Goal: Task Accomplishment & Management: Complete application form

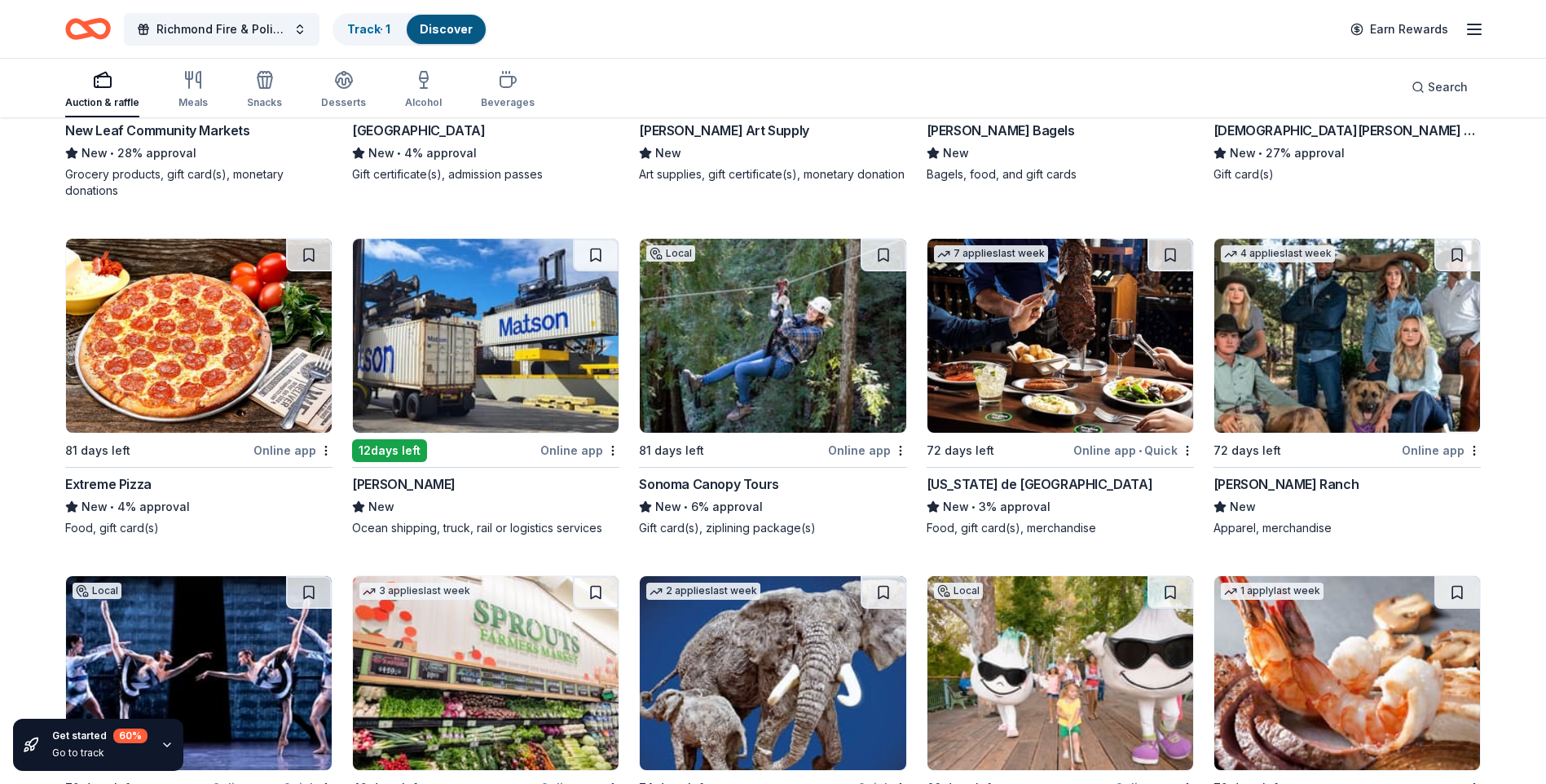
scroll to position [5950, 0]
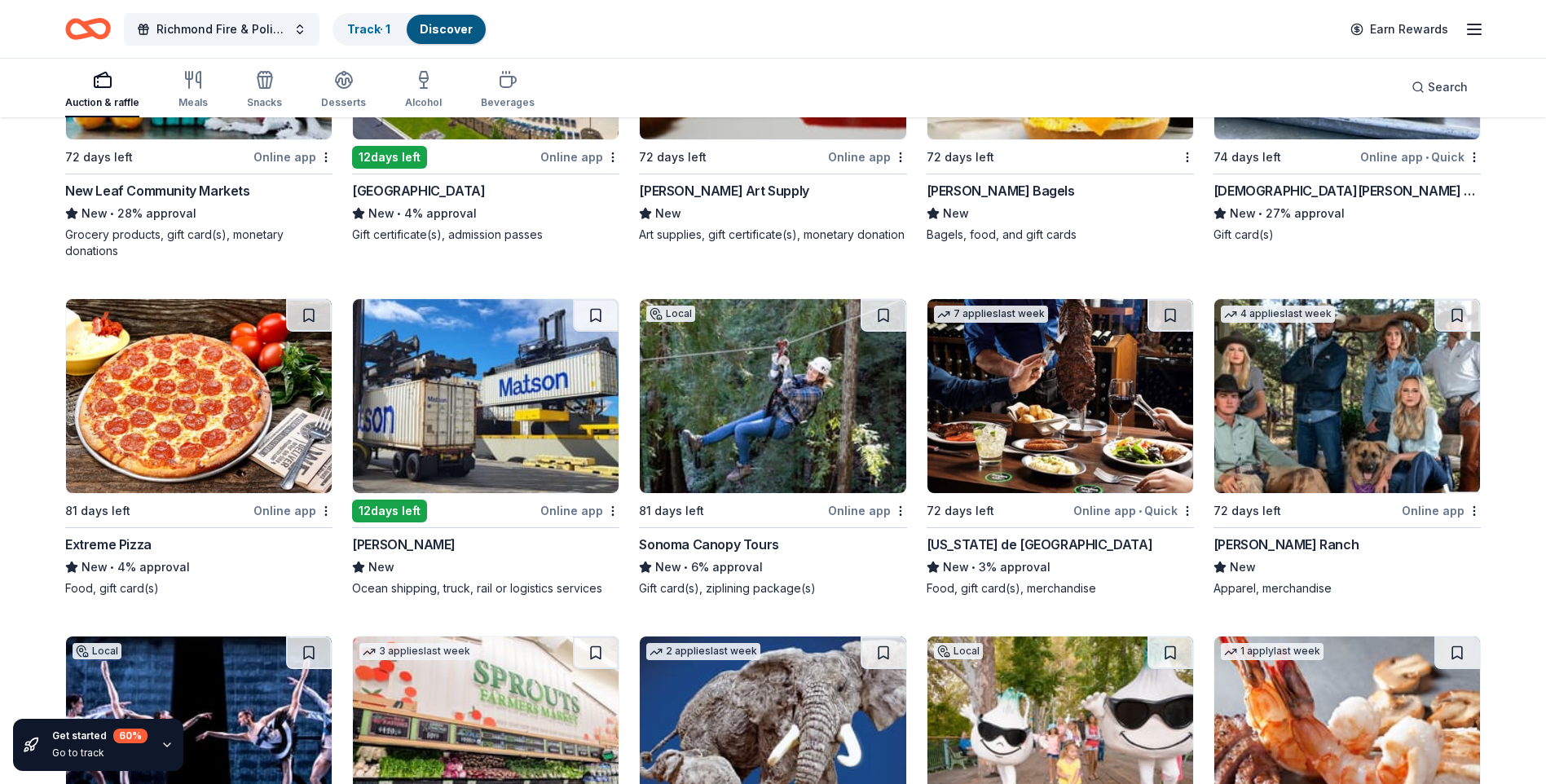
click at [853, 469] on img at bounding box center [773, 396] width 266 height 194
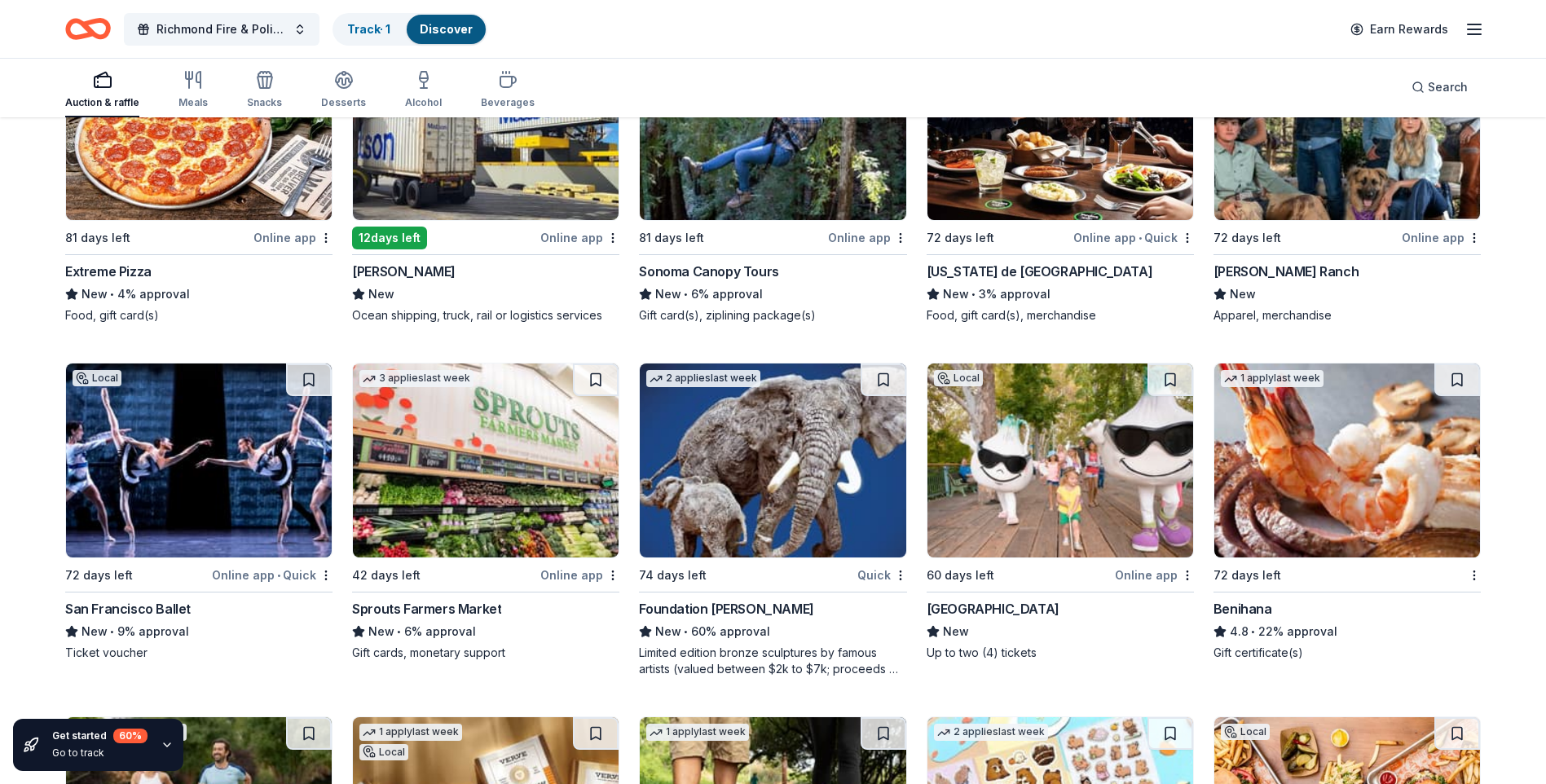
scroll to position [6194, 0]
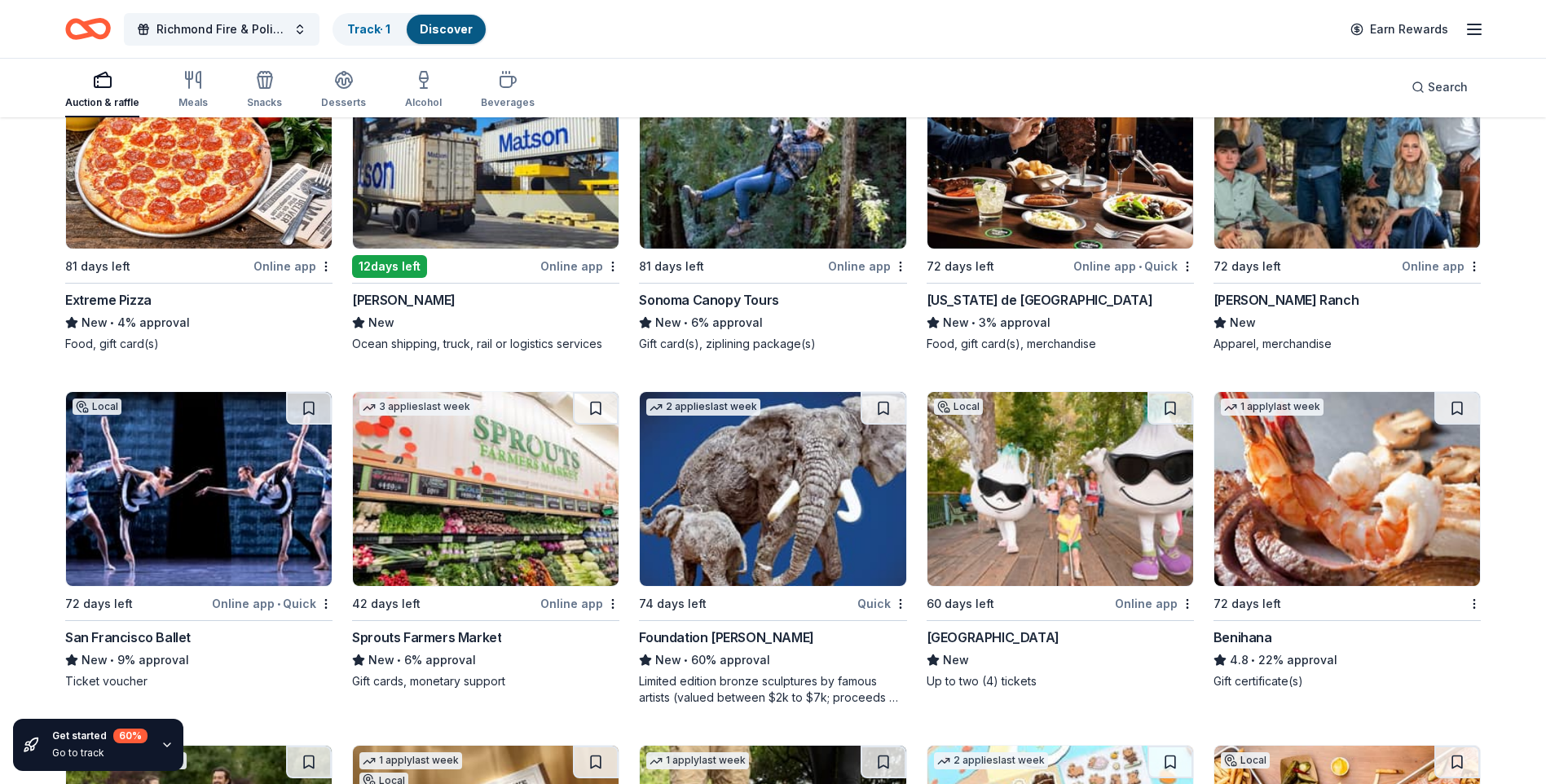
click at [242, 608] on div "Online app • Quick" at bounding box center [272, 603] width 121 height 20
click at [1145, 599] on div "Online app" at bounding box center [1154, 603] width 79 height 20
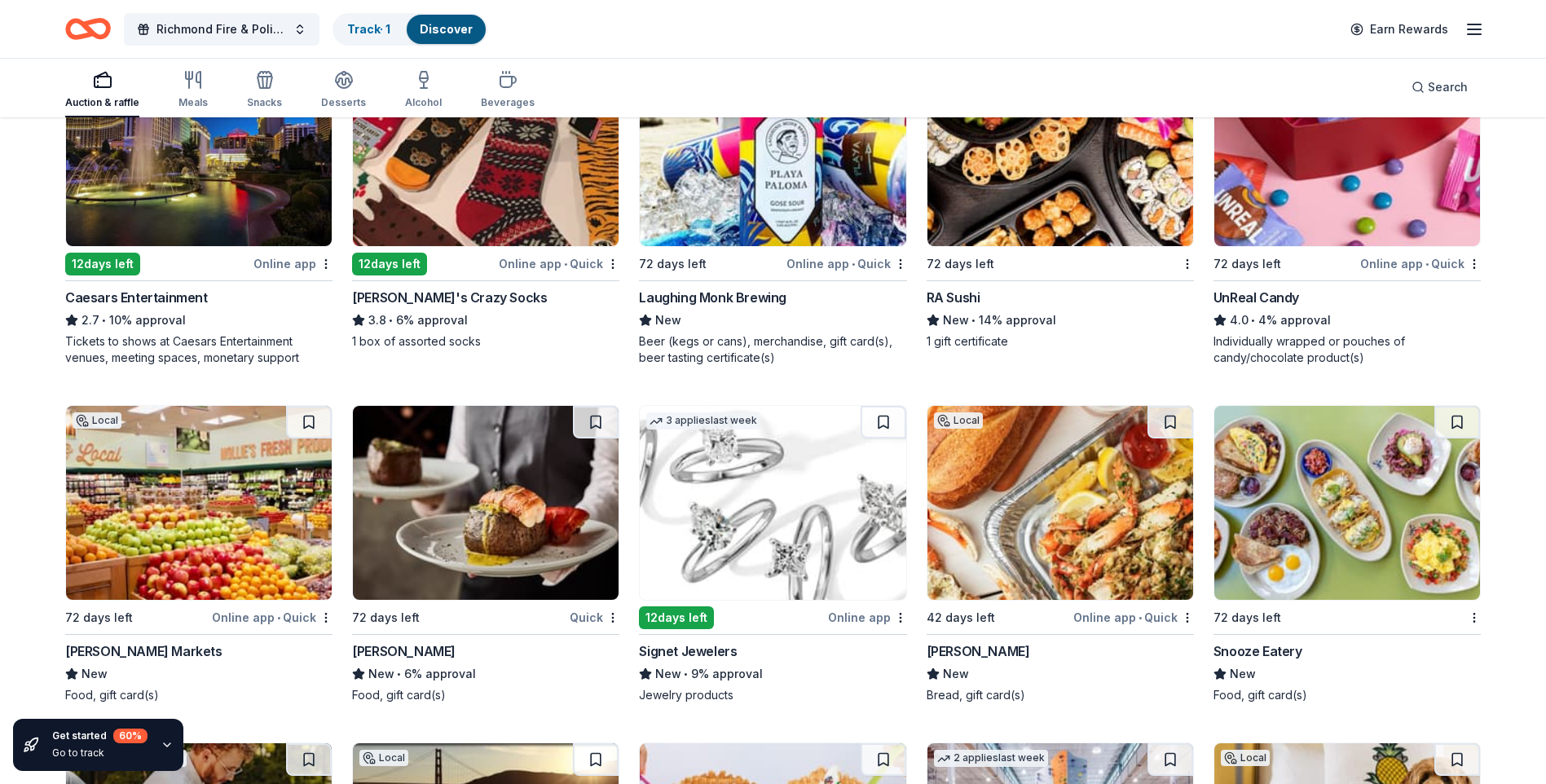
scroll to position [7253, 0]
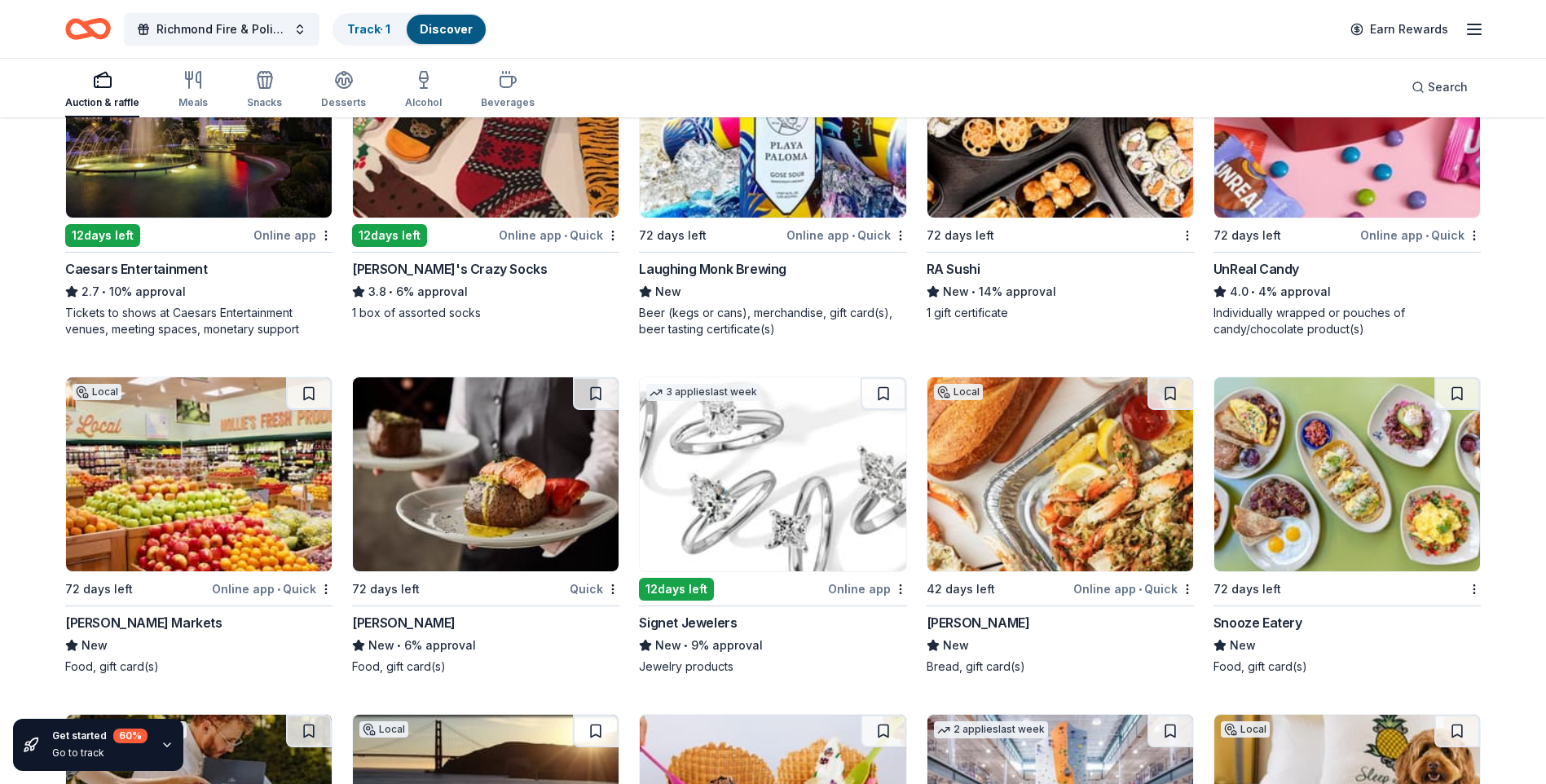
click at [281, 241] on div "Online app" at bounding box center [293, 235] width 79 height 20
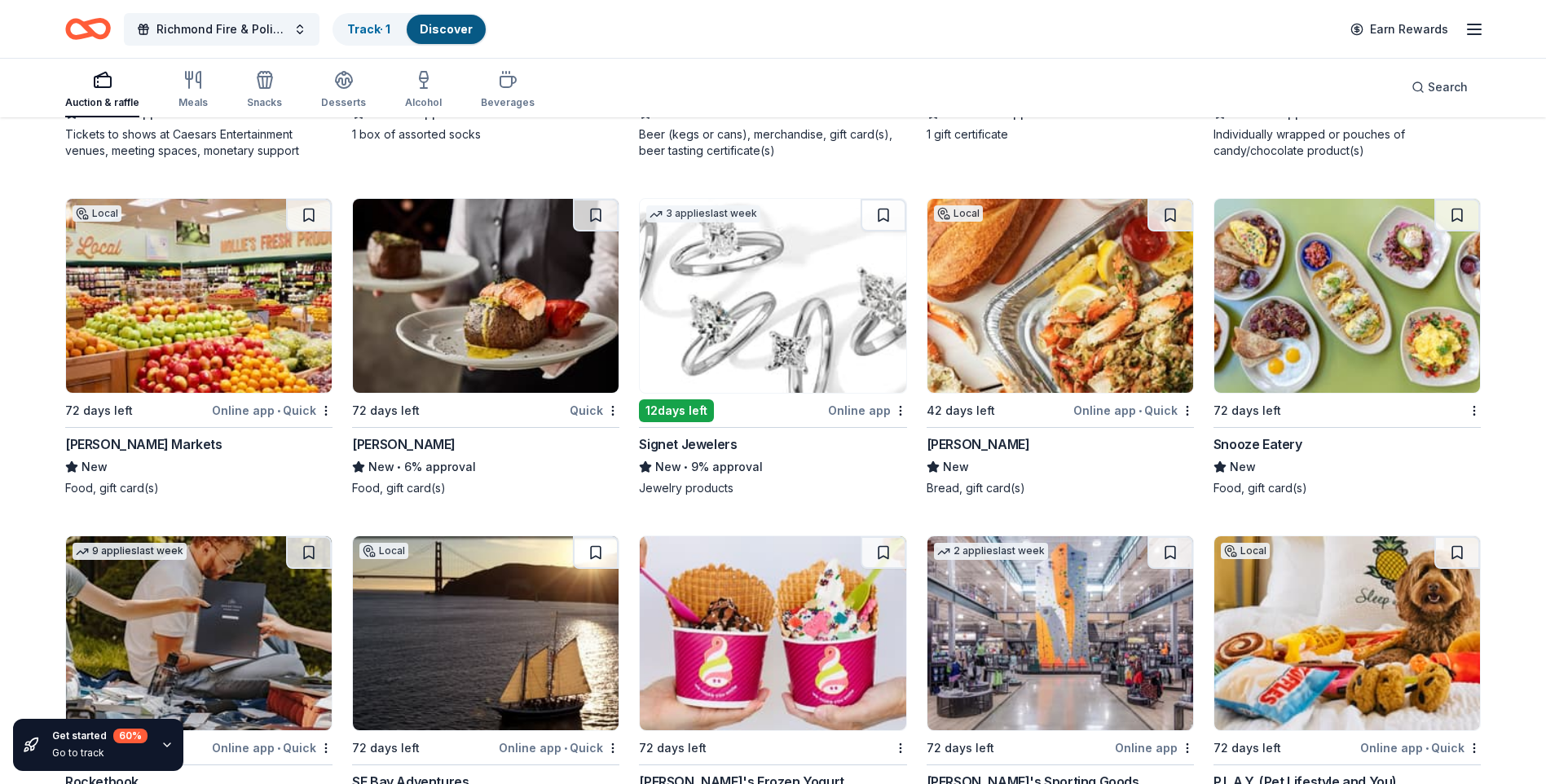
scroll to position [7661, 0]
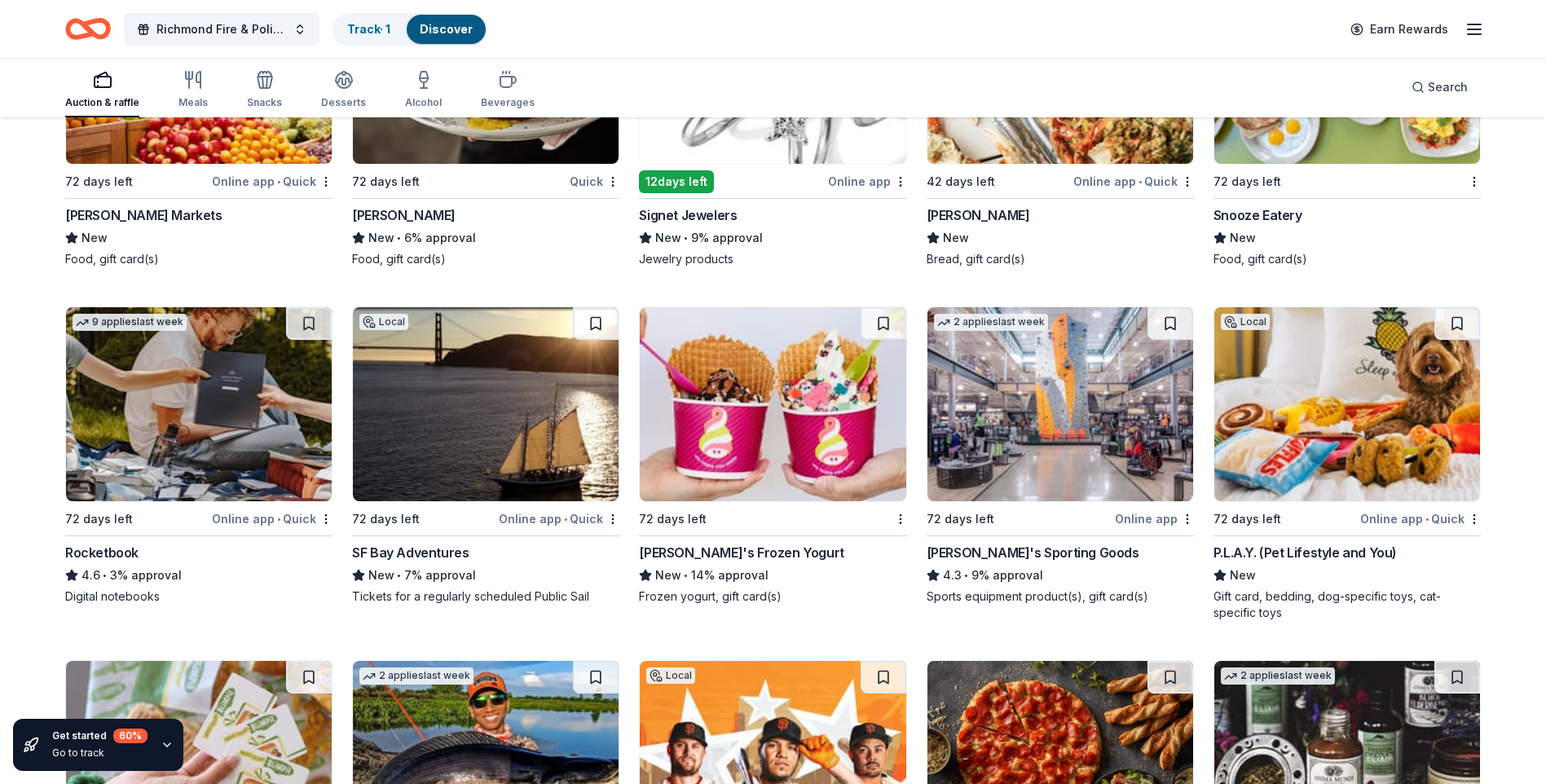
click at [572, 516] on div "Online app • Quick" at bounding box center [559, 518] width 121 height 20
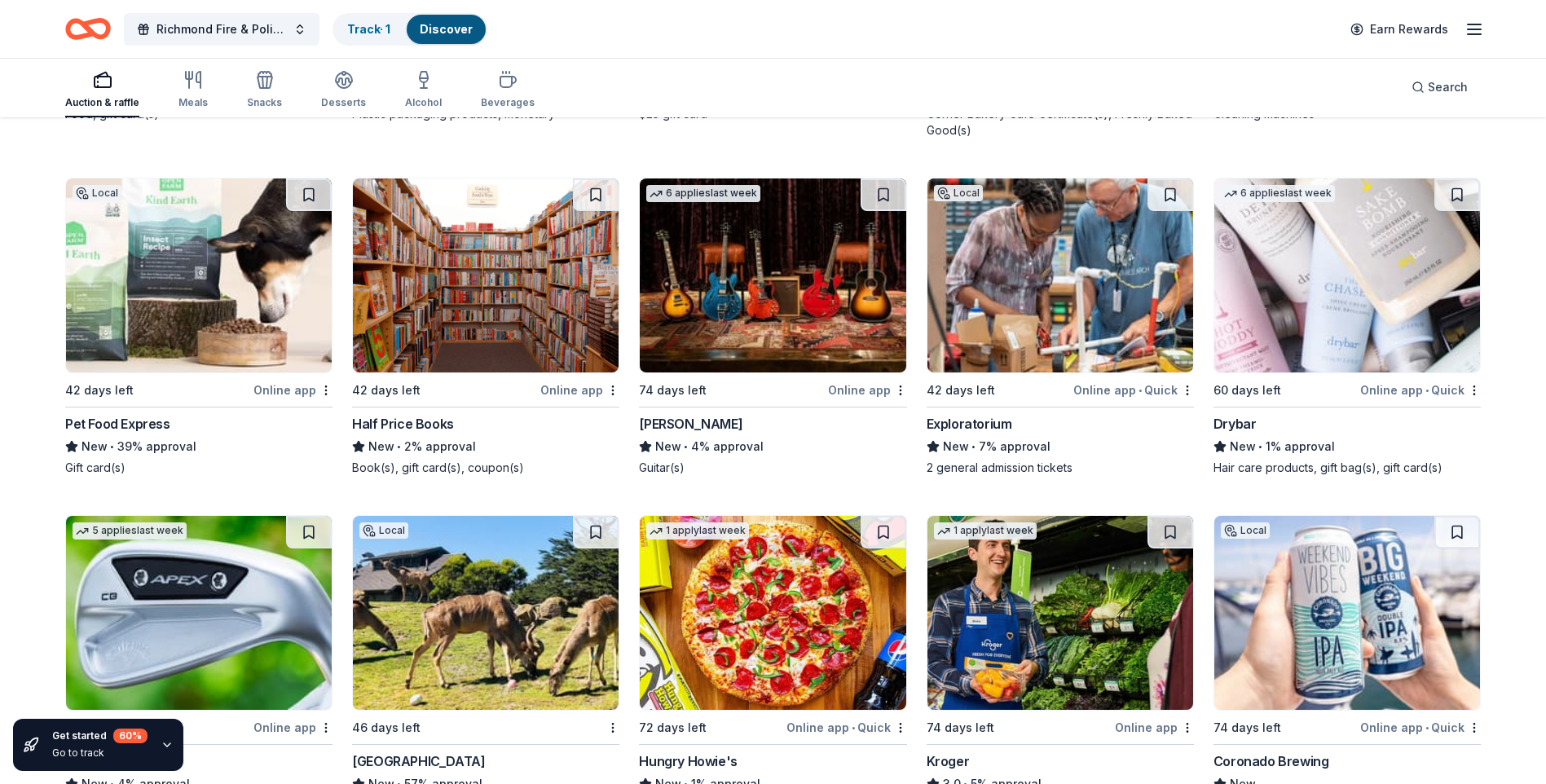
scroll to position [10779, 0]
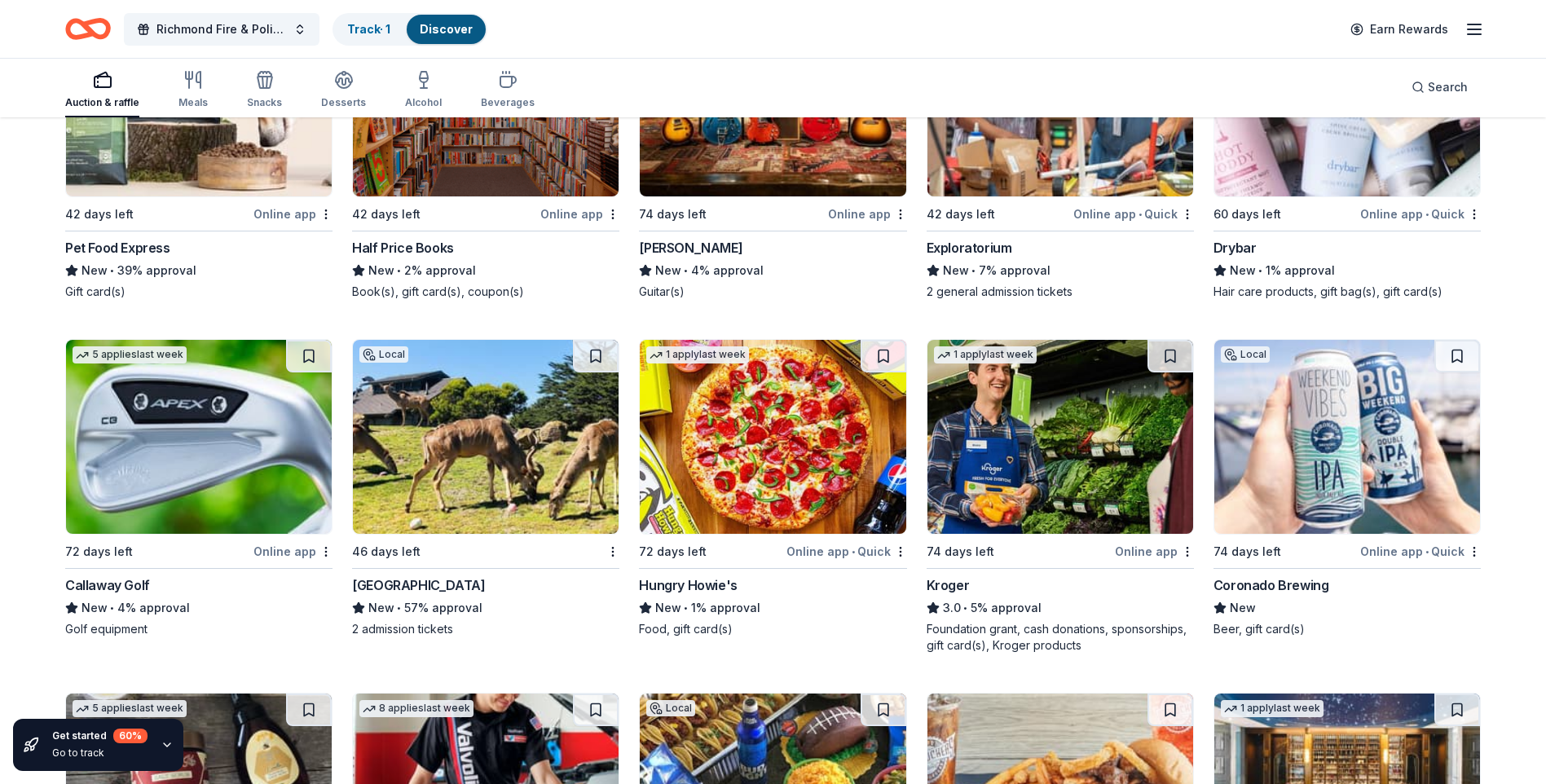
click at [462, 610] on div "New • 57% approval" at bounding box center [486, 608] width 268 height 20
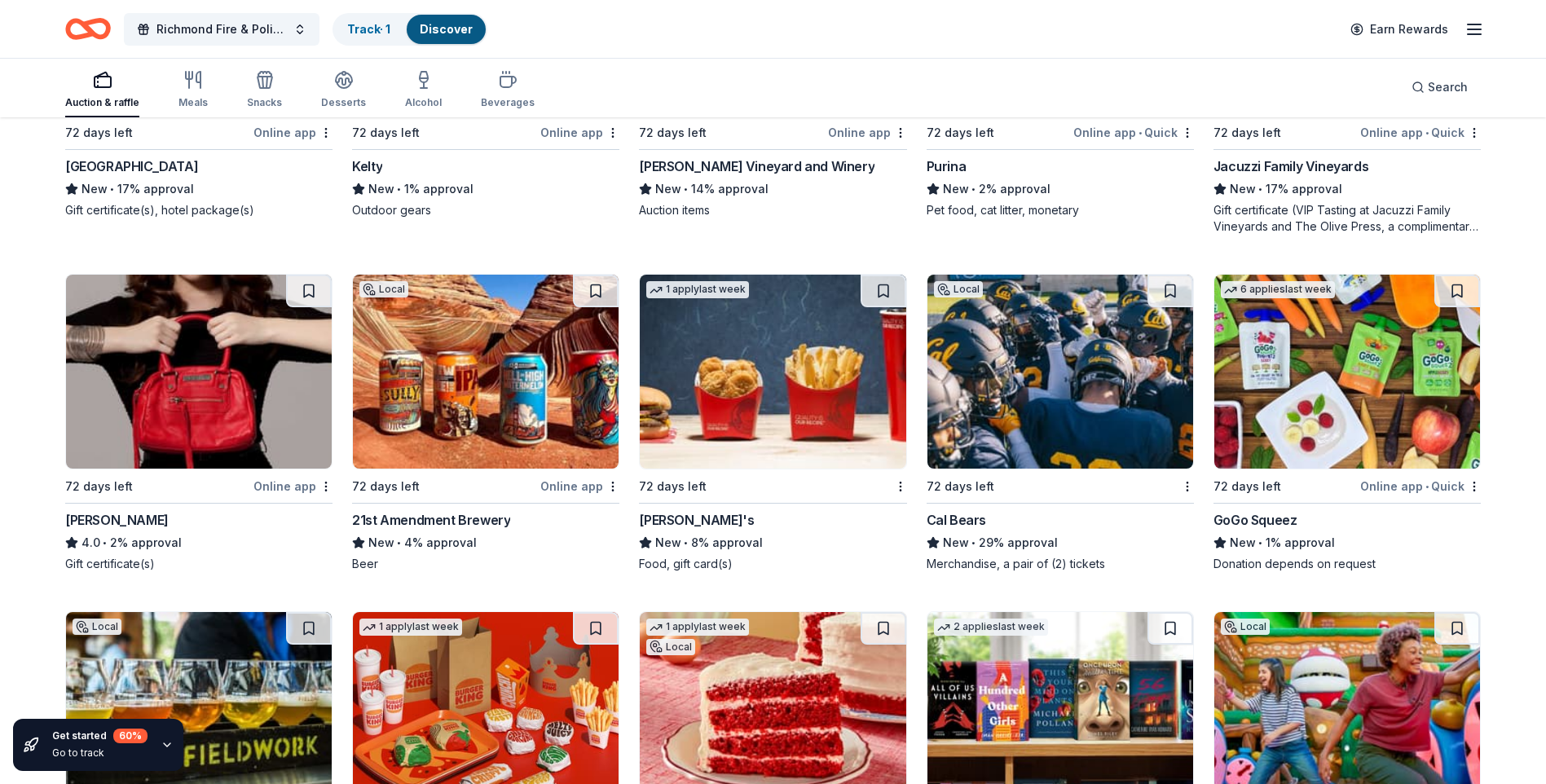
scroll to position [13342, 0]
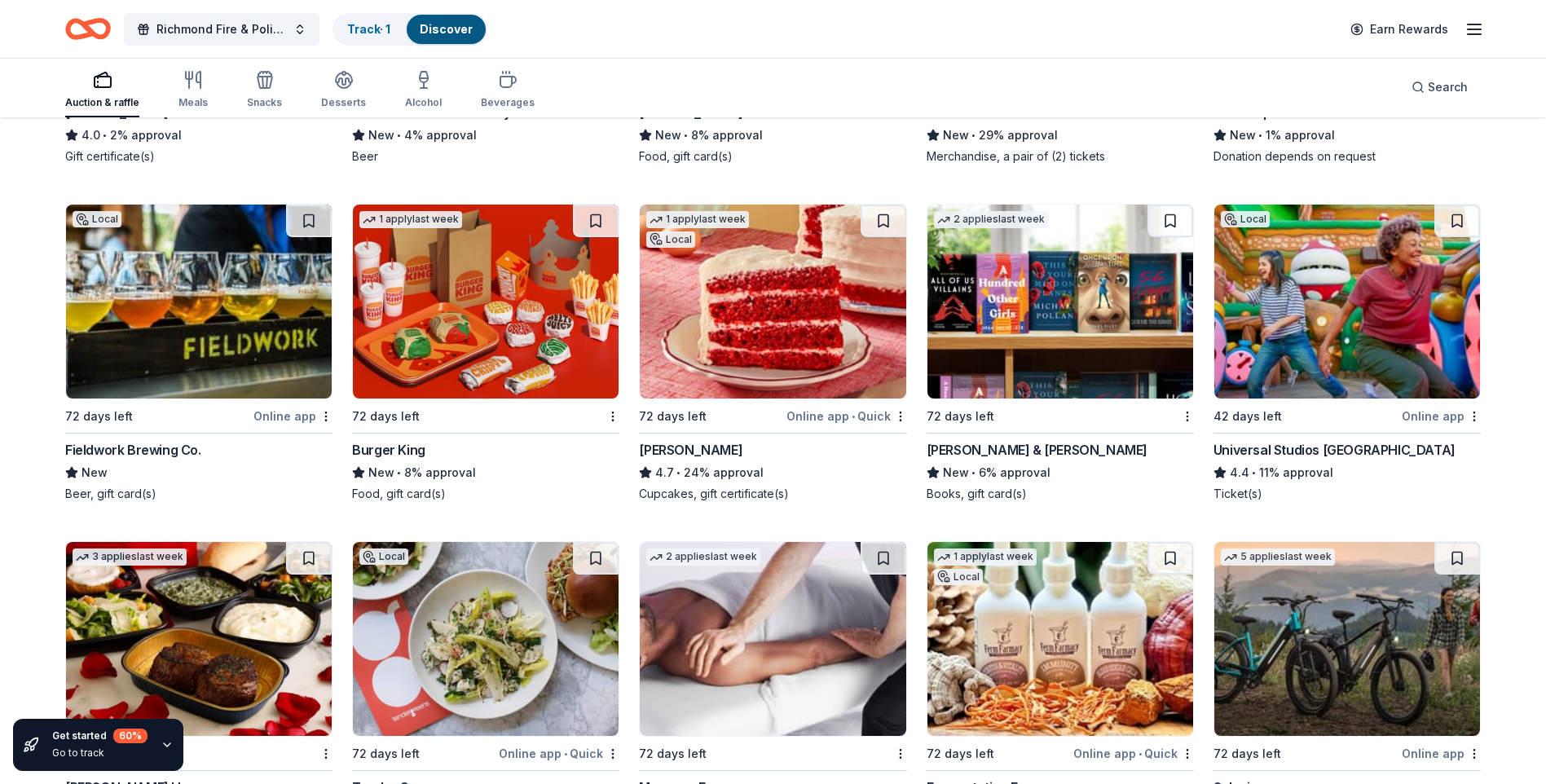
click at [1424, 410] on div "Online app" at bounding box center [1441, 416] width 79 height 20
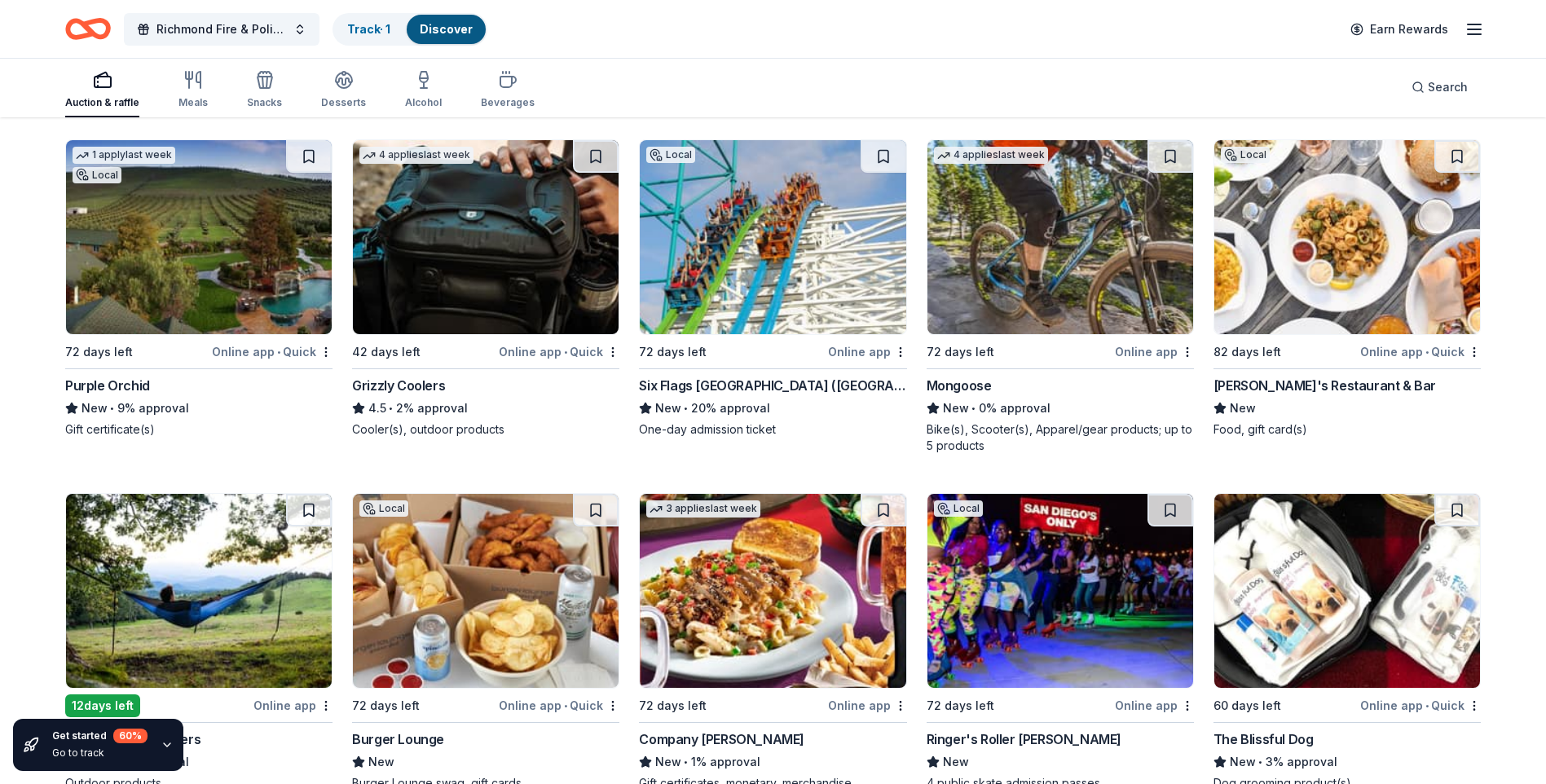
scroll to position [14114, 0]
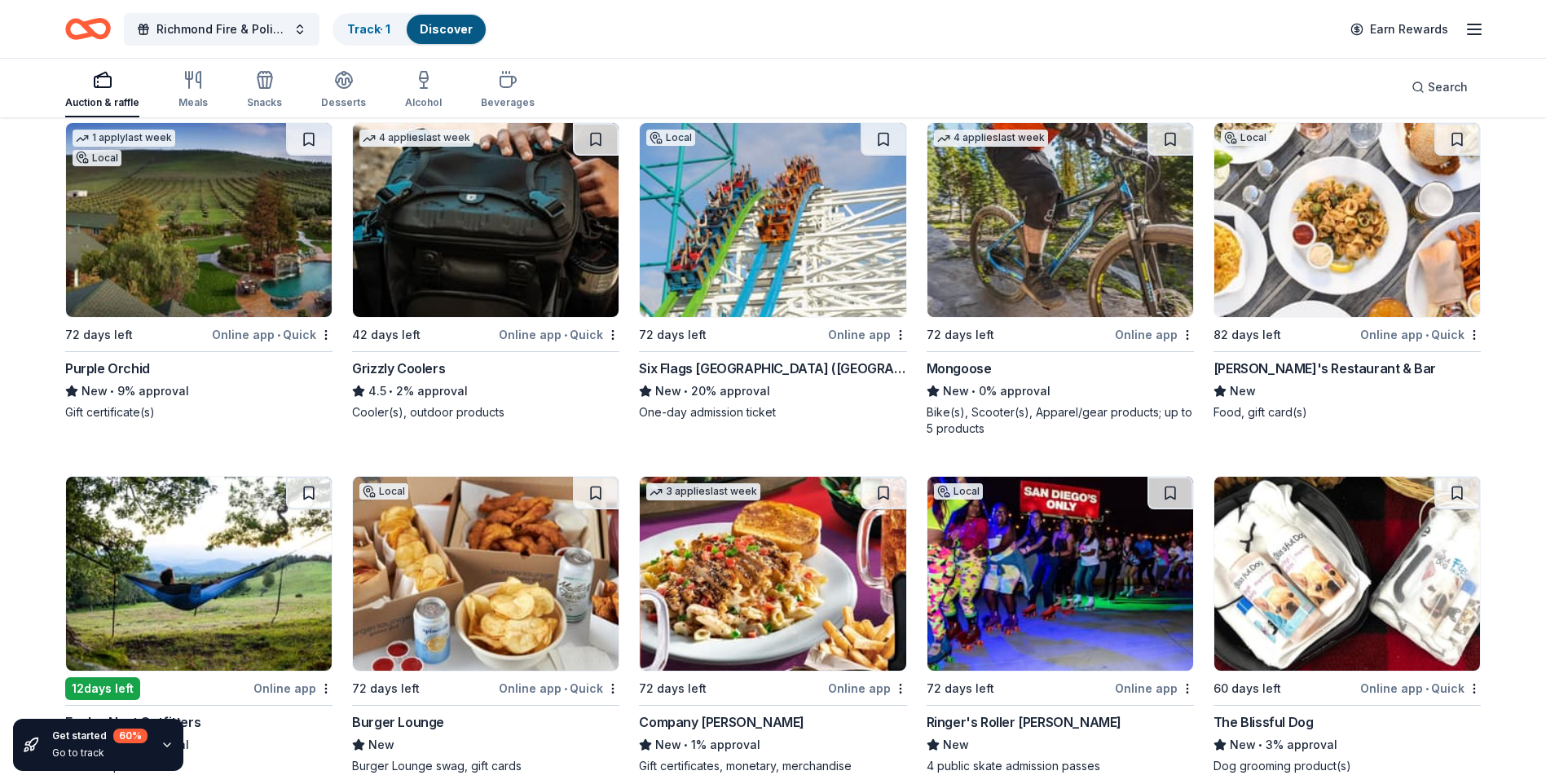
click at [822, 374] on div "Six Flags Magic Mountain (Valencia)" at bounding box center [773, 369] width 268 height 20
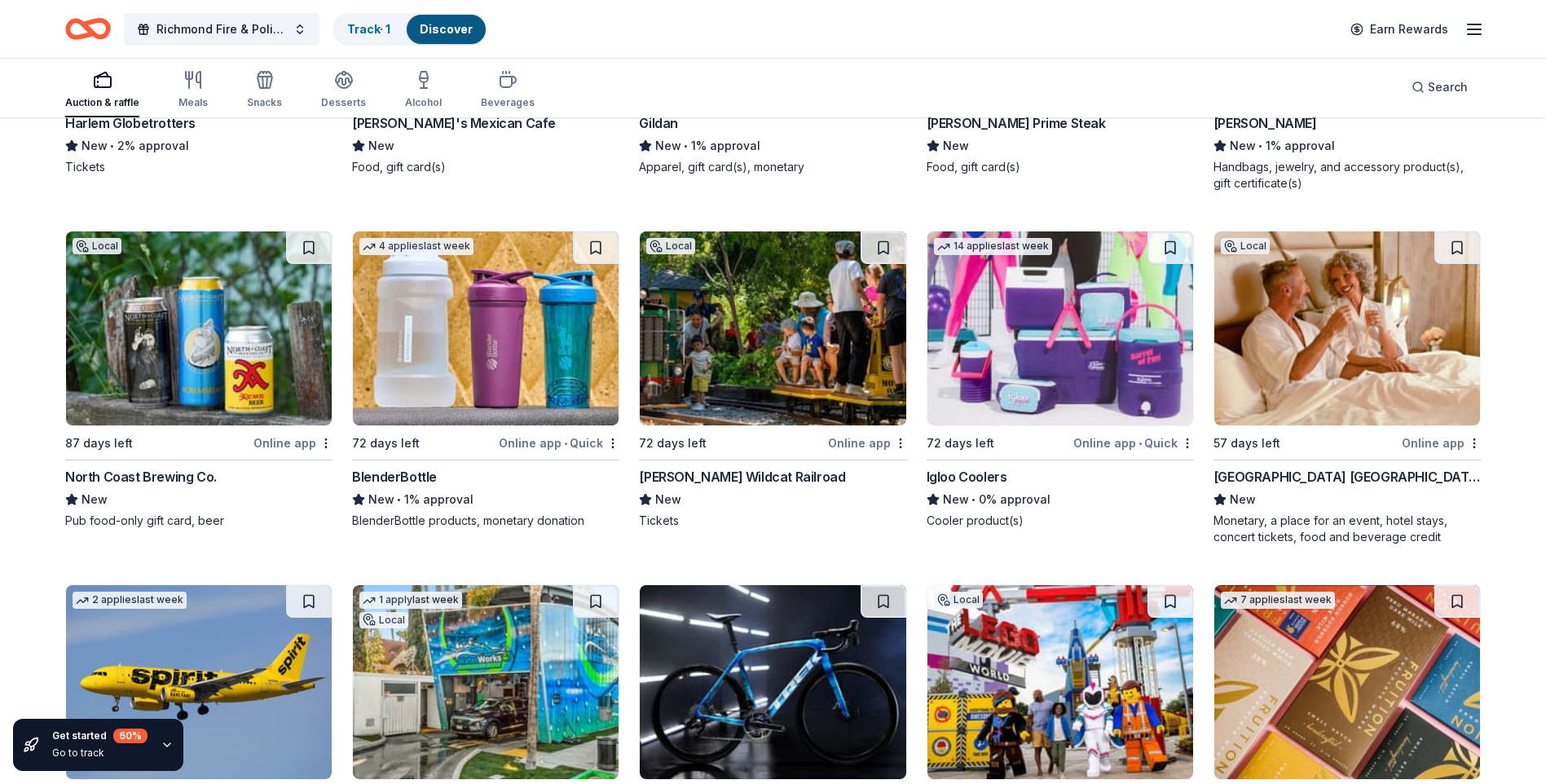
scroll to position [16772, 0]
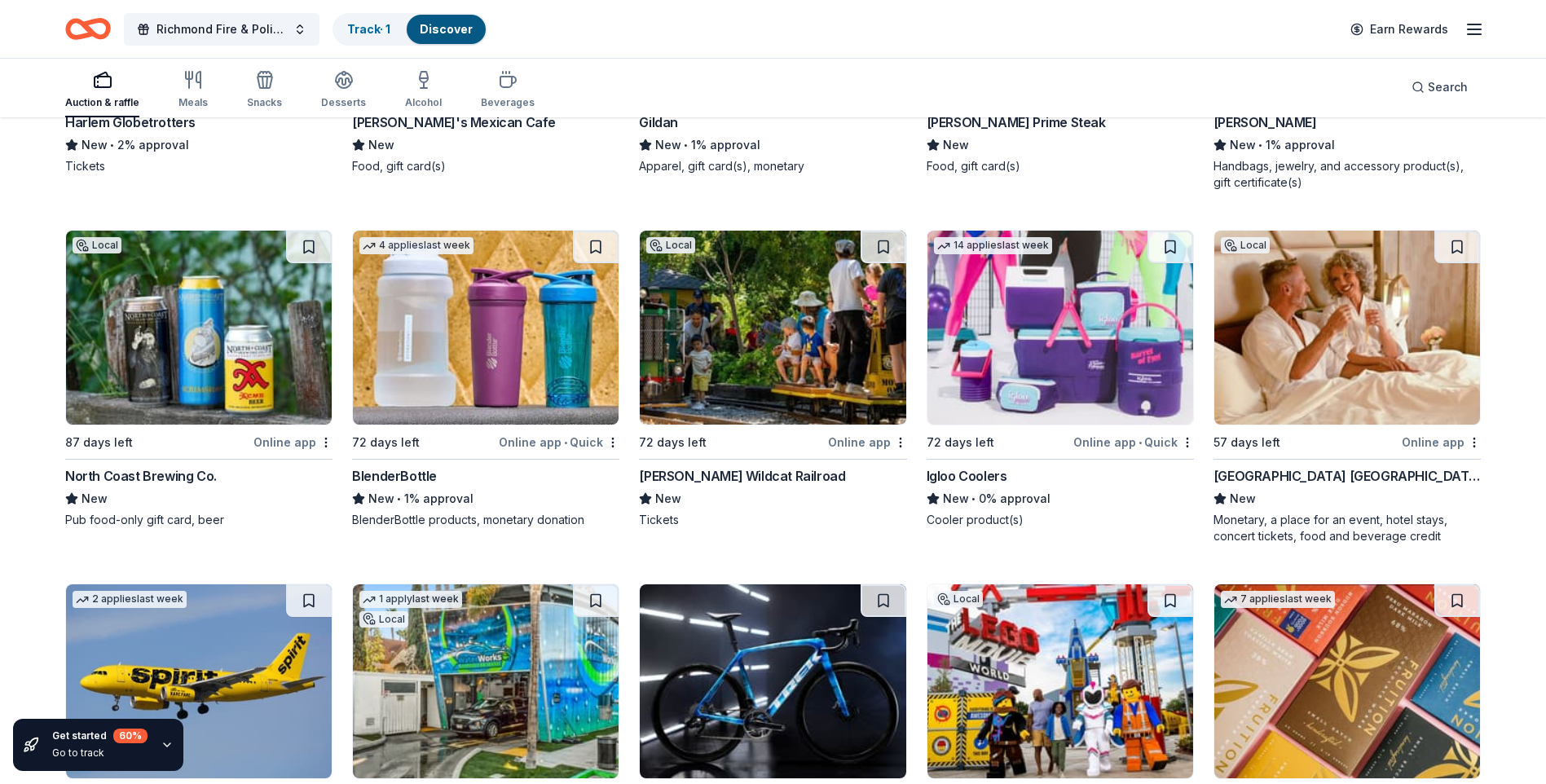
click at [1443, 442] on div "Online app" at bounding box center [1441, 441] width 79 height 20
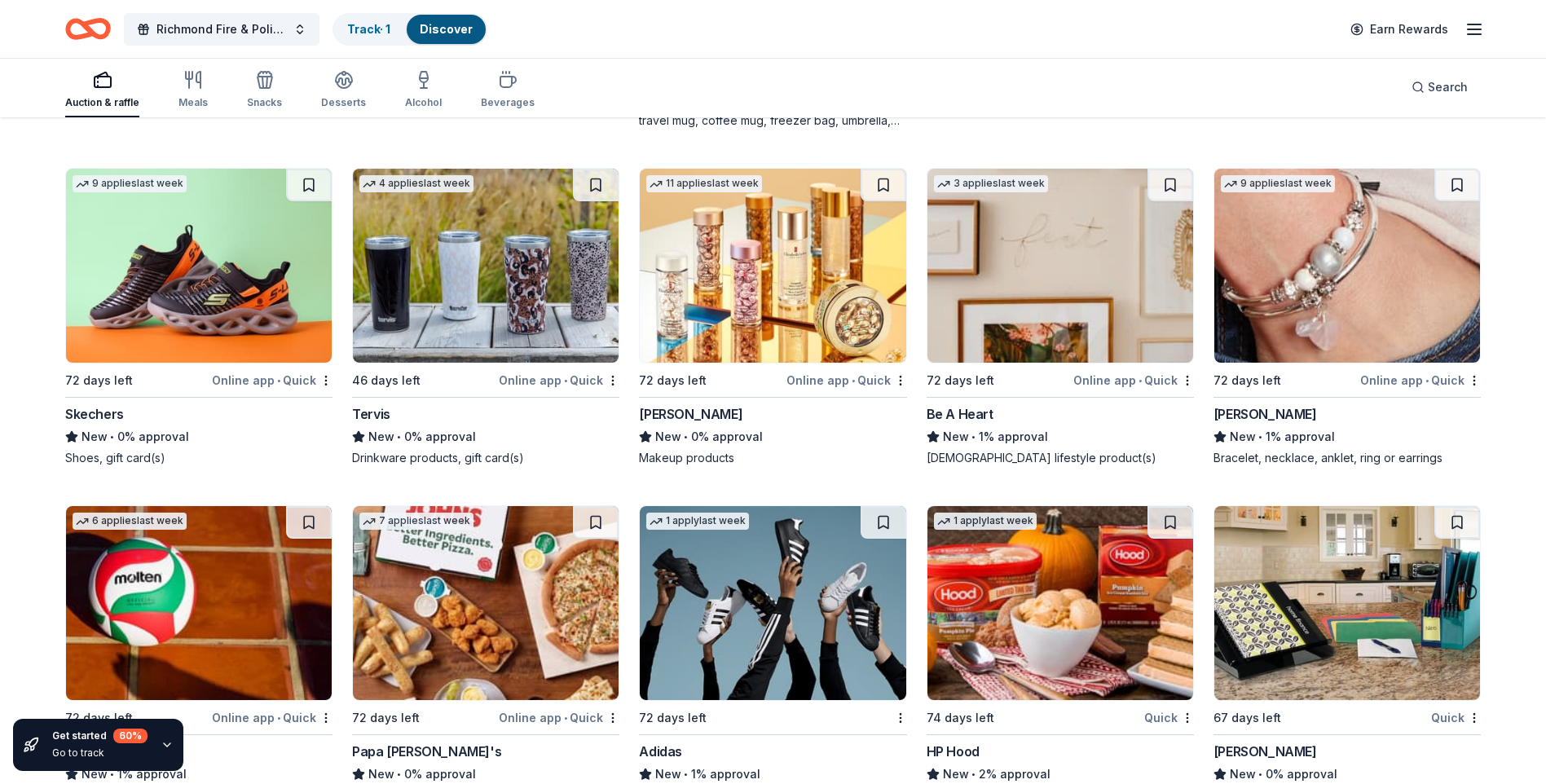
scroll to position [21239, 0]
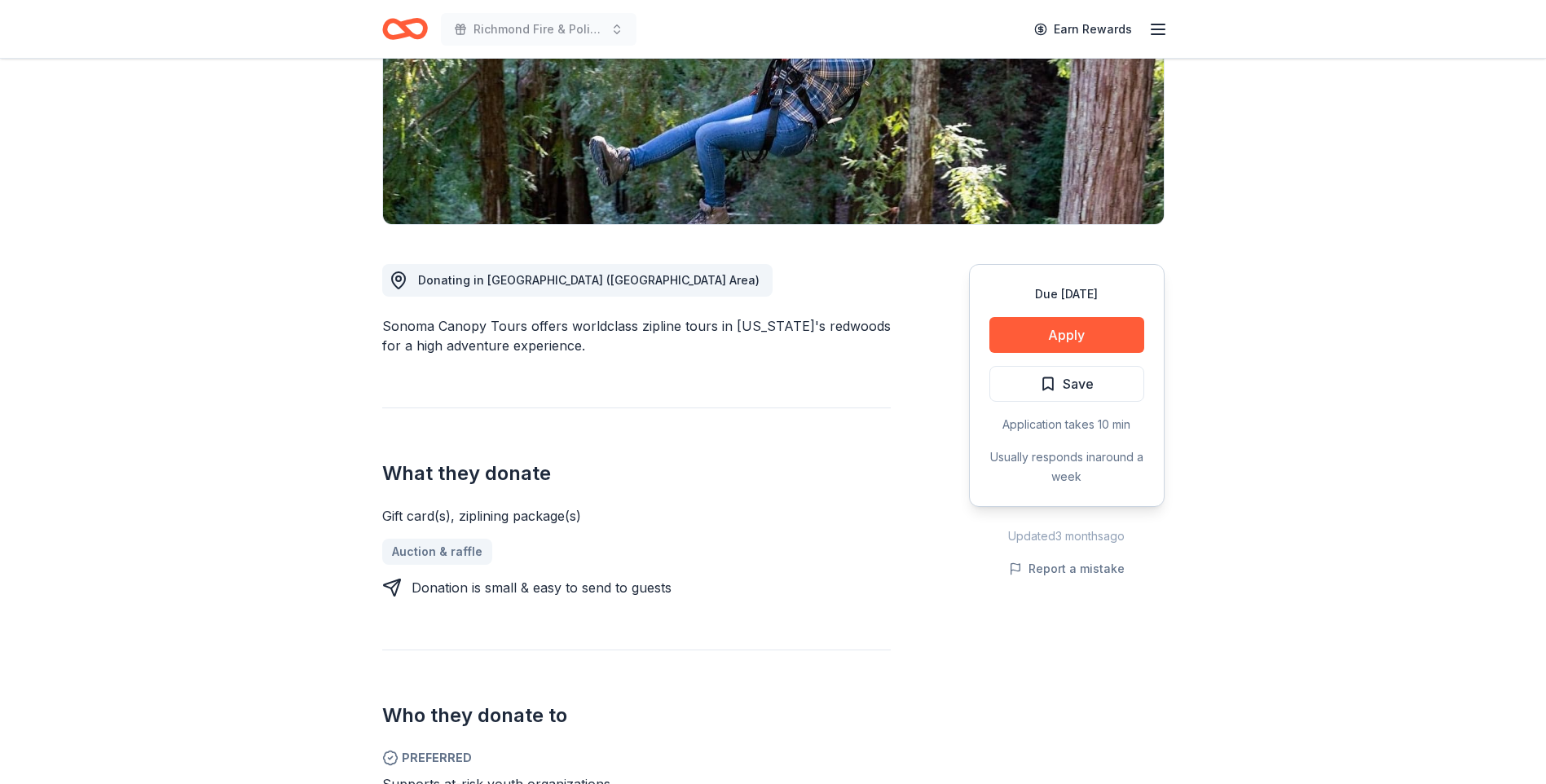
scroll to position [408, 0]
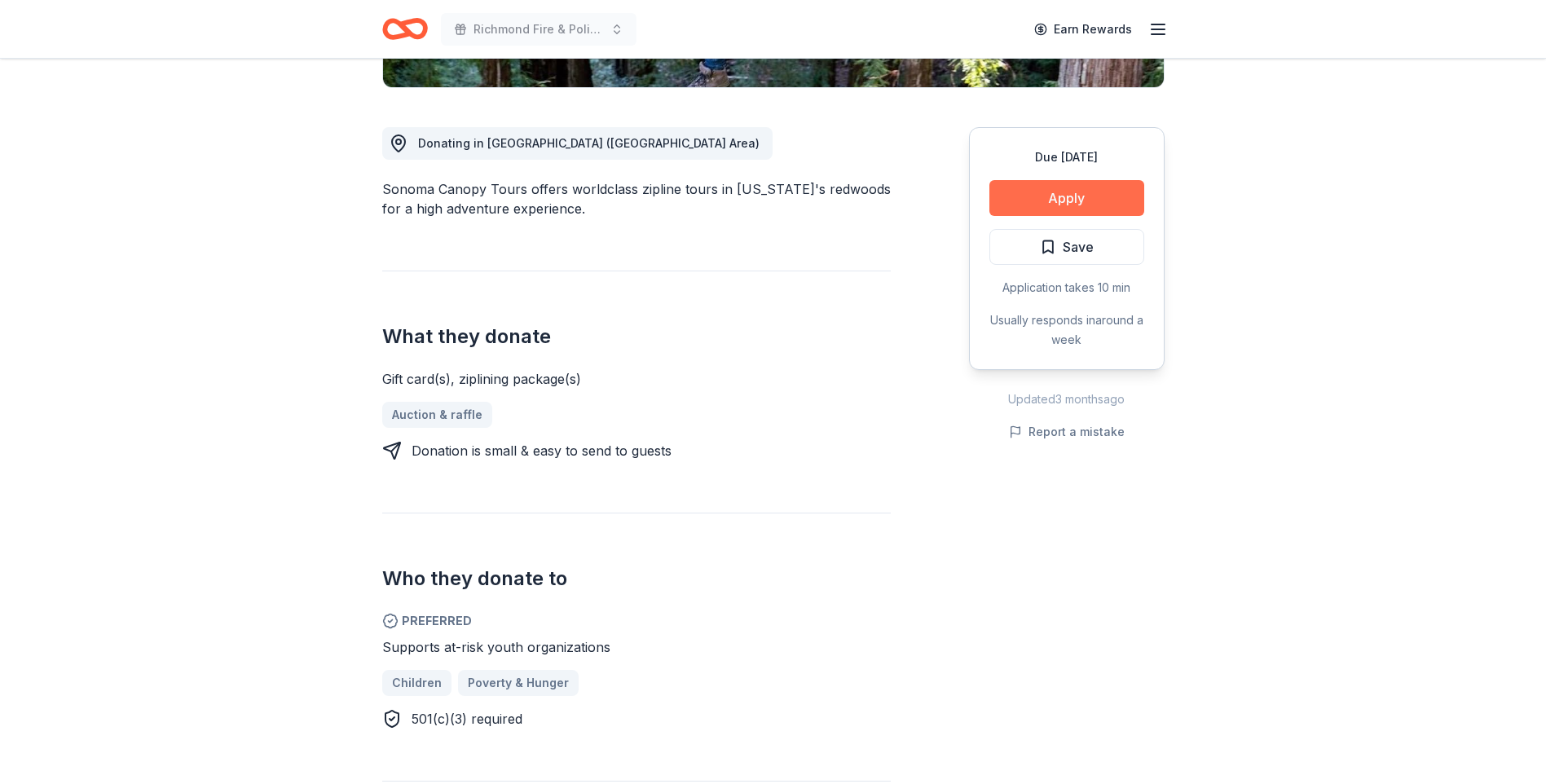
click at [1067, 191] on button "Apply" at bounding box center [1067, 198] width 155 height 36
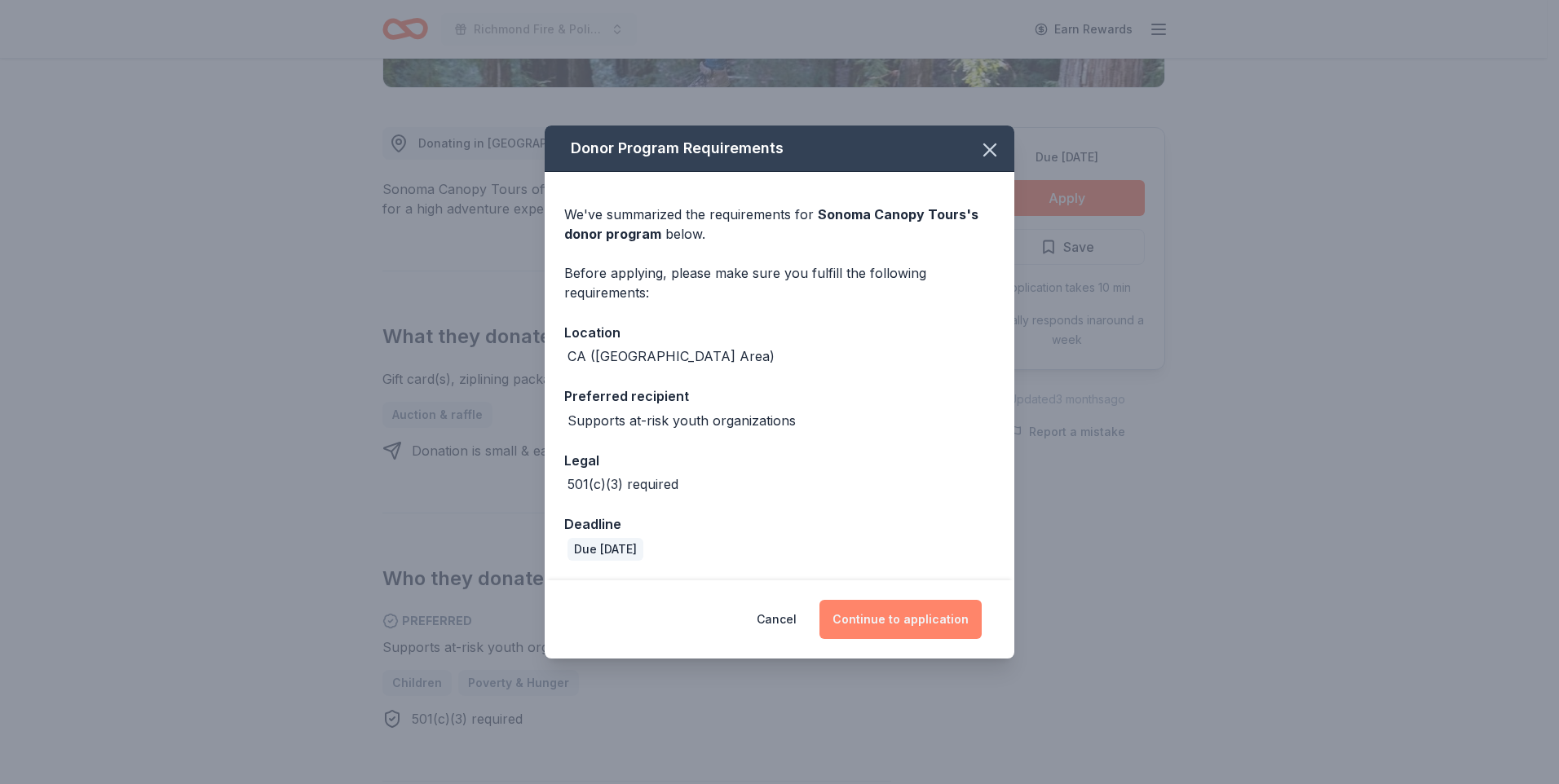
click at [929, 627] on button "Continue to application" at bounding box center [900, 619] width 162 height 39
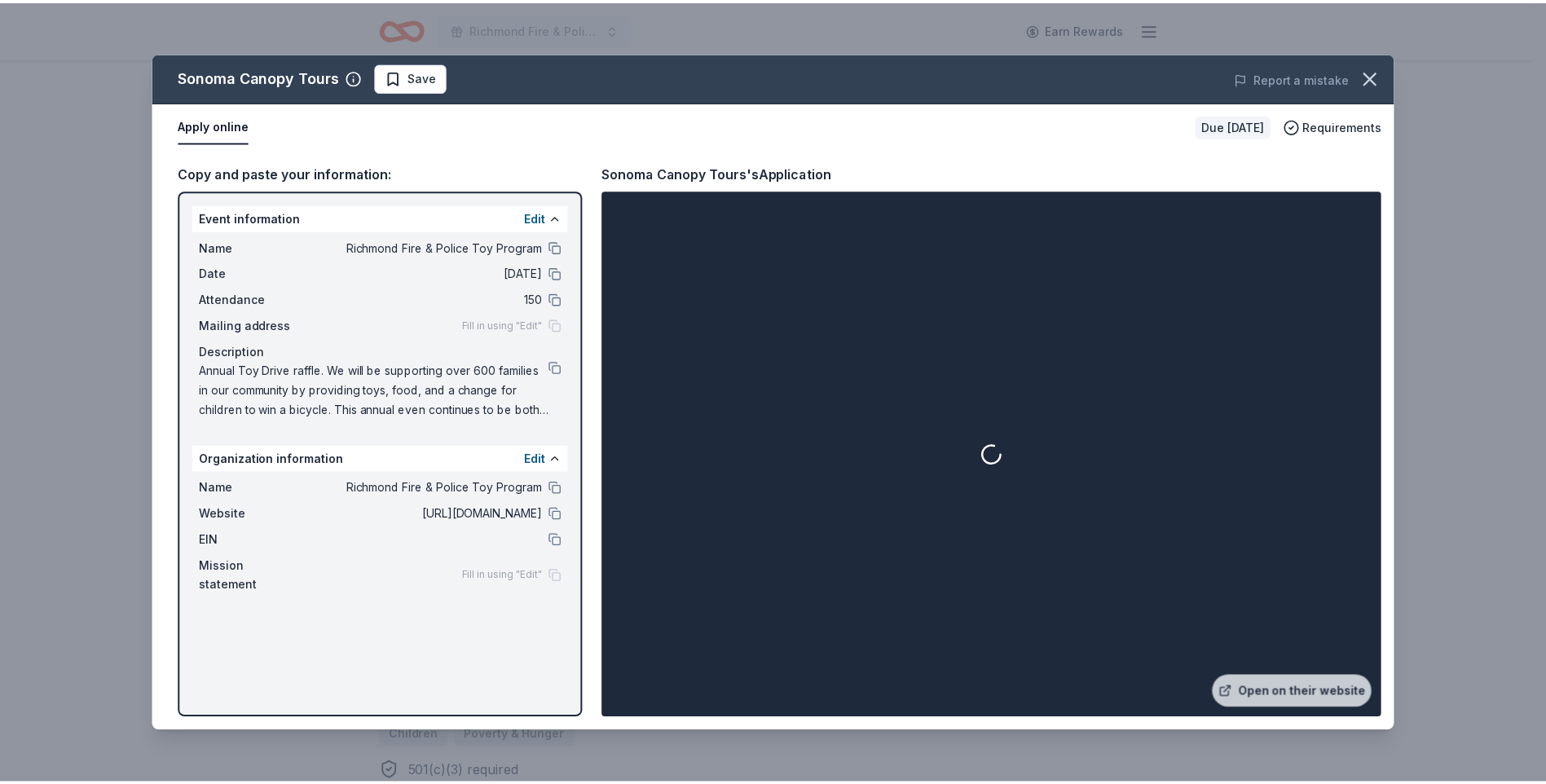
scroll to position [326, 0]
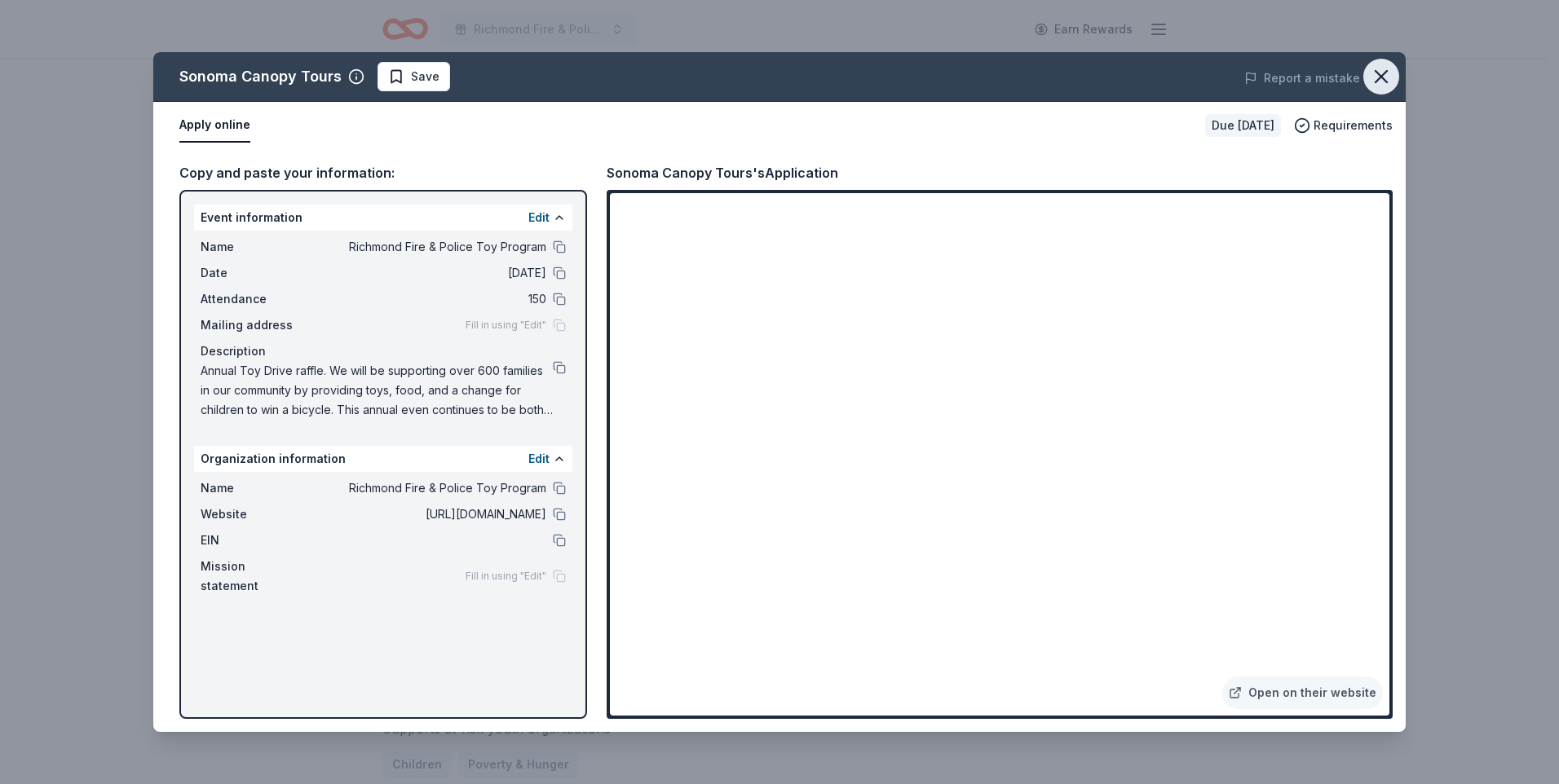
click at [1385, 78] on icon "button" at bounding box center [1381, 77] width 23 height 23
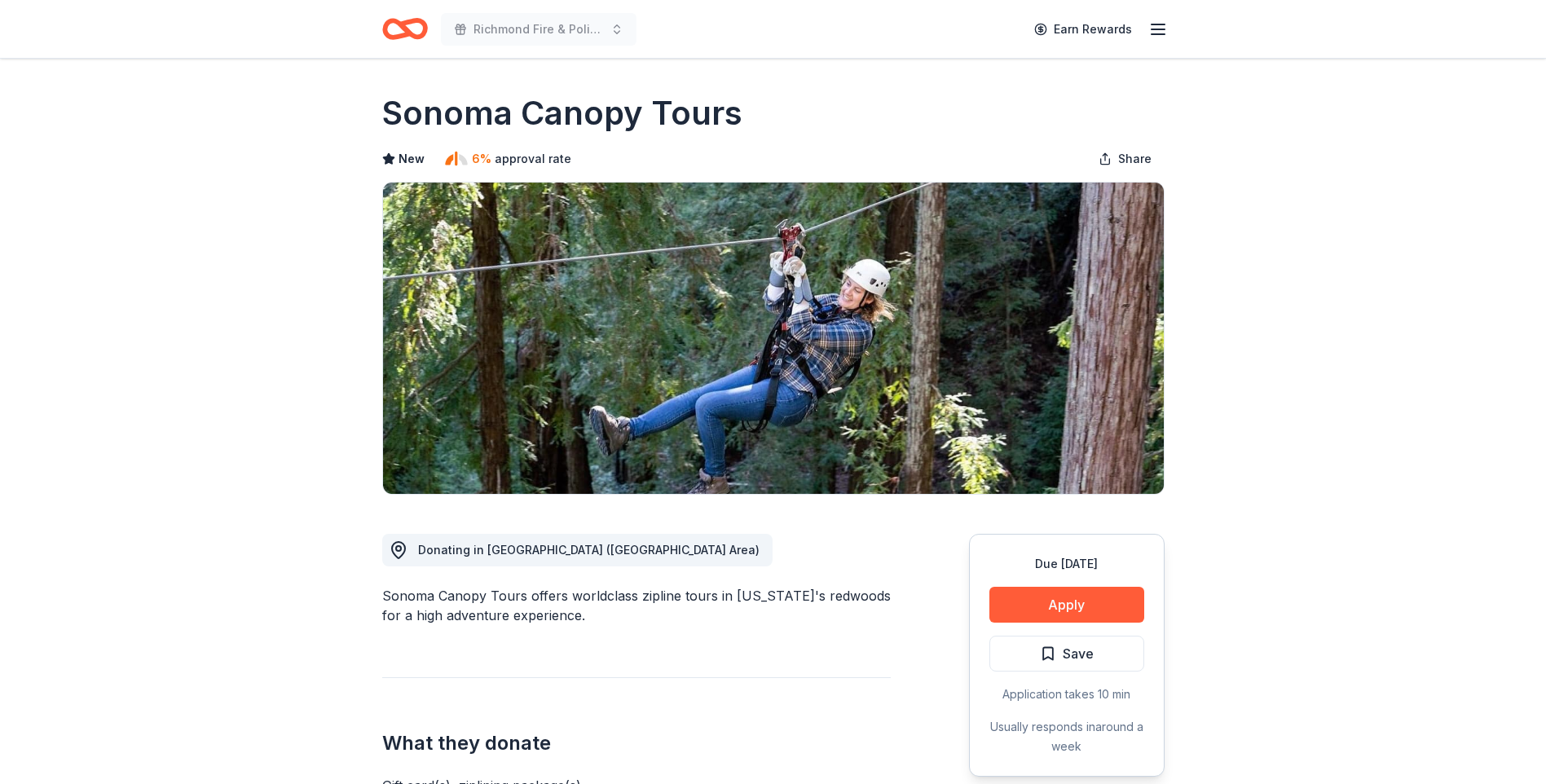
scroll to position [0, 0]
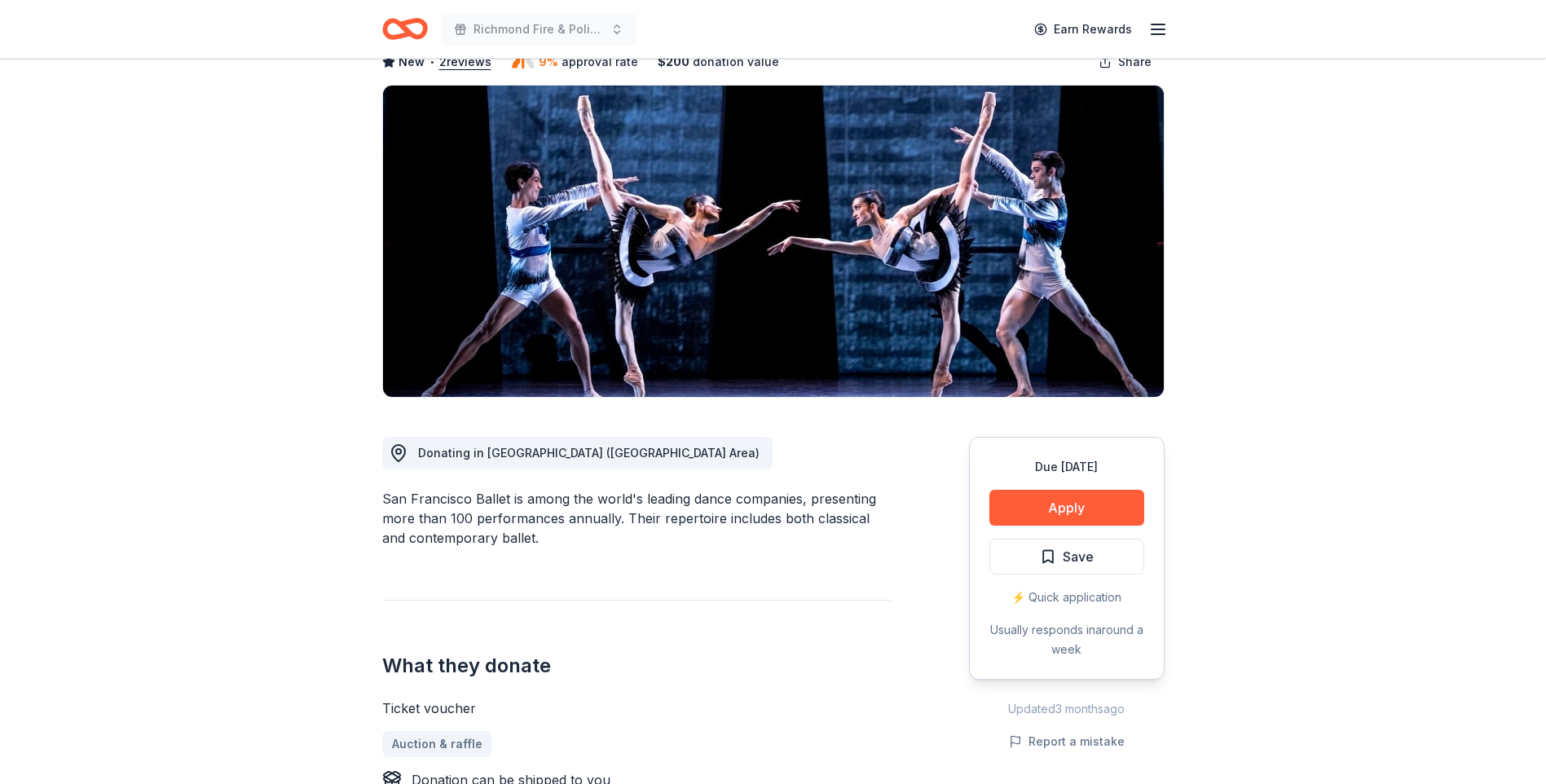
scroll to position [326, 0]
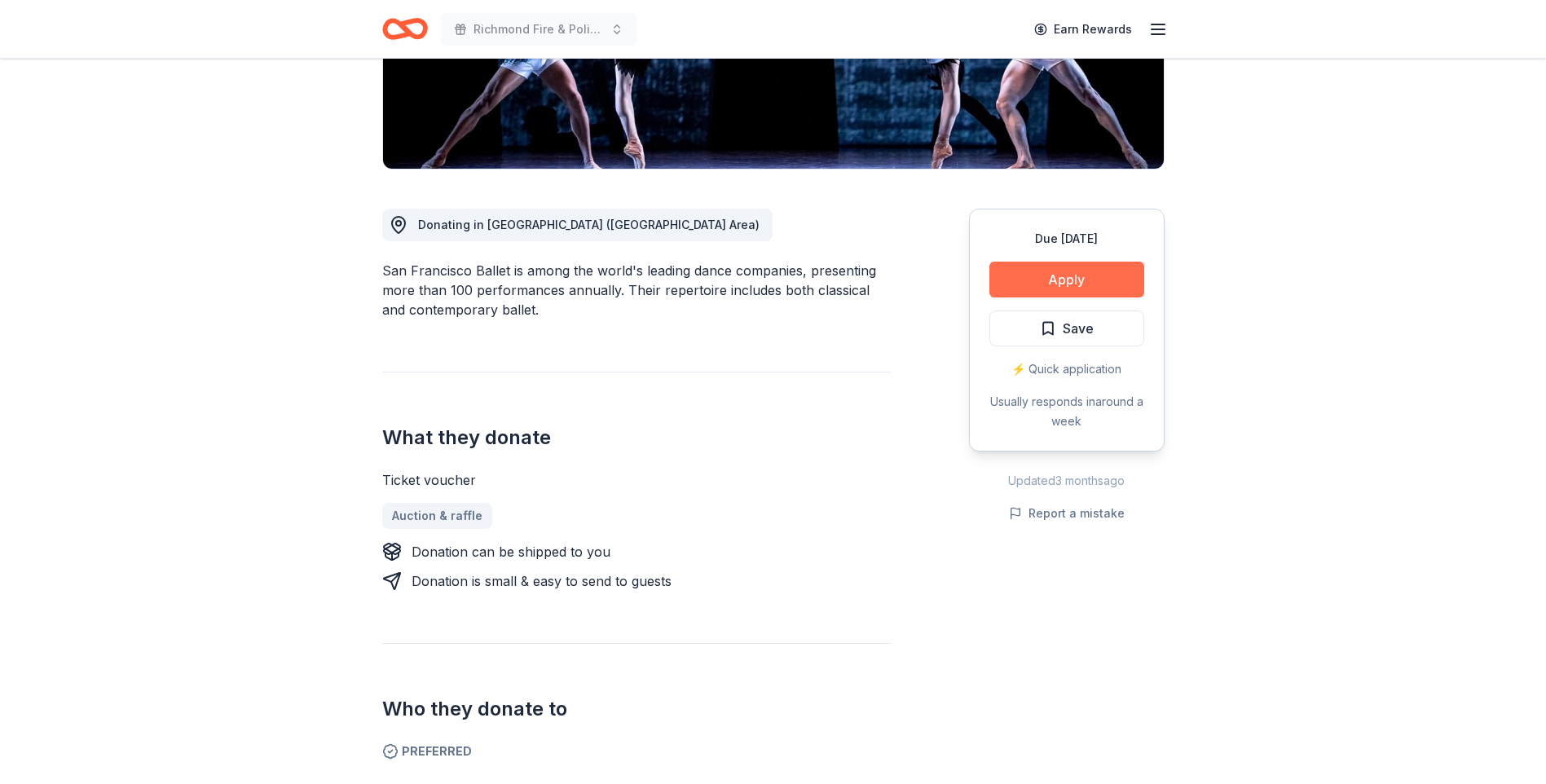
click at [1048, 277] on button "Apply" at bounding box center [1067, 280] width 155 height 36
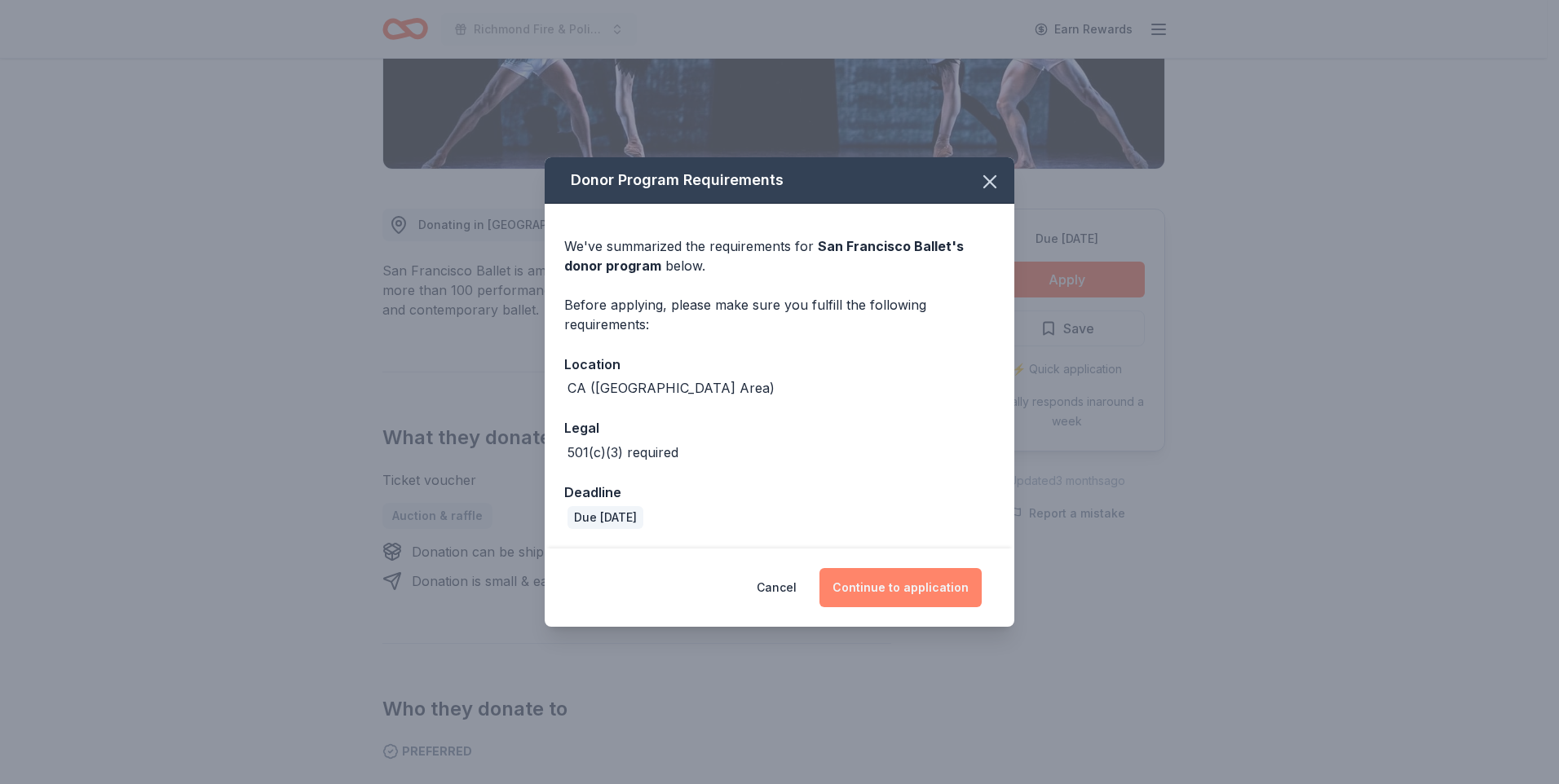
click at [933, 581] on button "Continue to application" at bounding box center [900, 587] width 162 height 39
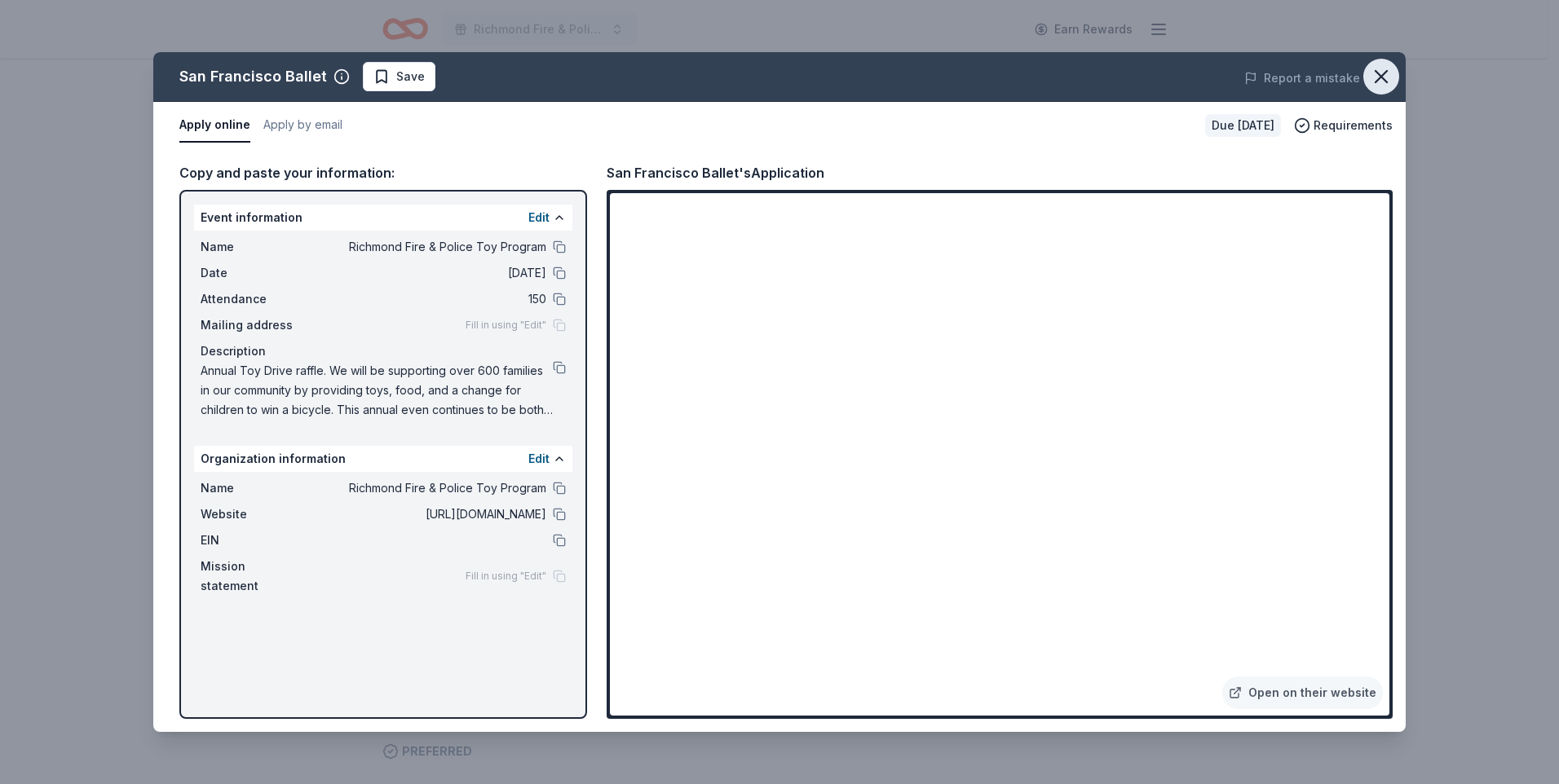
click at [1382, 89] on button "button" at bounding box center [1381, 77] width 36 height 36
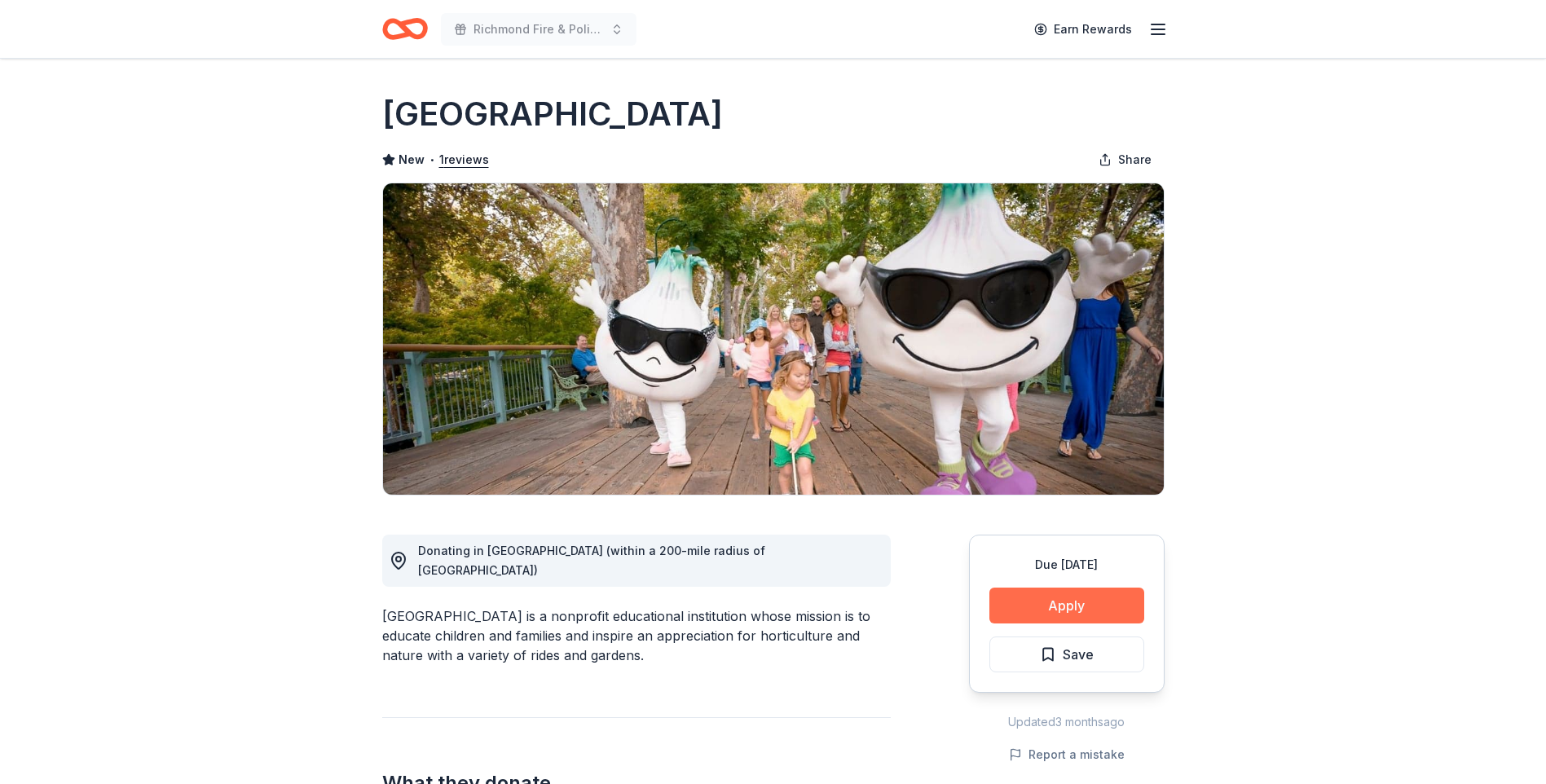
click at [1114, 609] on button "Apply" at bounding box center [1067, 605] width 155 height 36
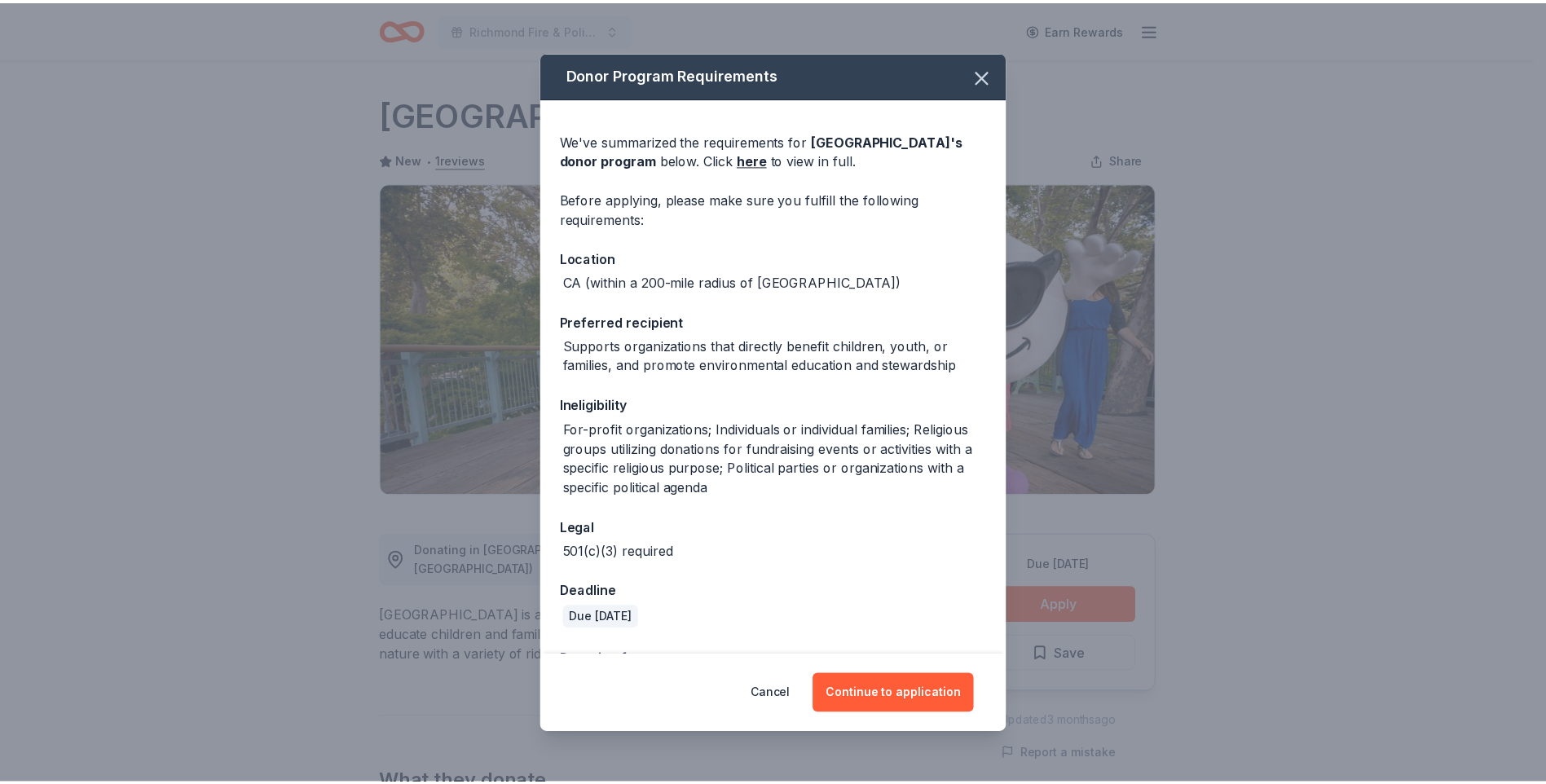
scroll to position [57, 0]
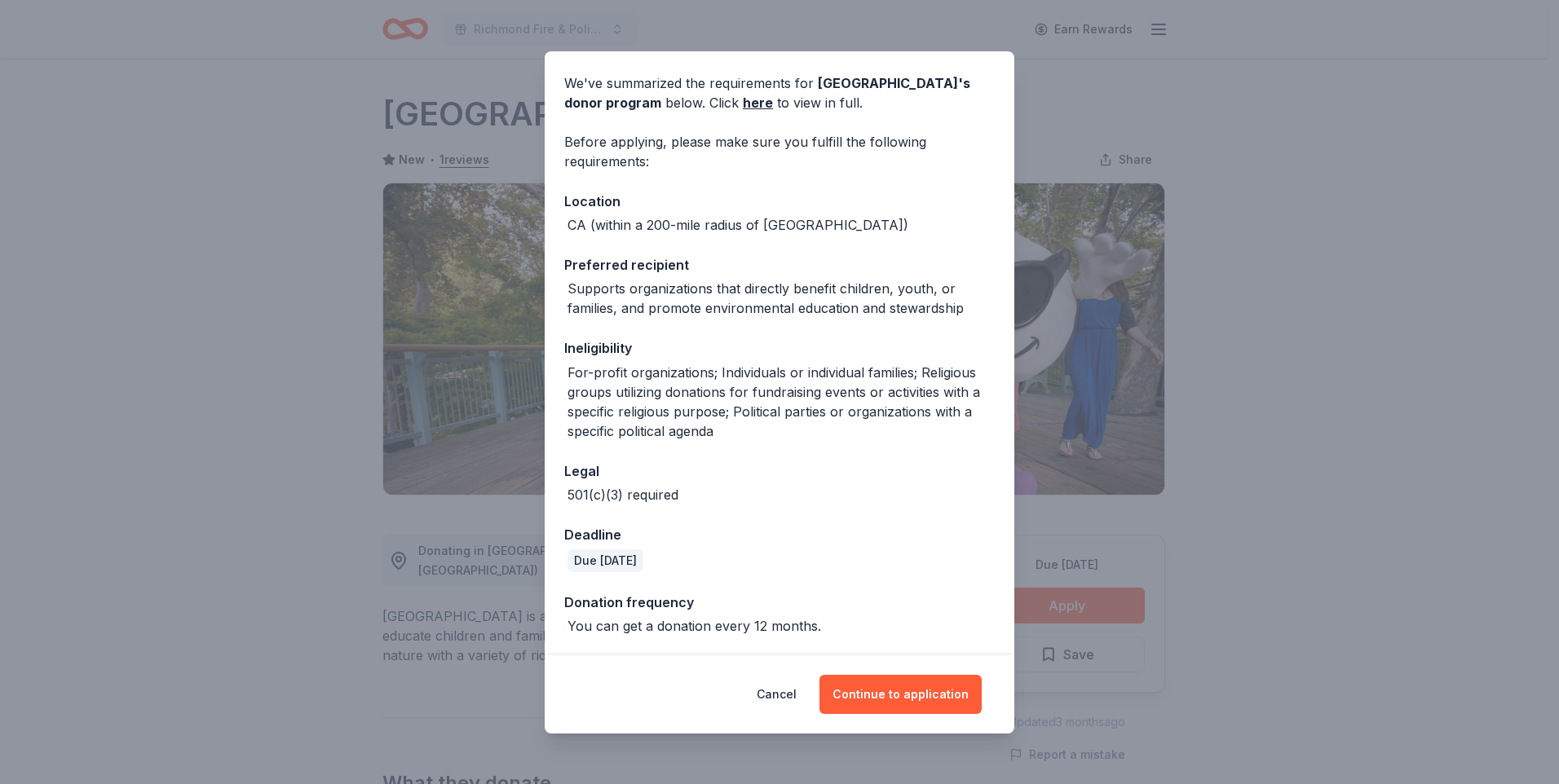
click at [898, 671] on div "Cancel Continue to application" at bounding box center [779, 694] width 469 height 78
click at [902, 684] on button "Continue to application" at bounding box center [900, 694] width 162 height 39
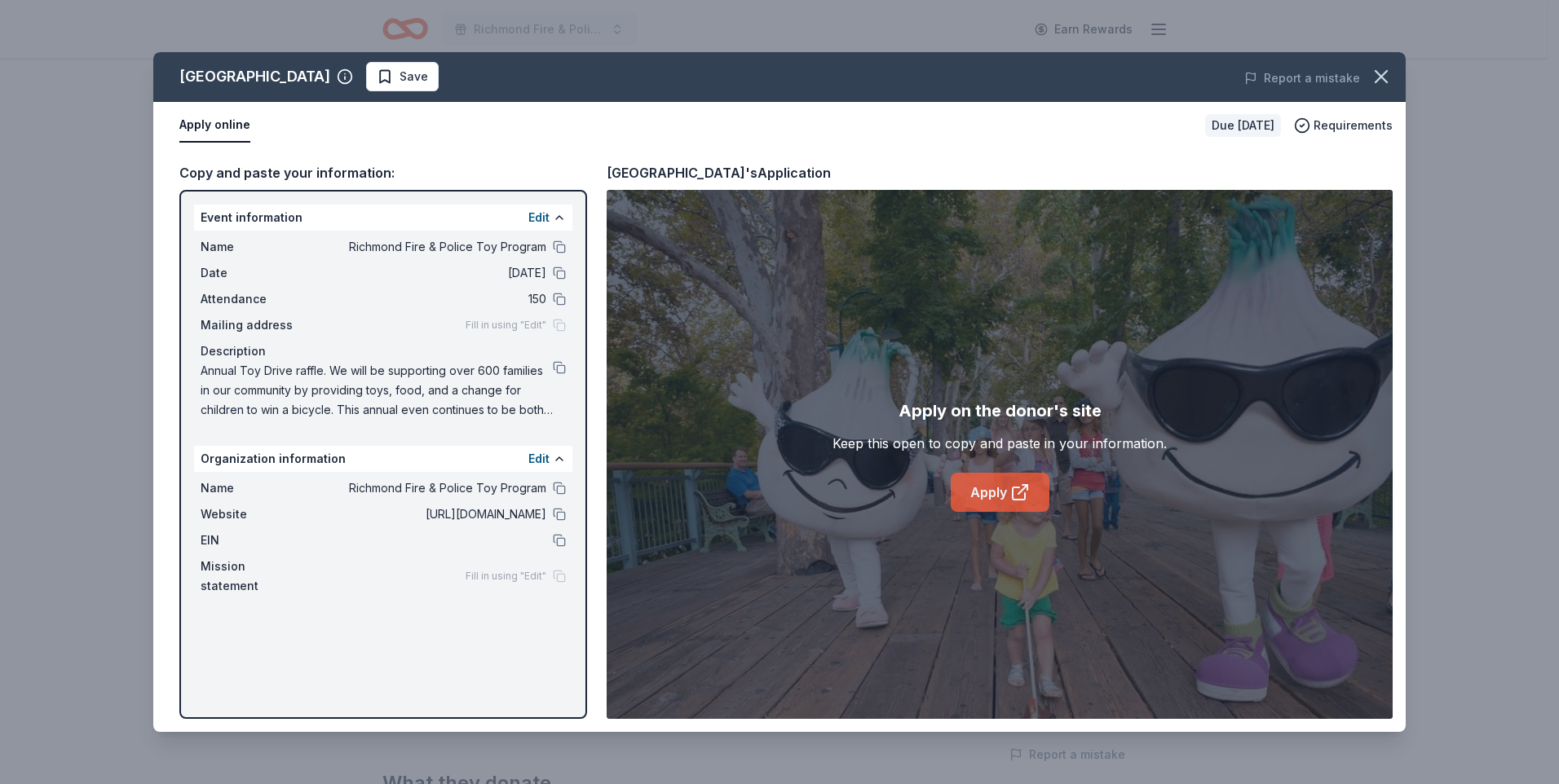
click at [1005, 479] on link "Apply" at bounding box center [1000, 492] width 99 height 39
click at [1376, 72] on icon "button" at bounding box center [1381, 77] width 11 height 11
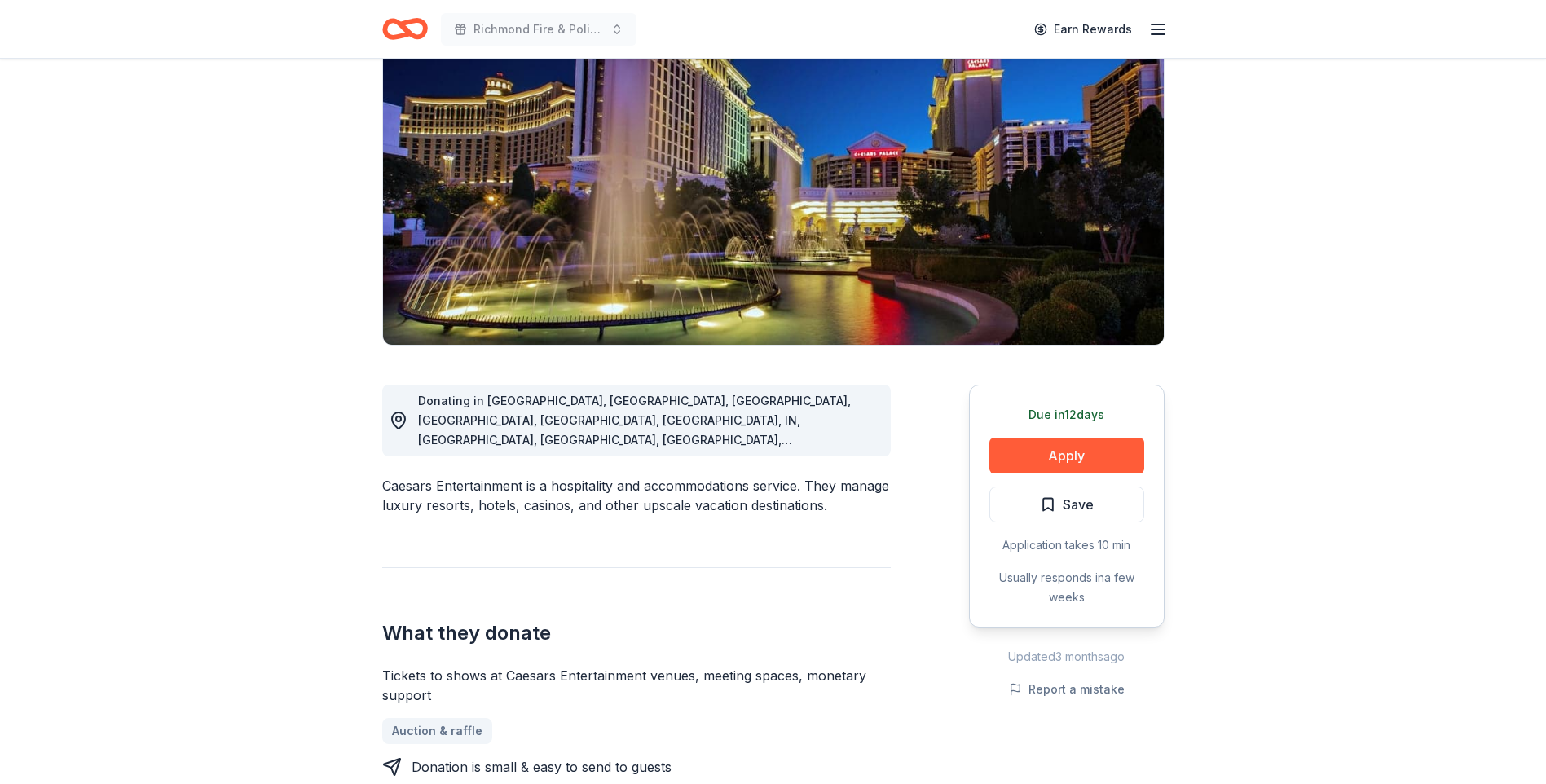
scroll to position [163, 0]
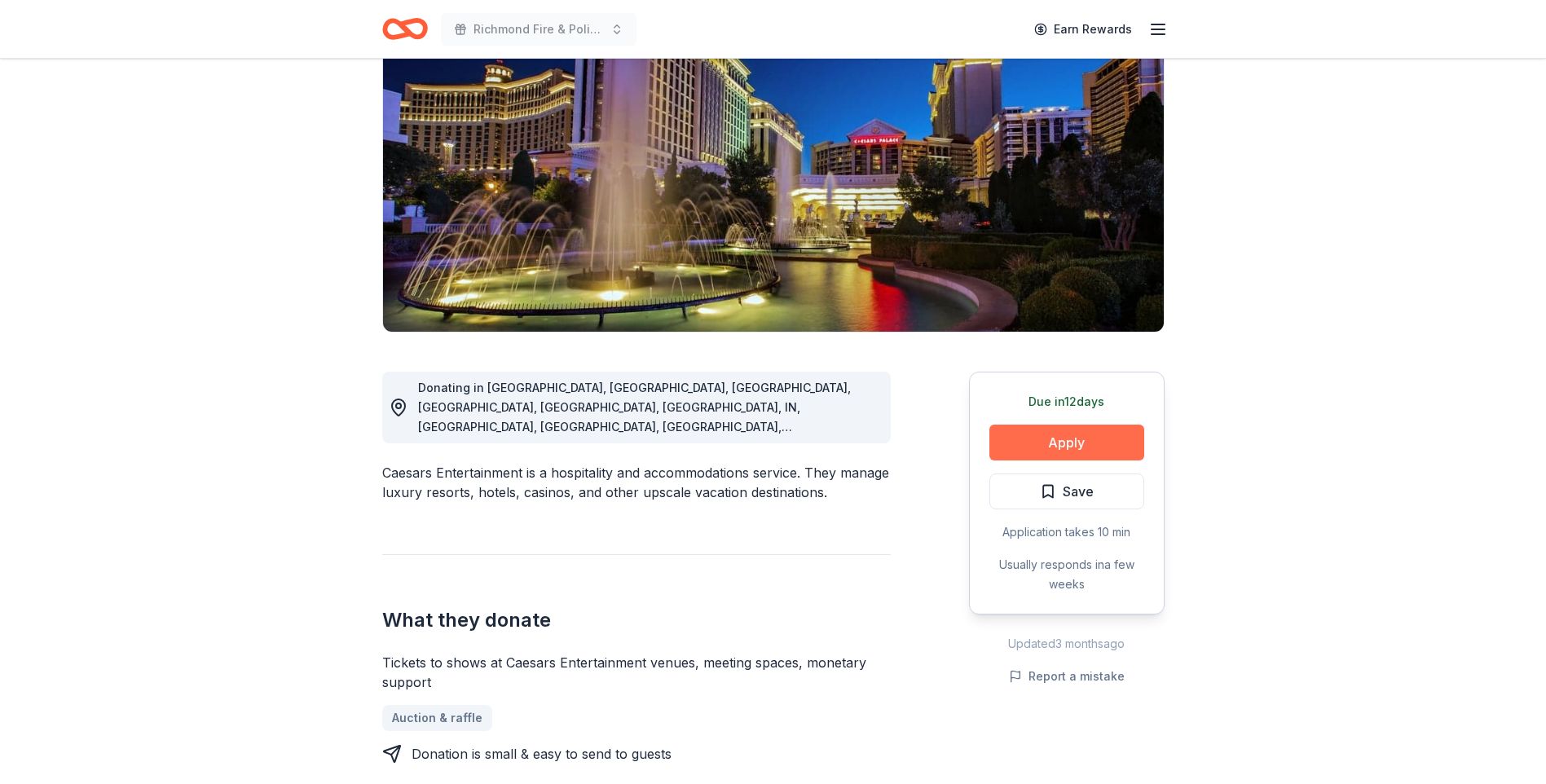
click at [1095, 443] on button "Apply" at bounding box center [1067, 442] width 155 height 36
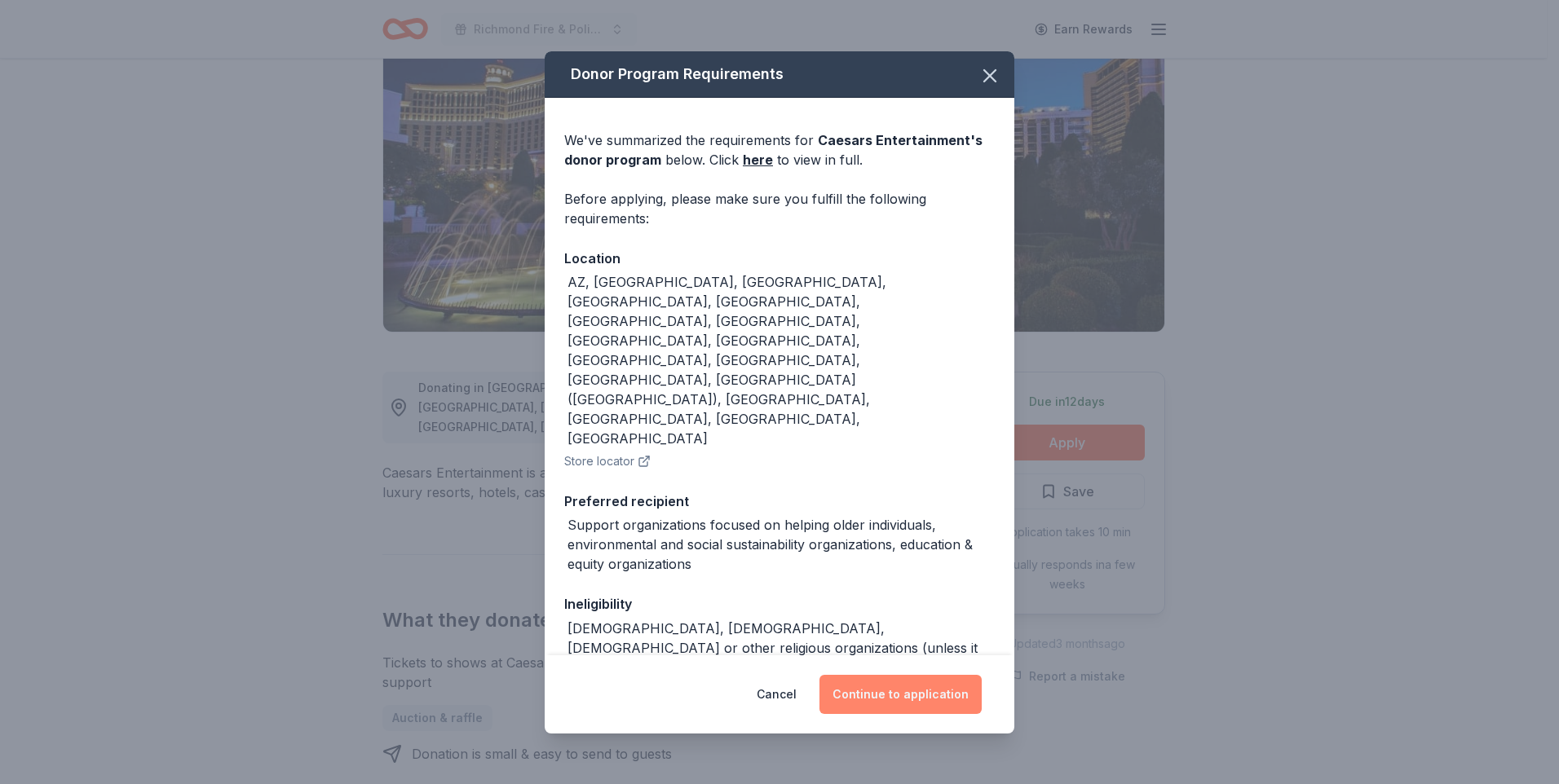
click at [900, 677] on button "Continue to application" at bounding box center [900, 694] width 162 height 39
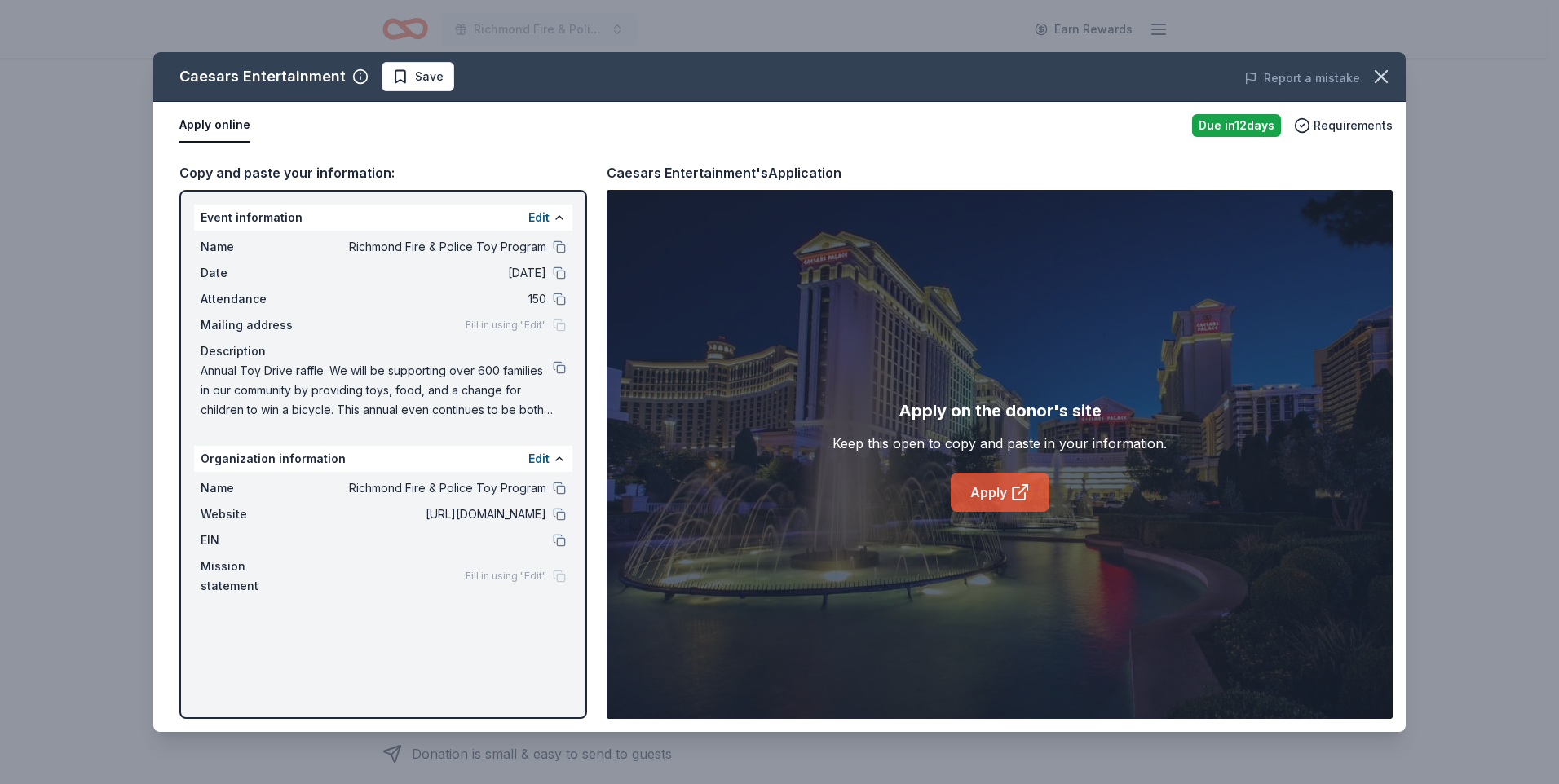
click at [984, 494] on link "Apply" at bounding box center [1000, 492] width 99 height 39
click at [1375, 71] on icon "button" at bounding box center [1381, 77] width 11 height 11
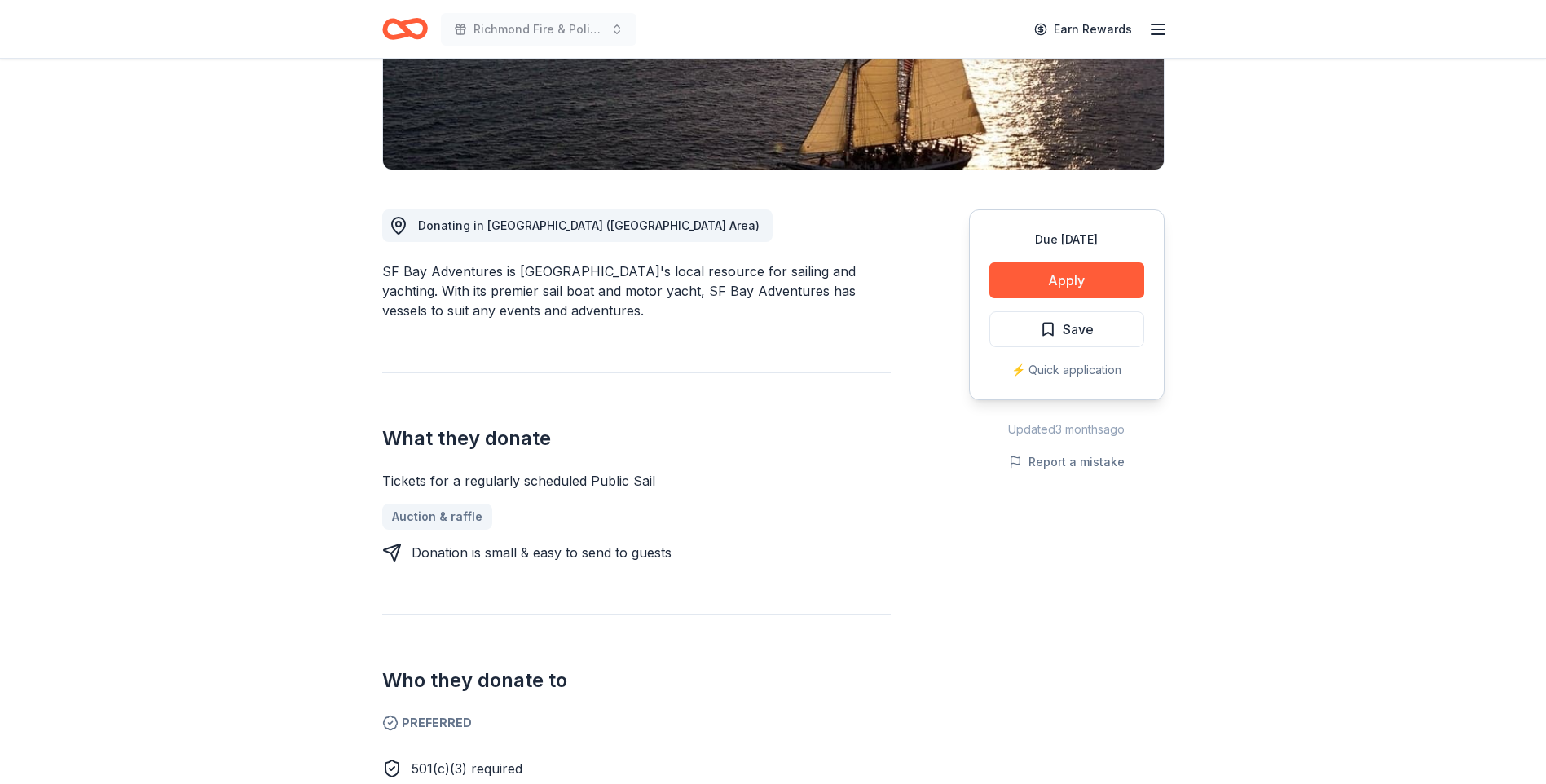
scroll to position [326, 0]
click at [1059, 293] on button "Apply" at bounding box center [1067, 280] width 155 height 36
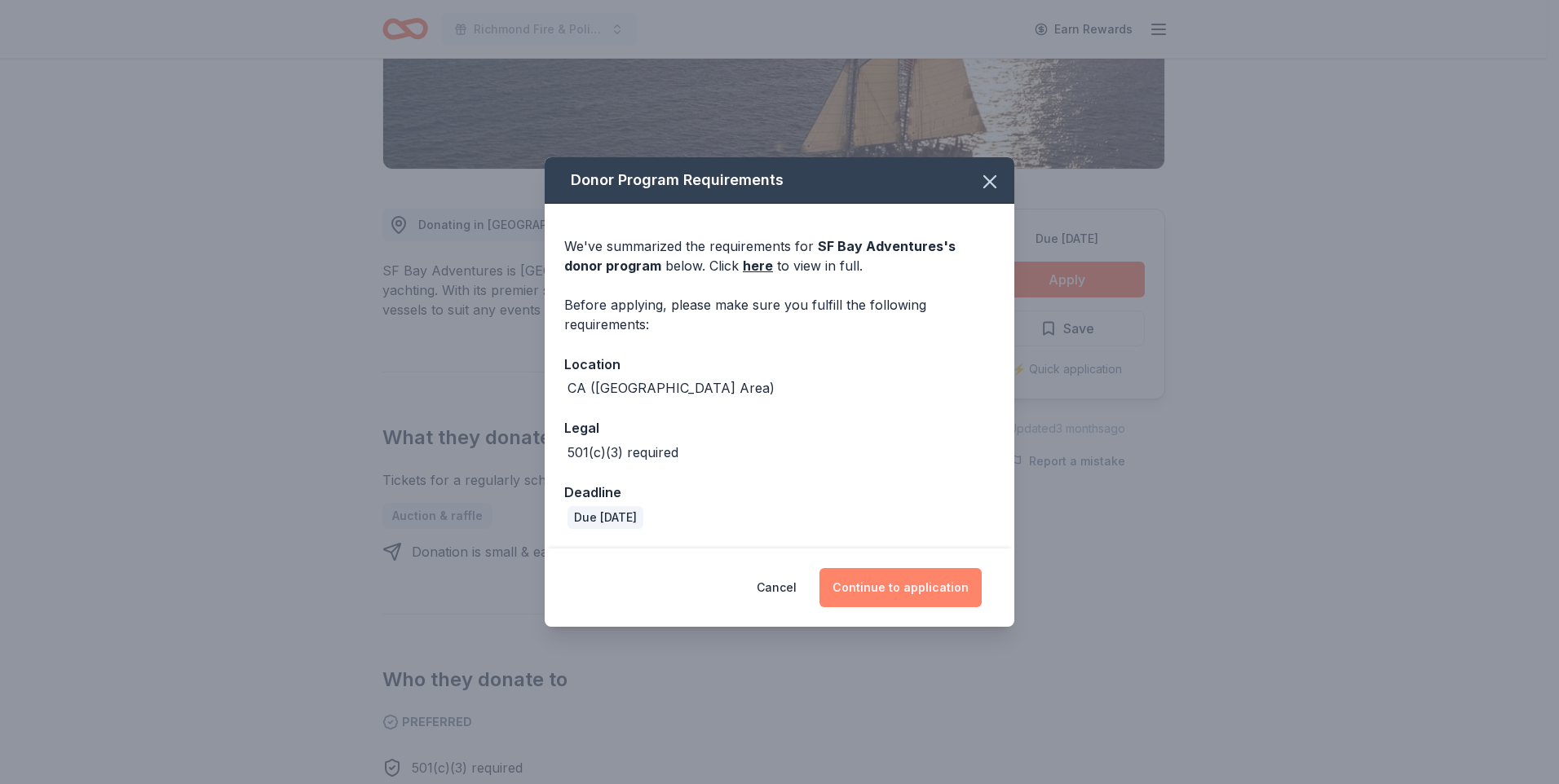
click at [913, 605] on button "Continue to application" at bounding box center [900, 587] width 162 height 39
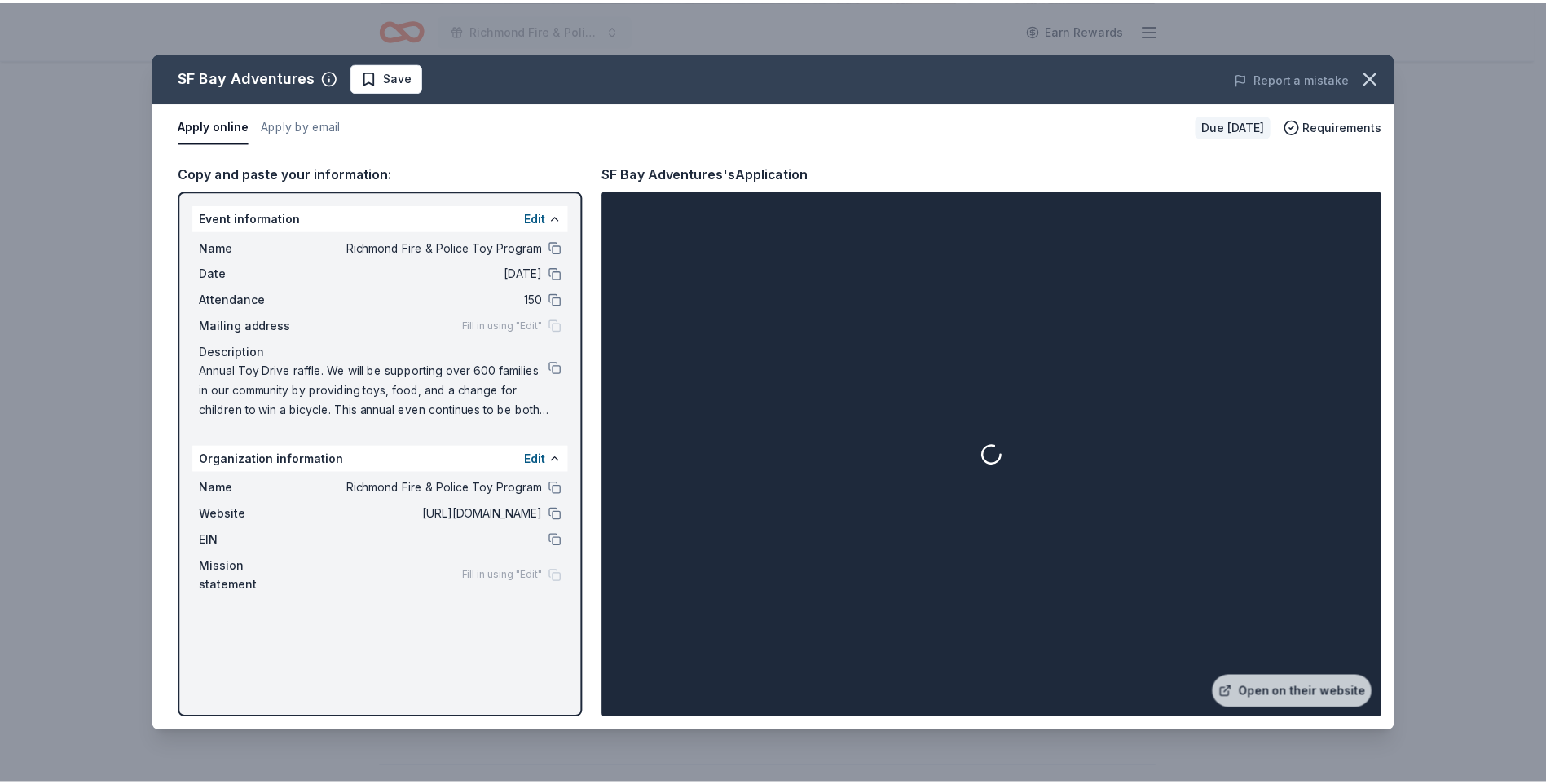
scroll to position [408, 0]
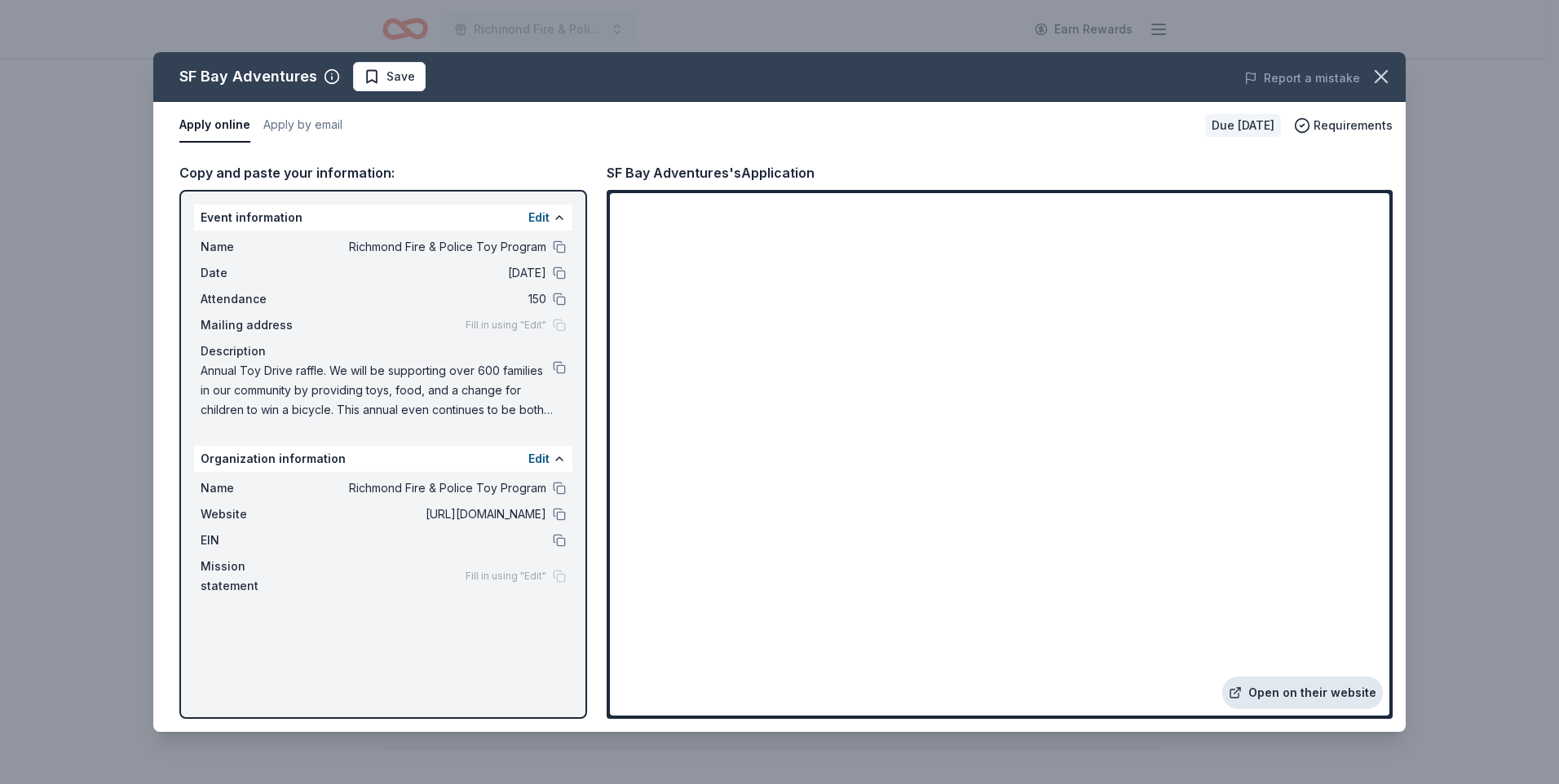
click at [1237, 689] on icon at bounding box center [1236, 693] width 13 height 13
click at [1371, 73] on icon "button" at bounding box center [1381, 77] width 23 height 23
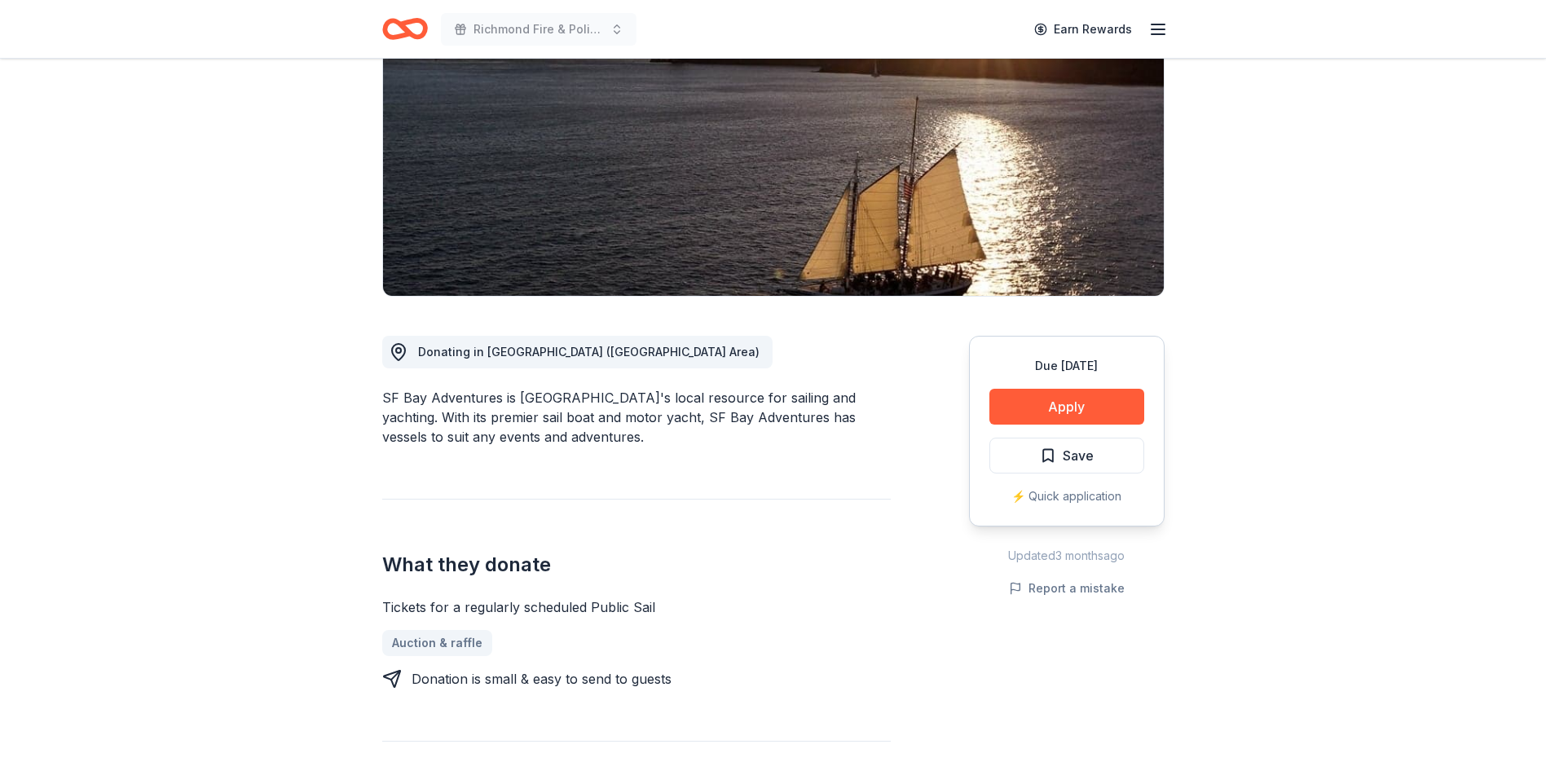
scroll to position [163, 0]
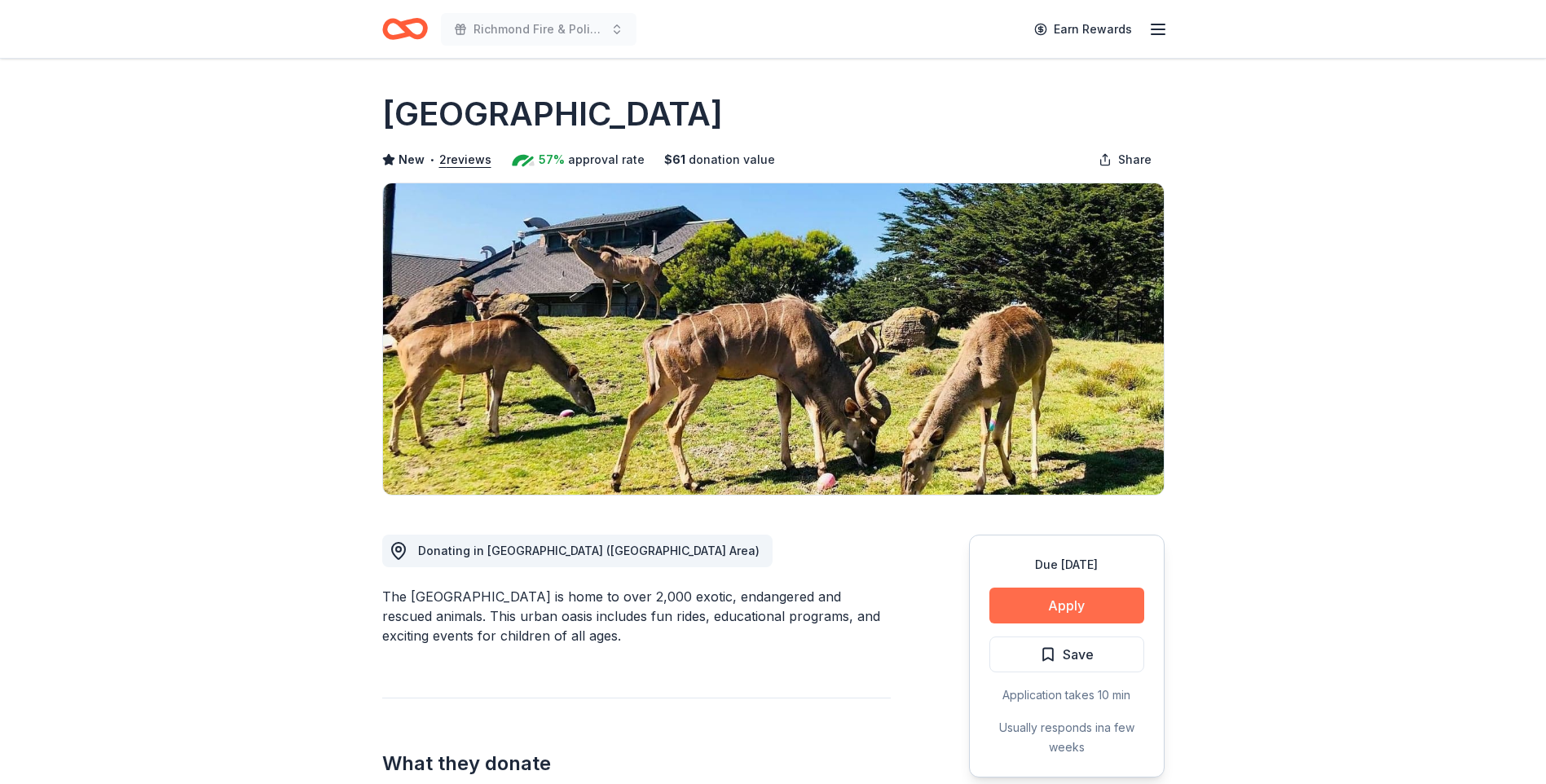
click at [1021, 605] on button "Apply" at bounding box center [1067, 605] width 155 height 36
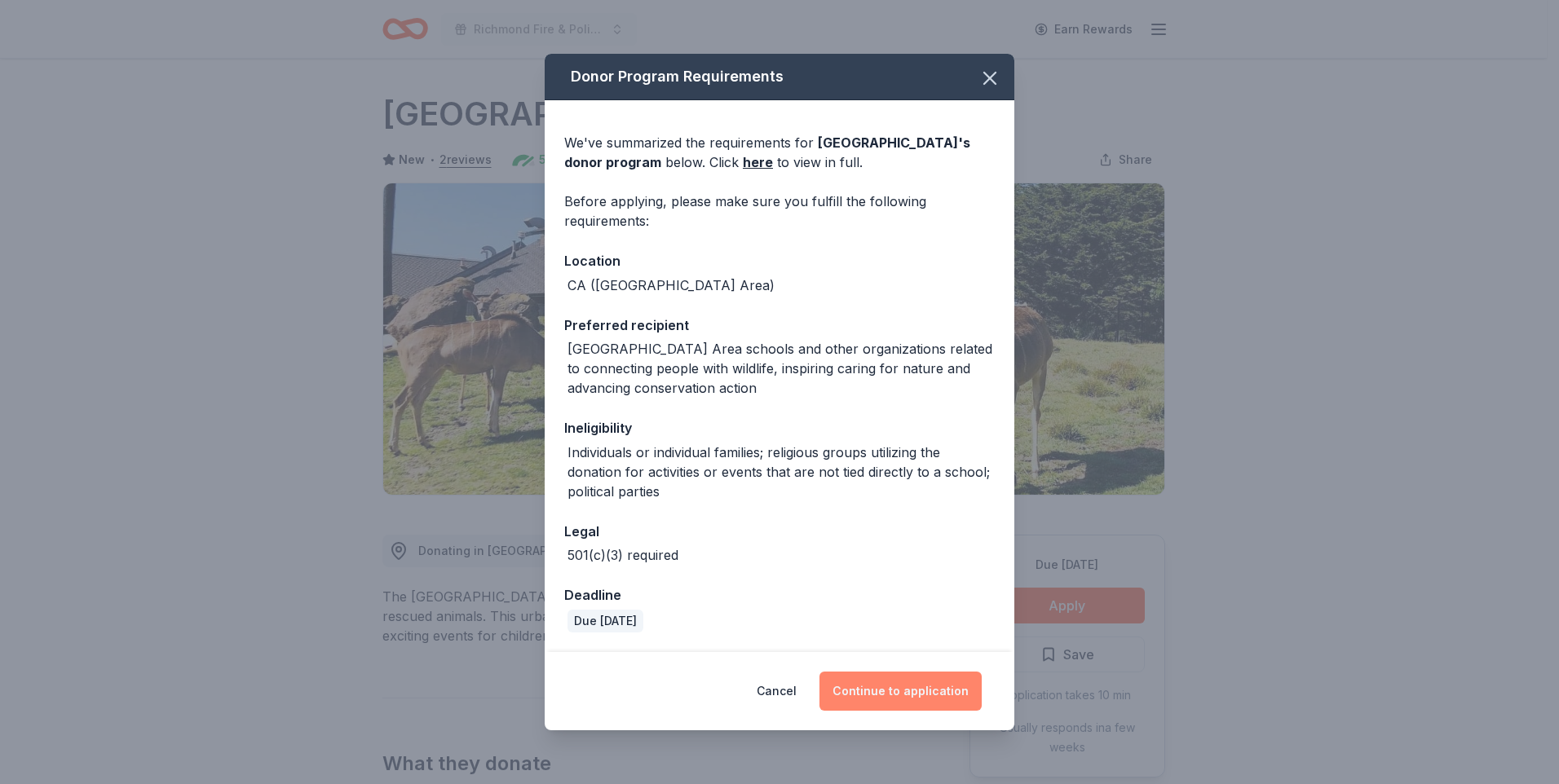
click at [926, 699] on button "Continue to application" at bounding box center [900, 691] width 162 height 39
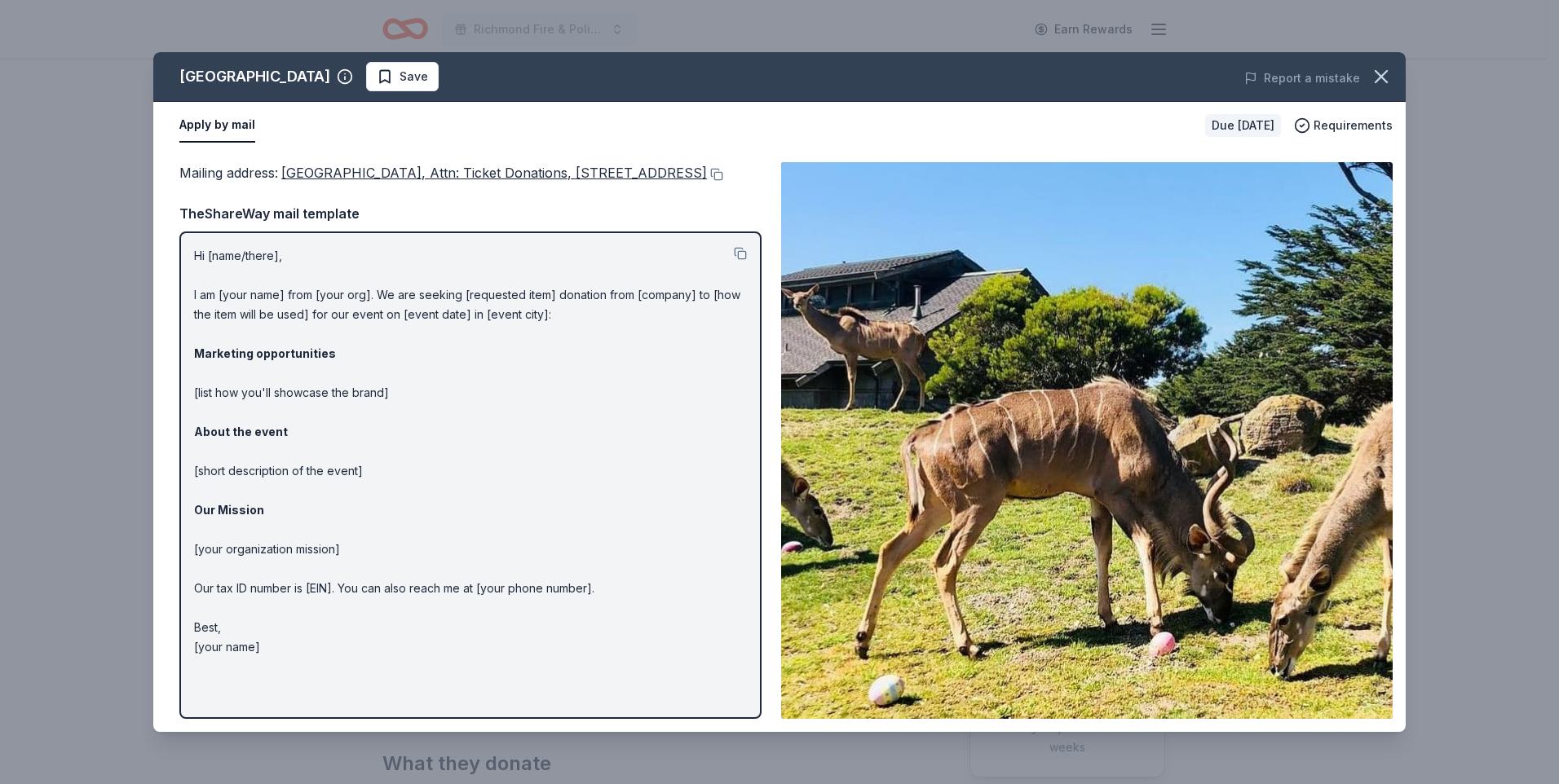
drag, startPoint x: 178, startPoint y: 273, endPoint x: 476, endPoint y: 513, distance: 382.6
click at [474, 512] on div "Mailing address : San Francisco Zoo, Attn: Ticket Donations, 1 Zoo Road, San Fr…" at bounding box center [780, 441] width 1252 height 582
drag, startPoint x: 282, startPoint y: 676, endPoint x: 204, endPoint y: 402, distance: 284.9
click at [203, 404] on div "Hi [name/there], I am [your name] from [your org]. We are seeking [requested it…" at bounding box center [470, 475] width 582 height 487
drag, startPoint x: 197, startPoint y: 277, endPoint x: 416, endPoint y: 352, distance: 231.5
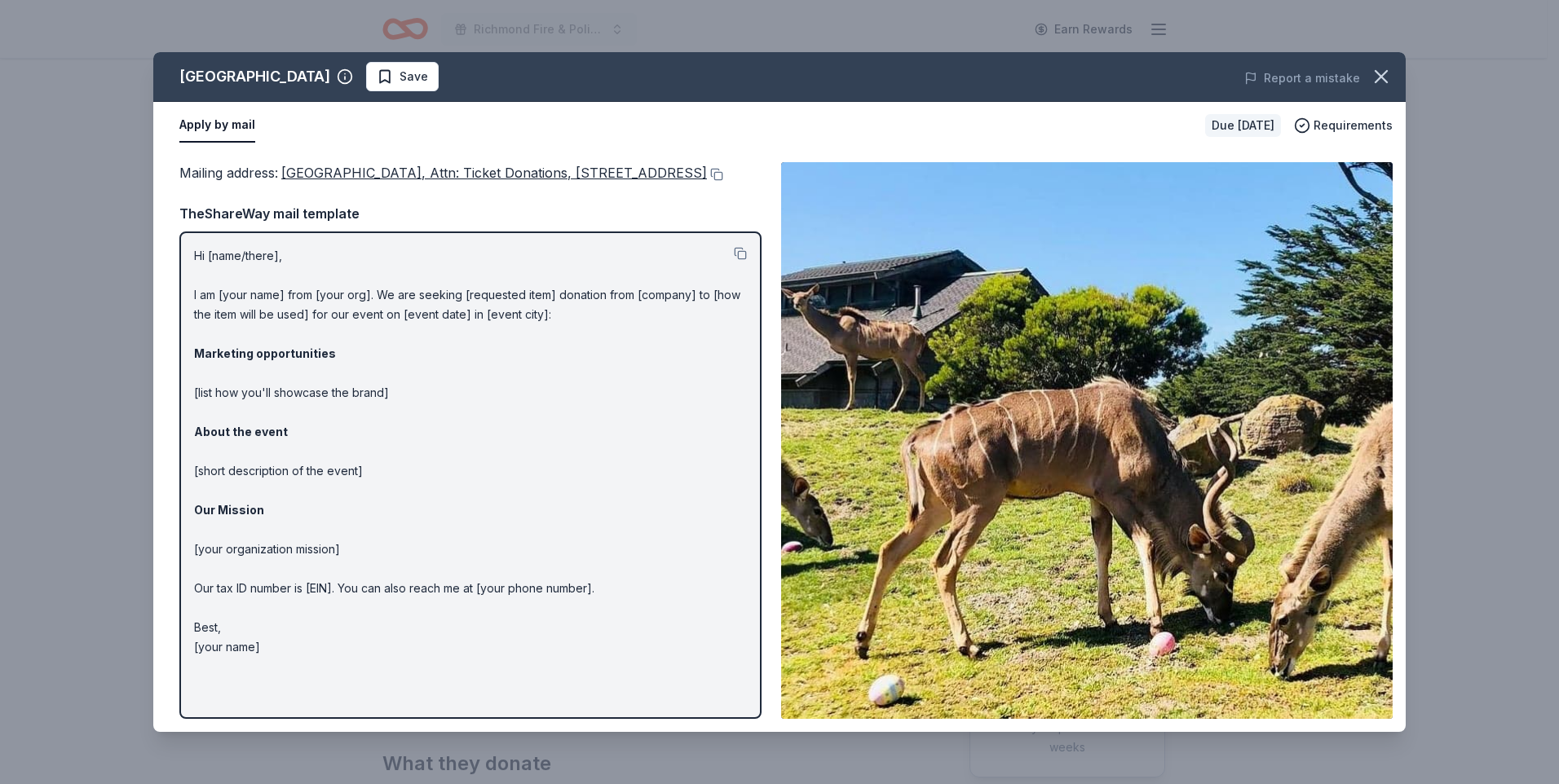
click at [416, 351] on p "Hi [name/there], I am [your name] from [your org]. We are seeking [requested it…" at bounding box center [470, 452] width 553 height 411
click at [743, 260] on button at bounding box center [740, 254] width 13 height 13
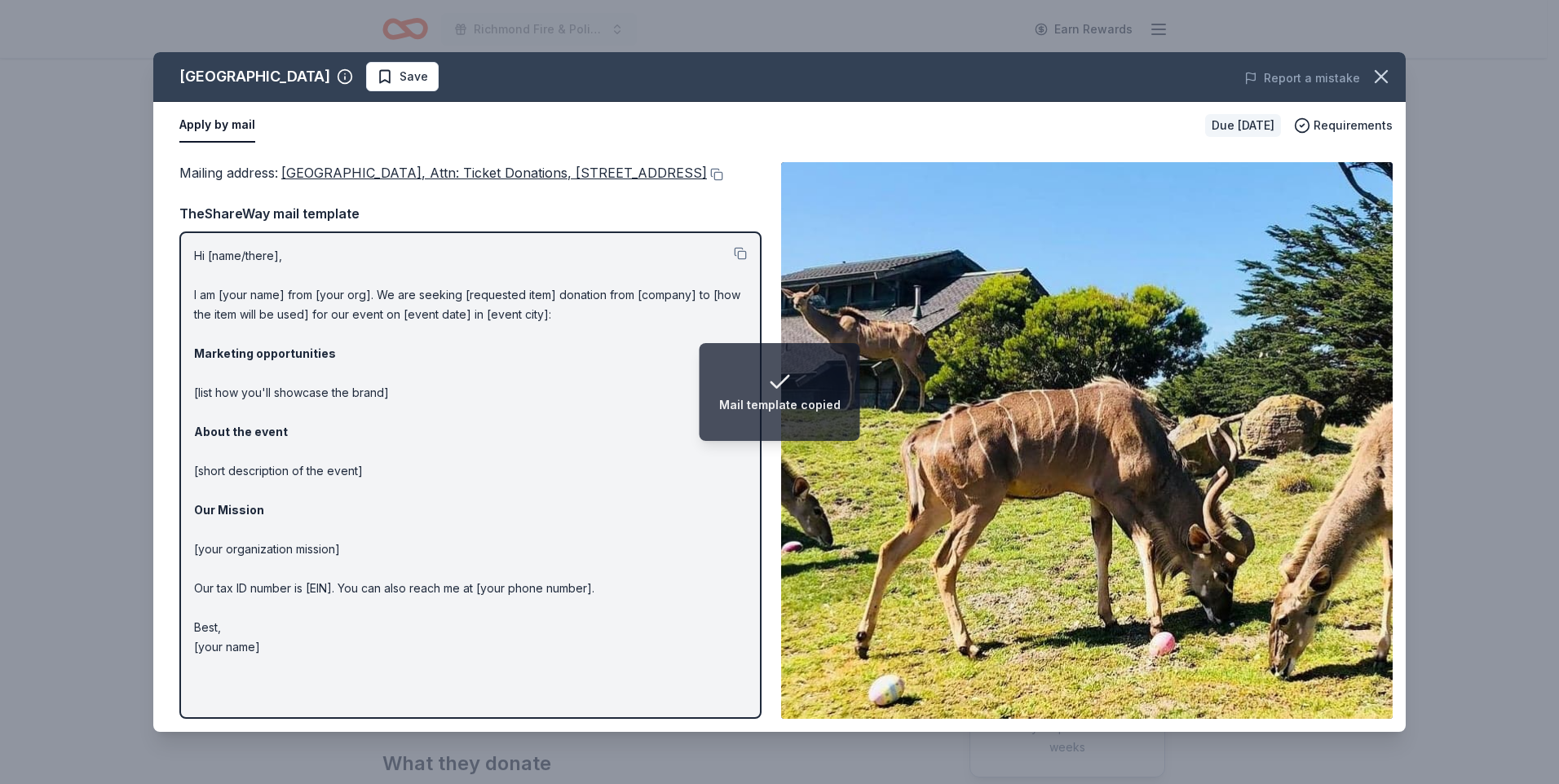
click at [557, 175] on span "San Francisco Zoo, Attn: Ticket Donations, 1 Zoo Road, San Francisco, CA 94132" at bounding box center [494, 173] width 425 height 16
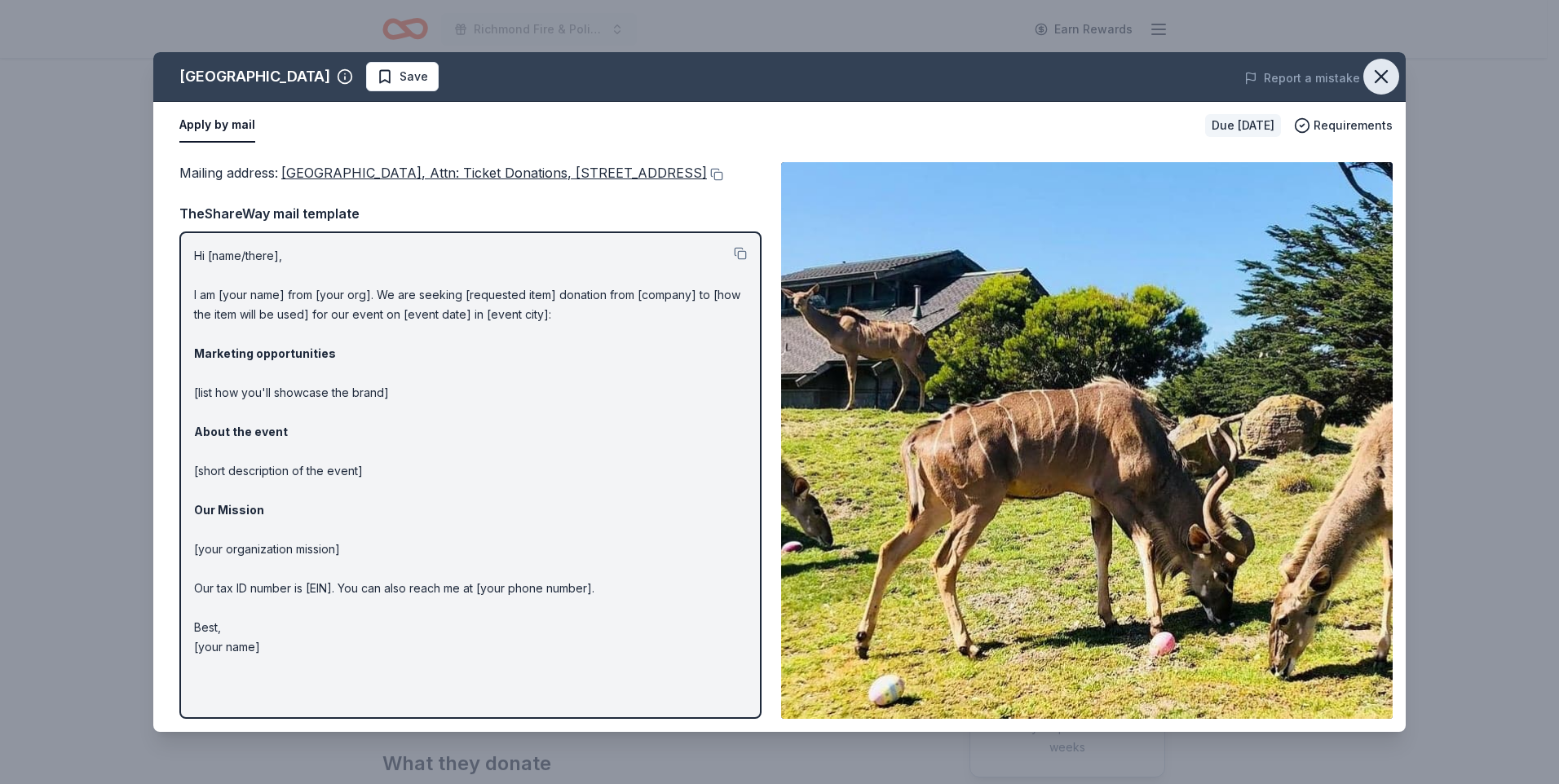
click at [1375, 79] on icon "button" at bounding box center [1381, 77] width 23 height 23
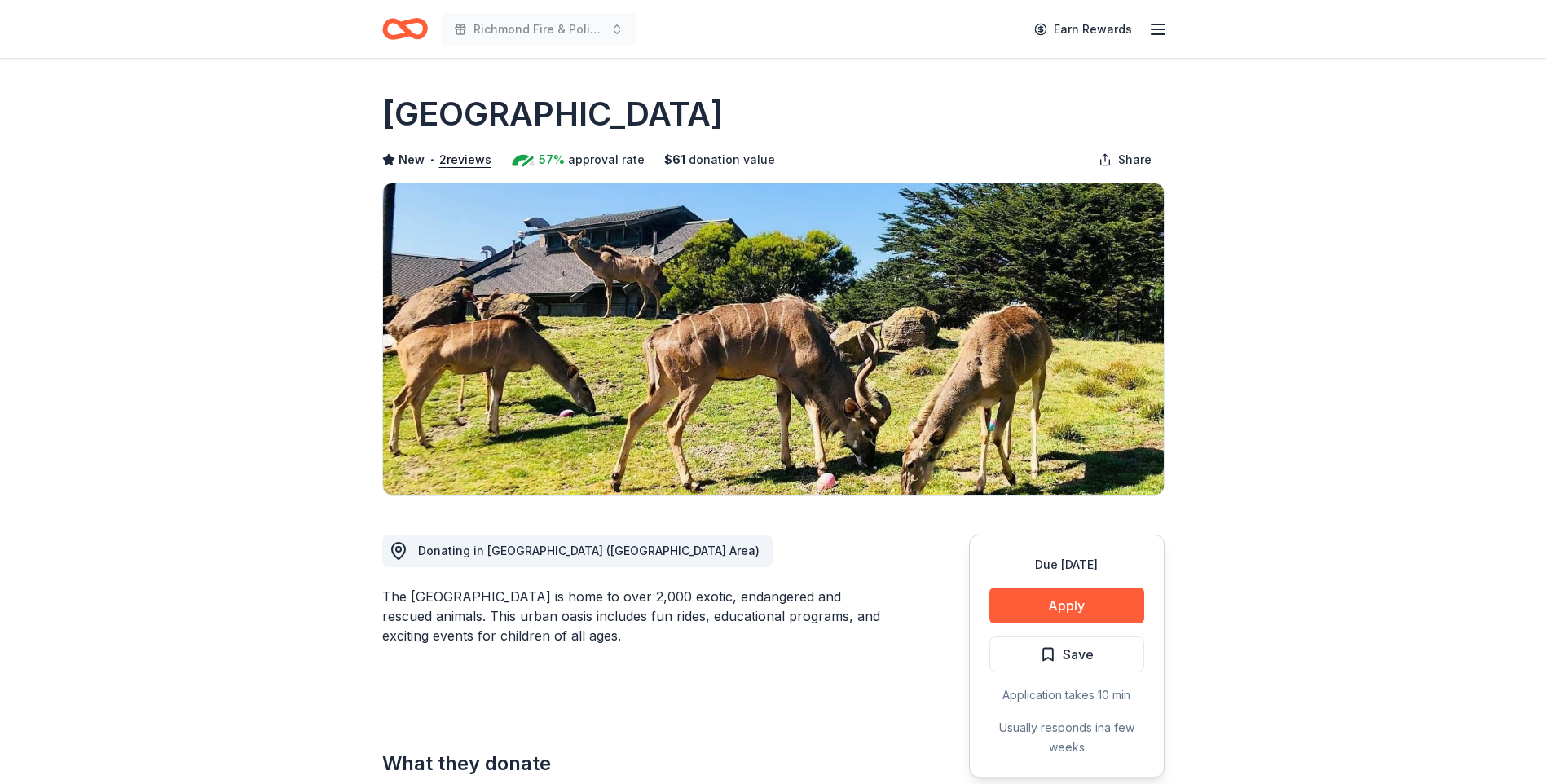
click at [484, 545] on span "Donating in CA (San Francisco Bay Area)" at bounding box center [588, 550] width 342 height 14
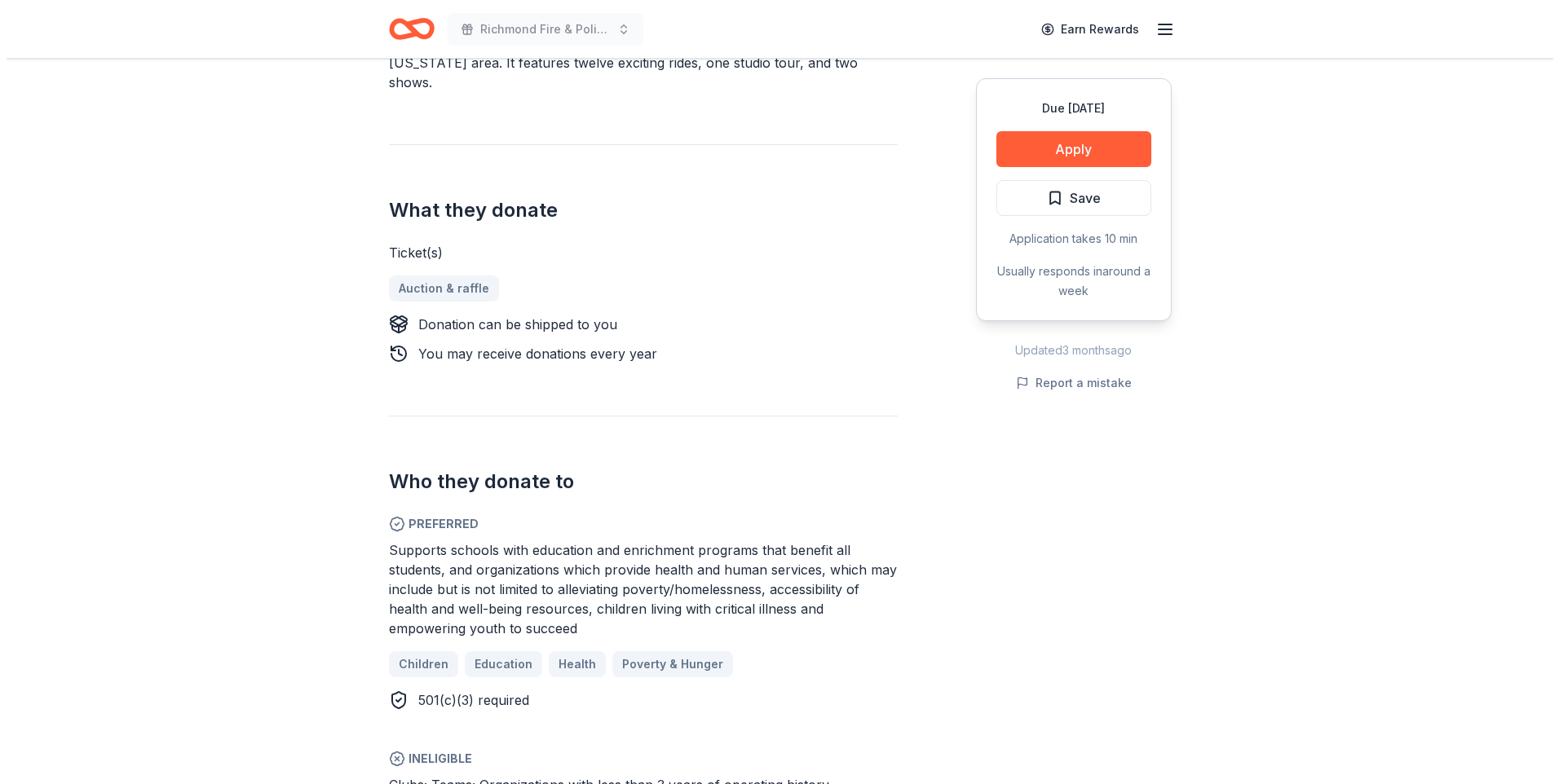
scroll to position [652, 0]
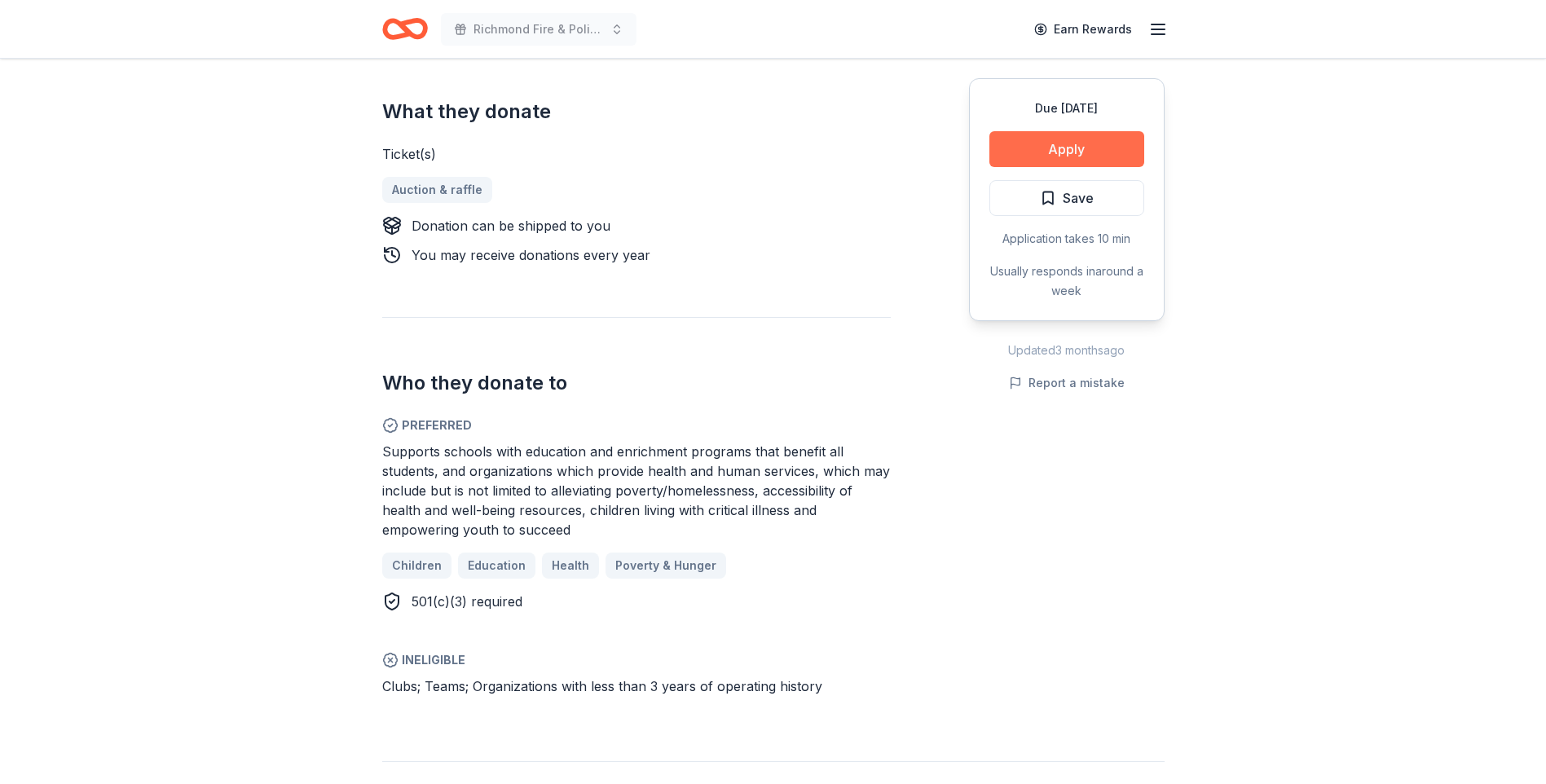
click at [1083, 135] on button "Apply" at bounding box center [1067, 149] width 155 height 36
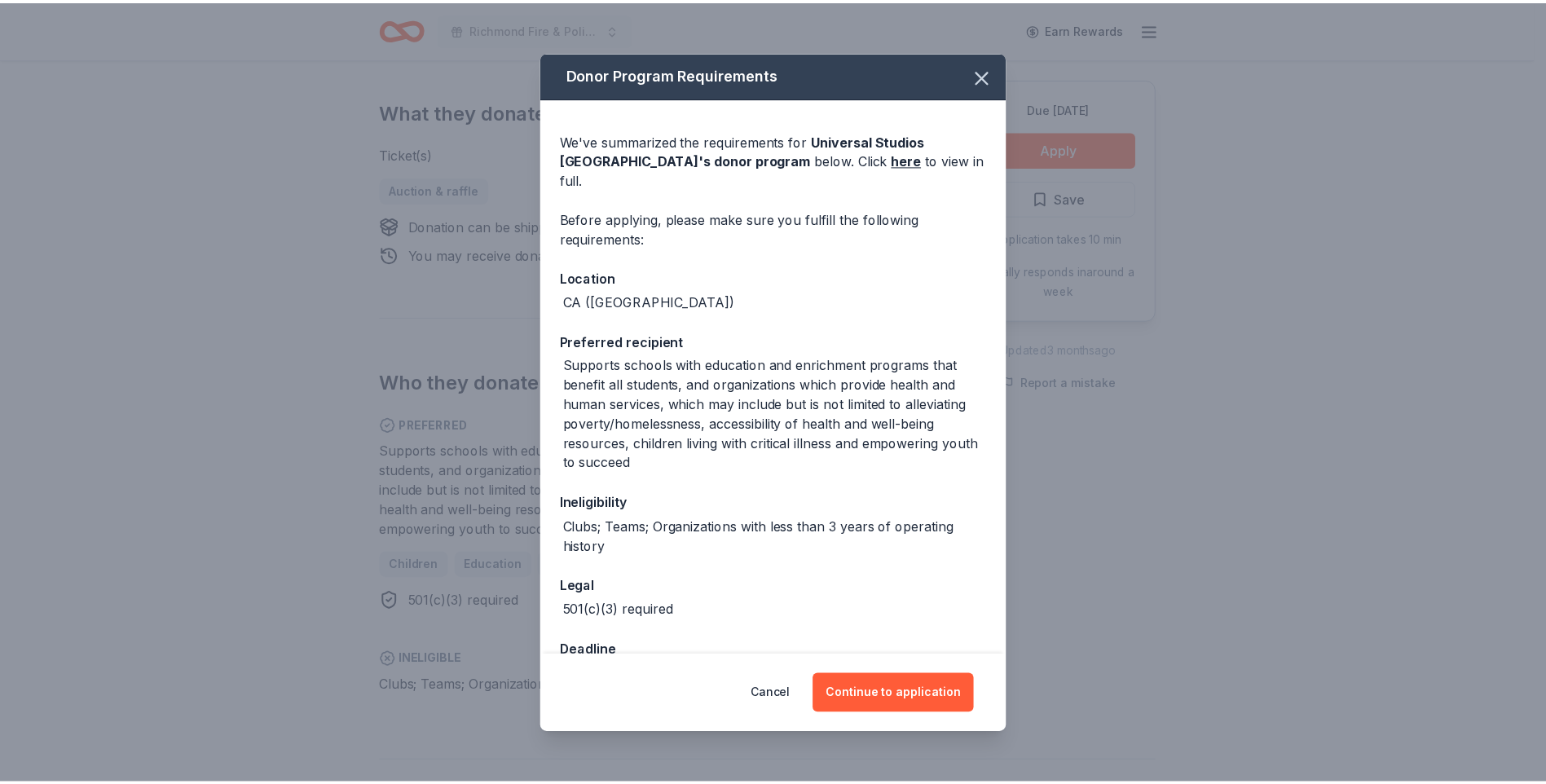
scroll to position [96, 0]
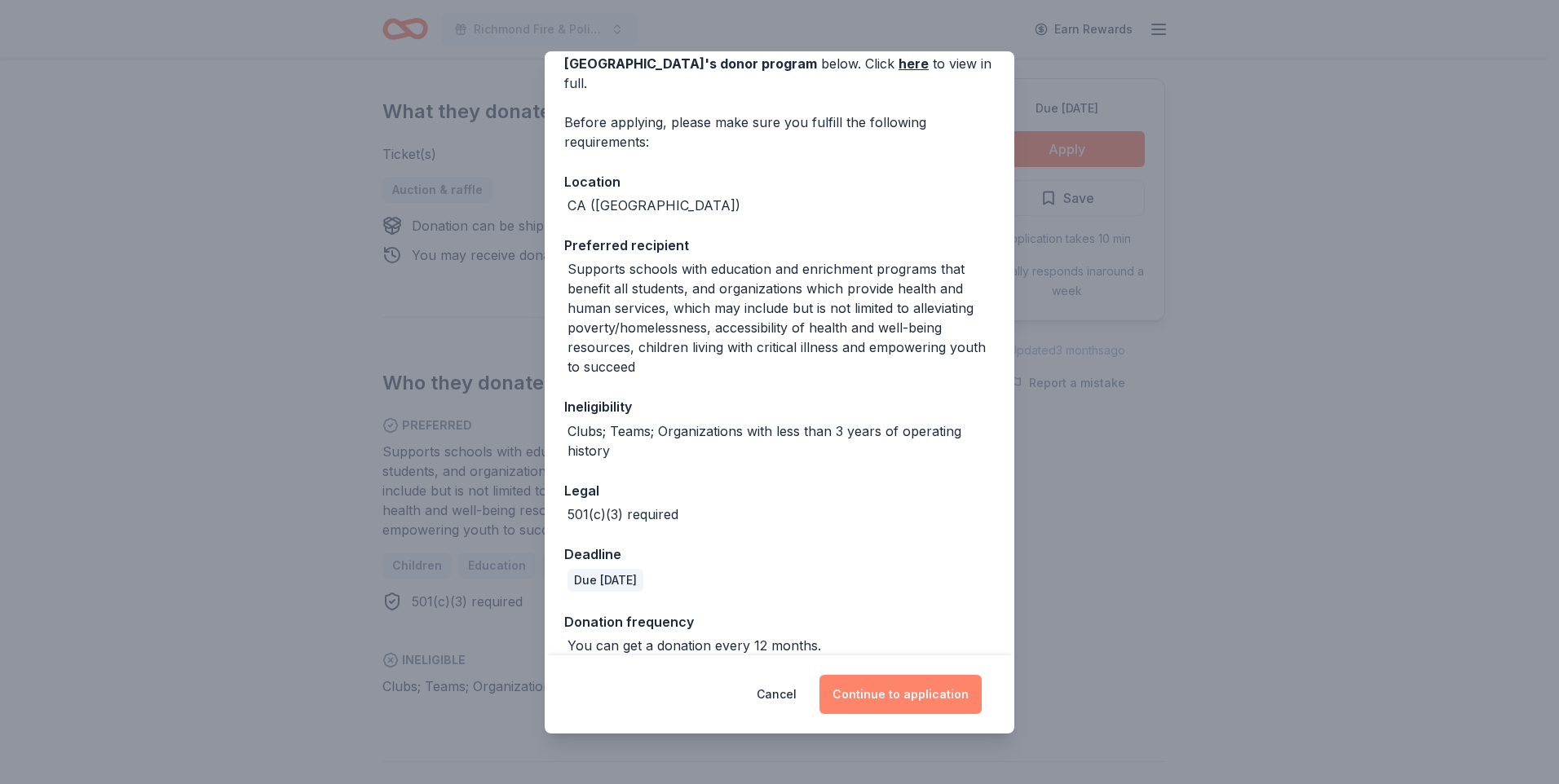
click at [887, 685] on button "Continue to application" at bounding box center [900, 694] width 162 height 39
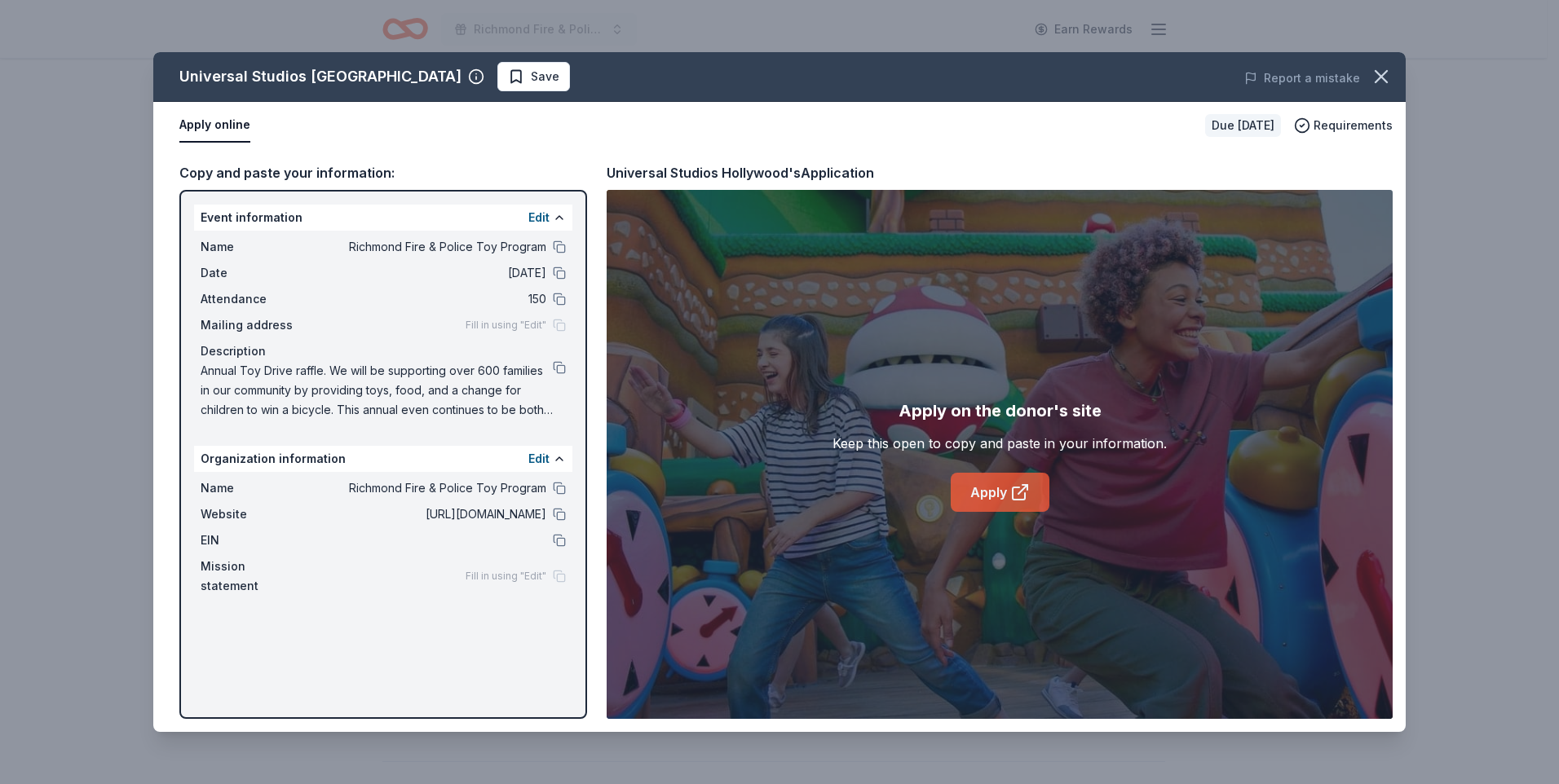
click at [958, 498] on link "Apply" at bounding box center [1000, 492] width 99 height 39
click at [1385, 82] on icon "button" at bounding box center [1381, 77] width 23 height 23
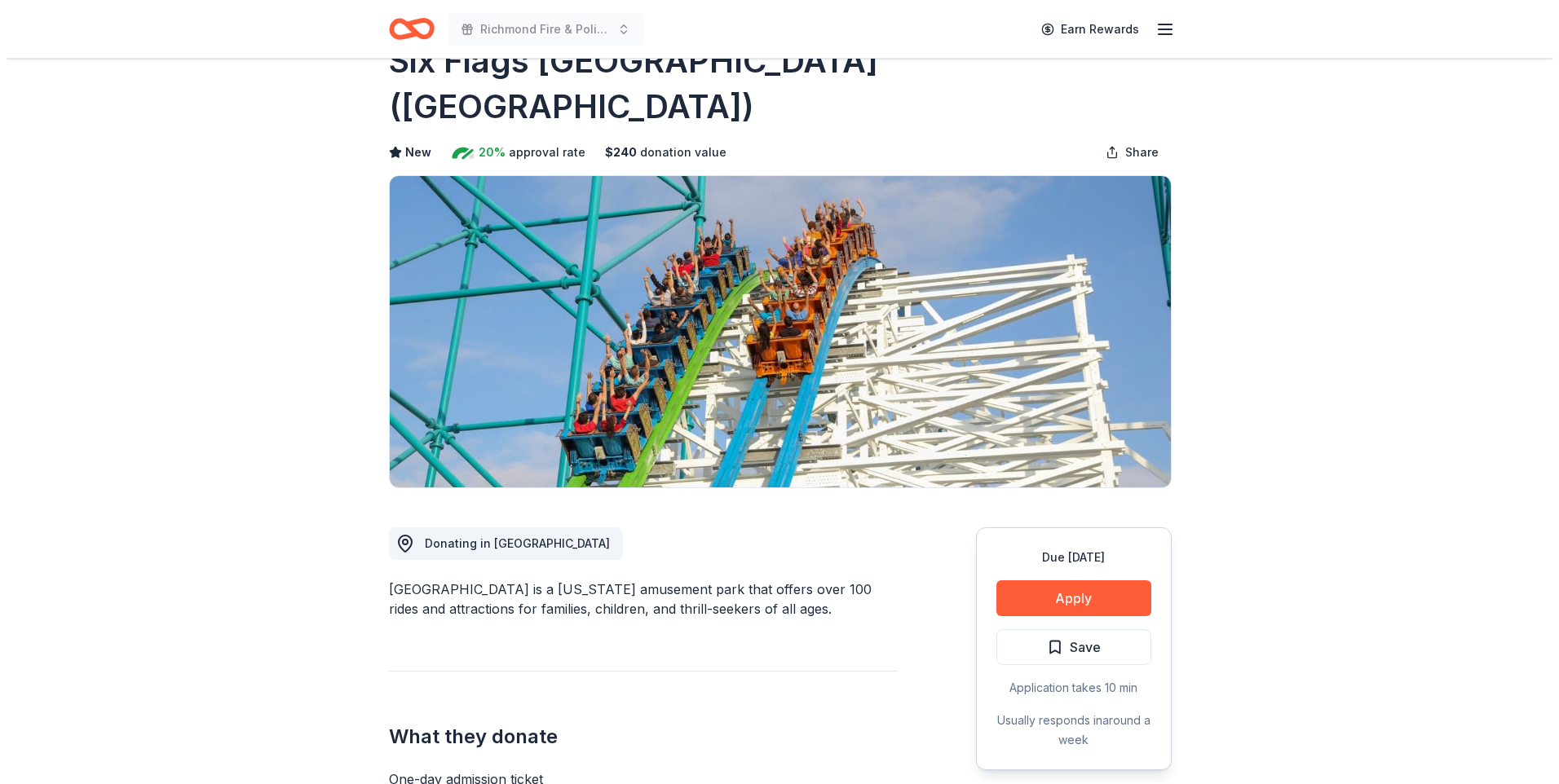
scroll to position [82, 0]
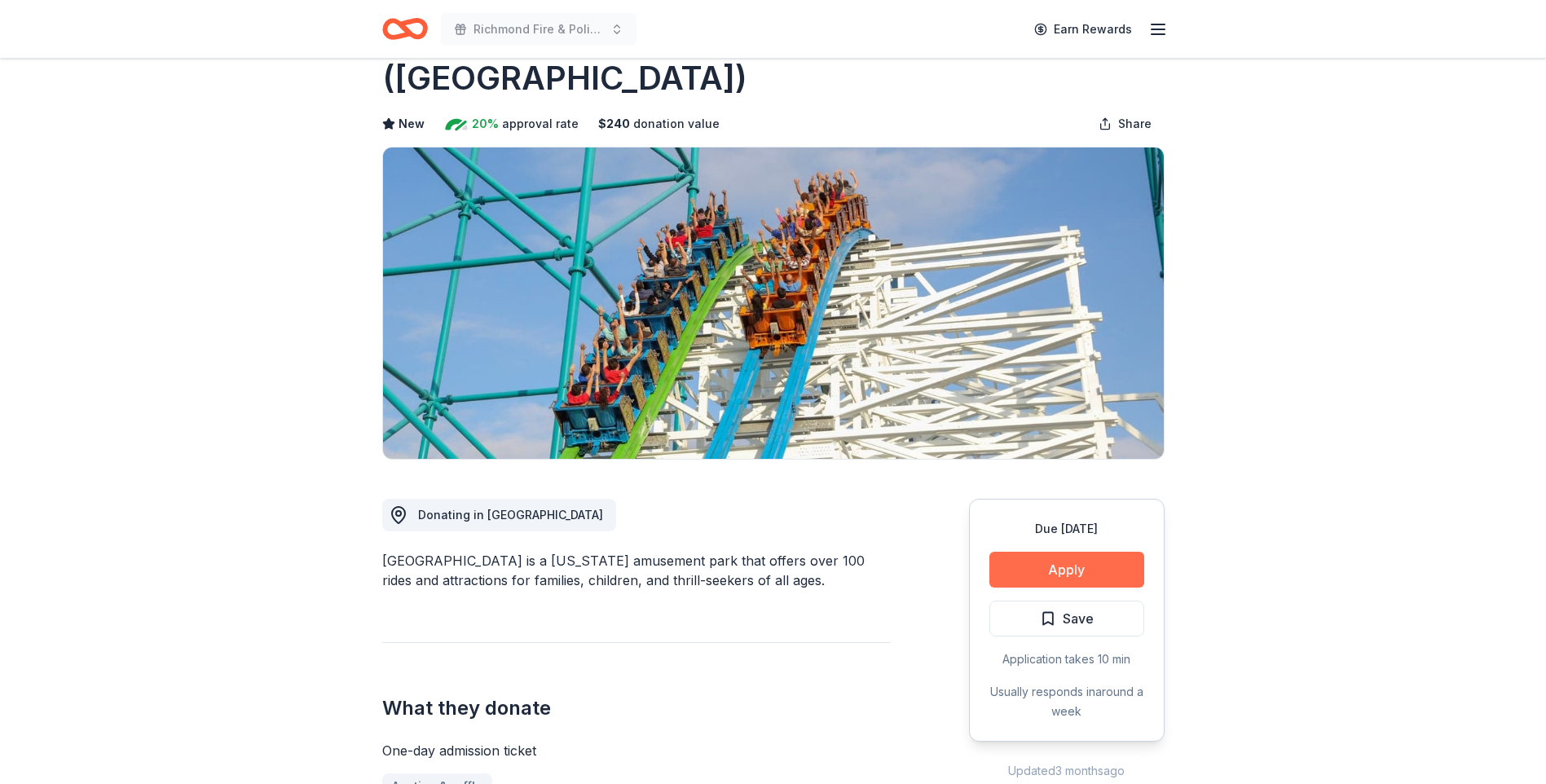
click at [1072, 551] on button "Apply" at bounding box center [1067, 569] width 155 height 36
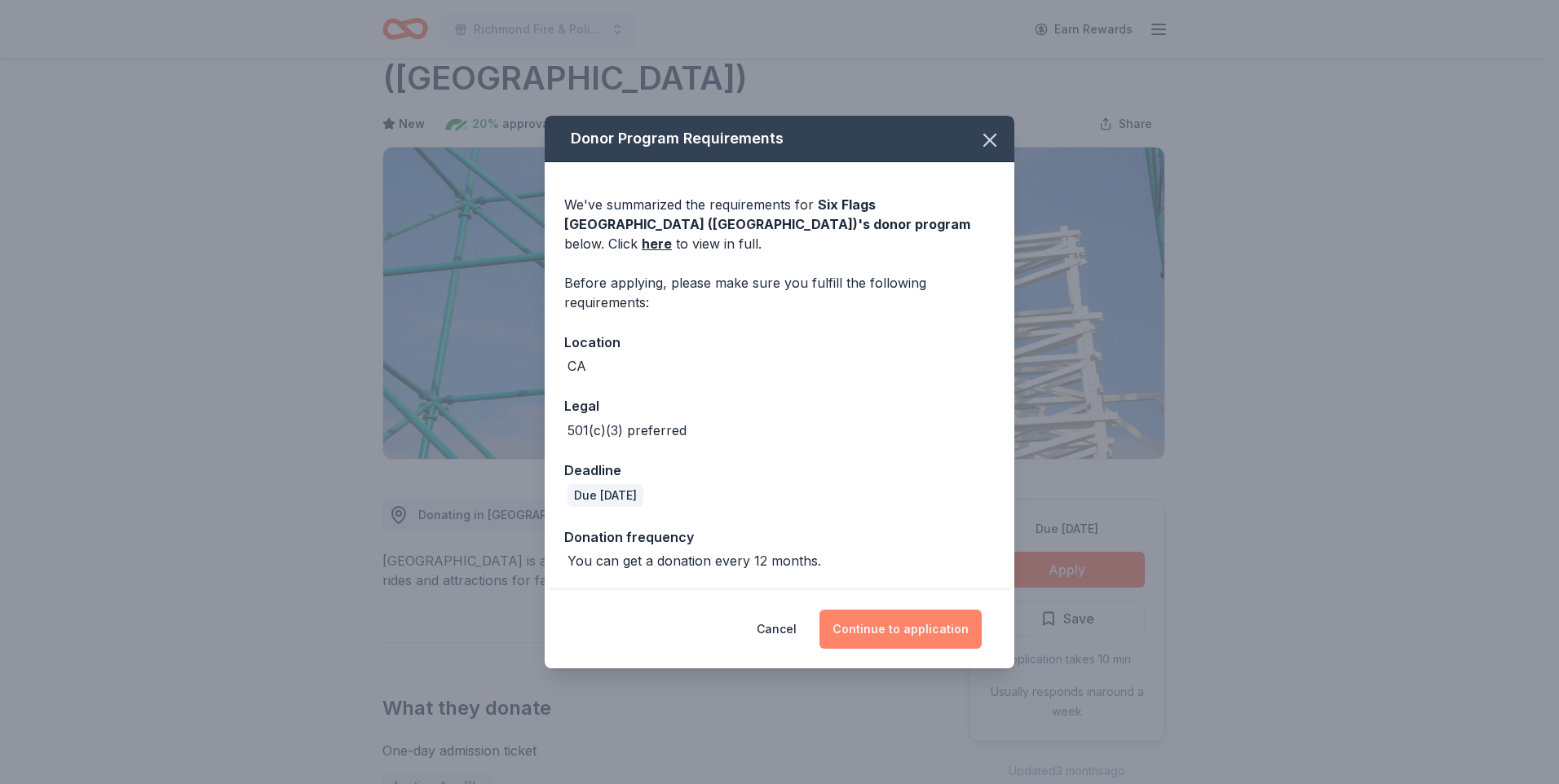
click at [942, 612] on button "Continue to application" at bounding box center [900, 629] width 162 height 39
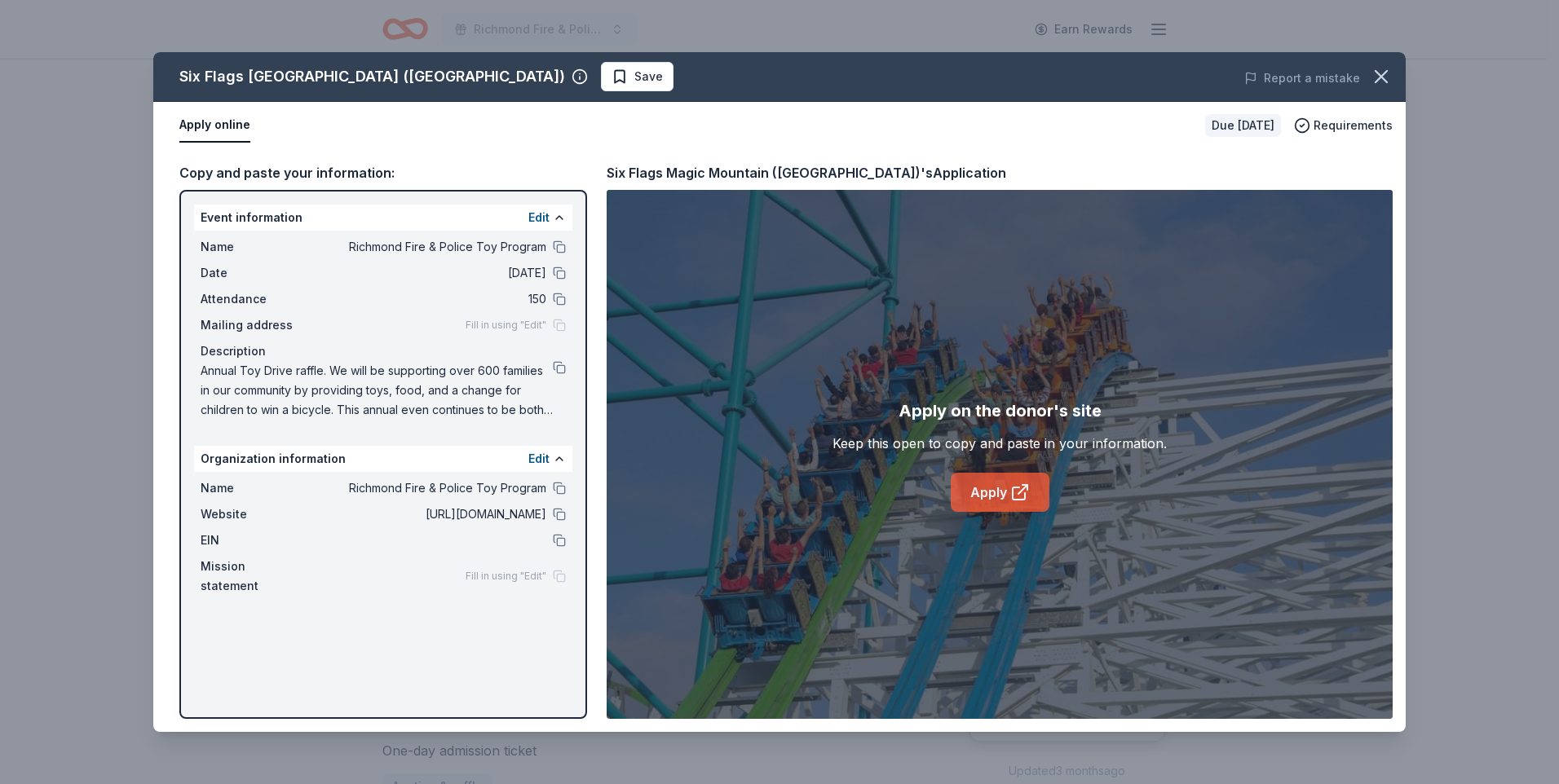
click at [970, 493] on link "Apply" at bounding box center [1000, 492] width 99 height 39
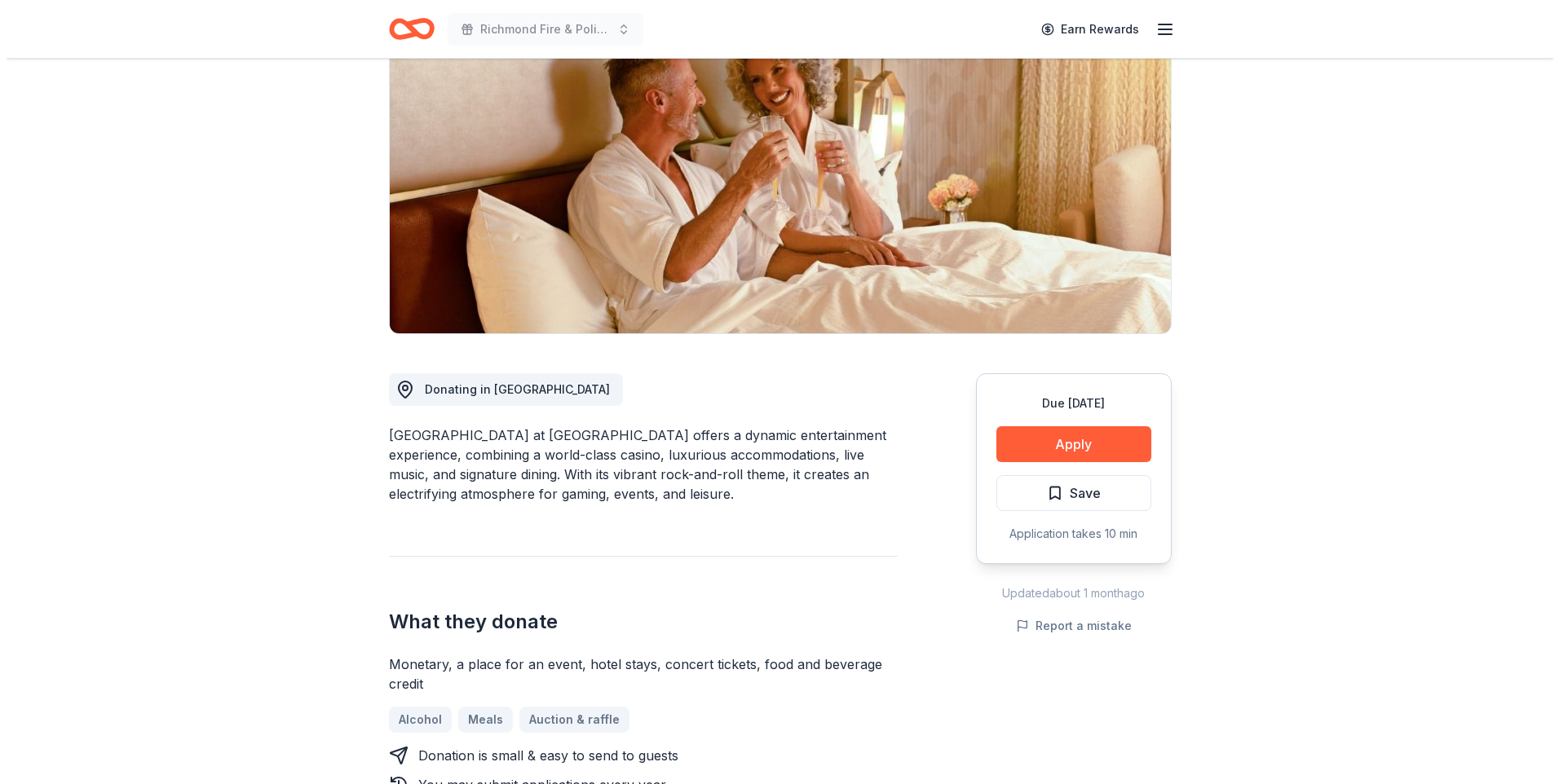
scroll to position [245, 0]
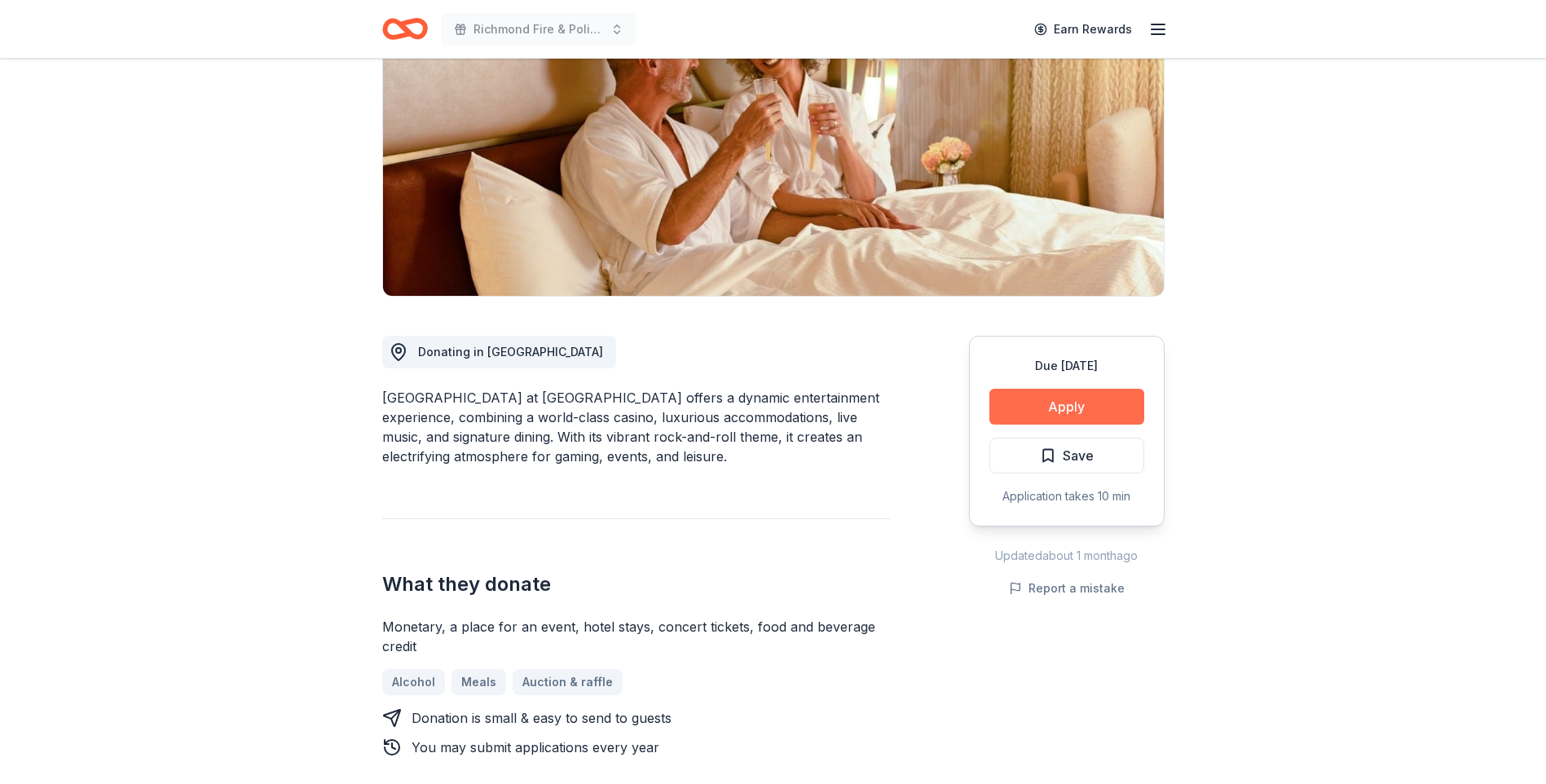
click at [1057, 397] on button "Apply" at bounding box center [1067, 407] width 155 height 36
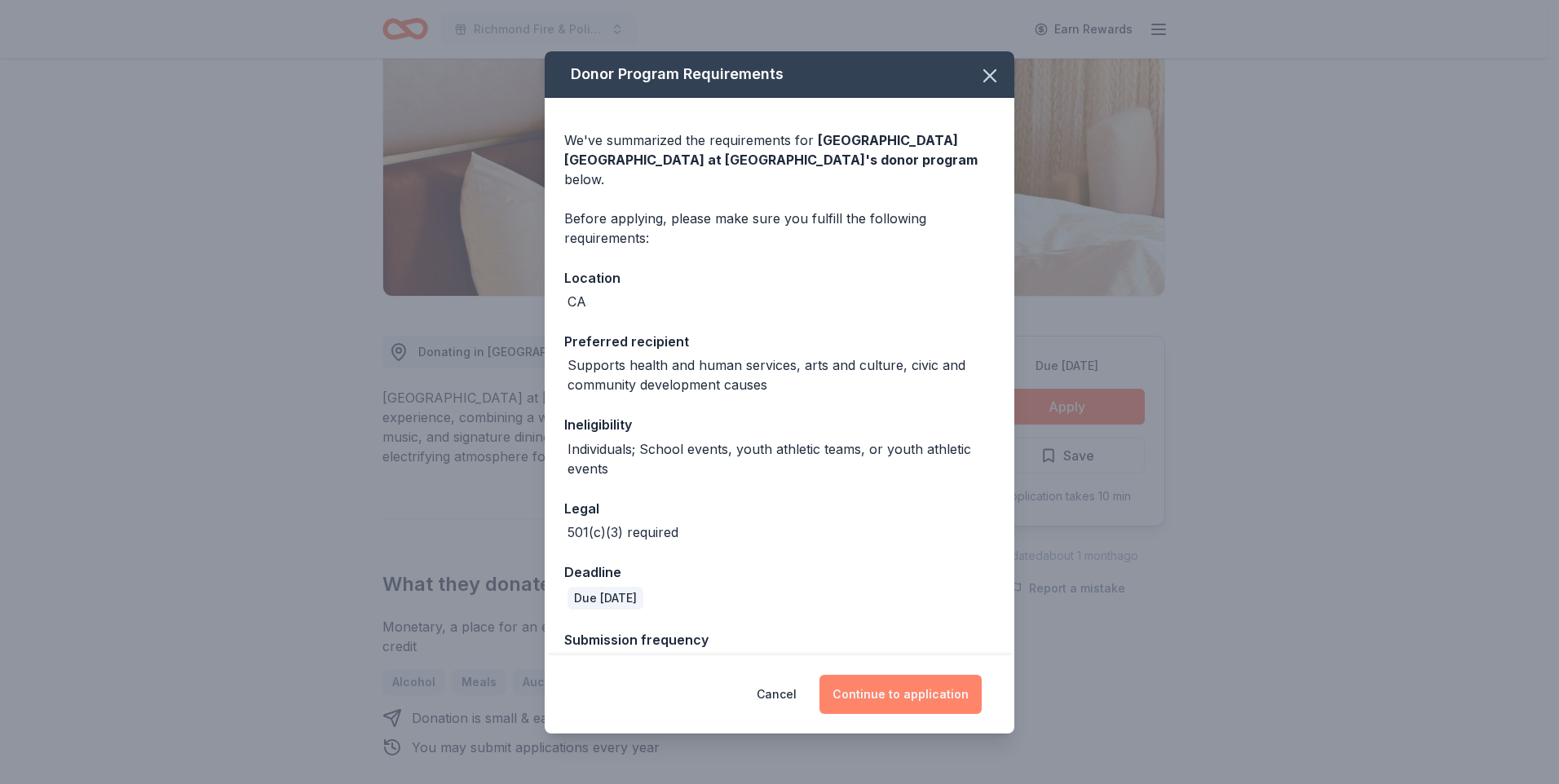
click at [913, 709] on button "Continue to application" at bounding box center [900, 694] width 162 height 39
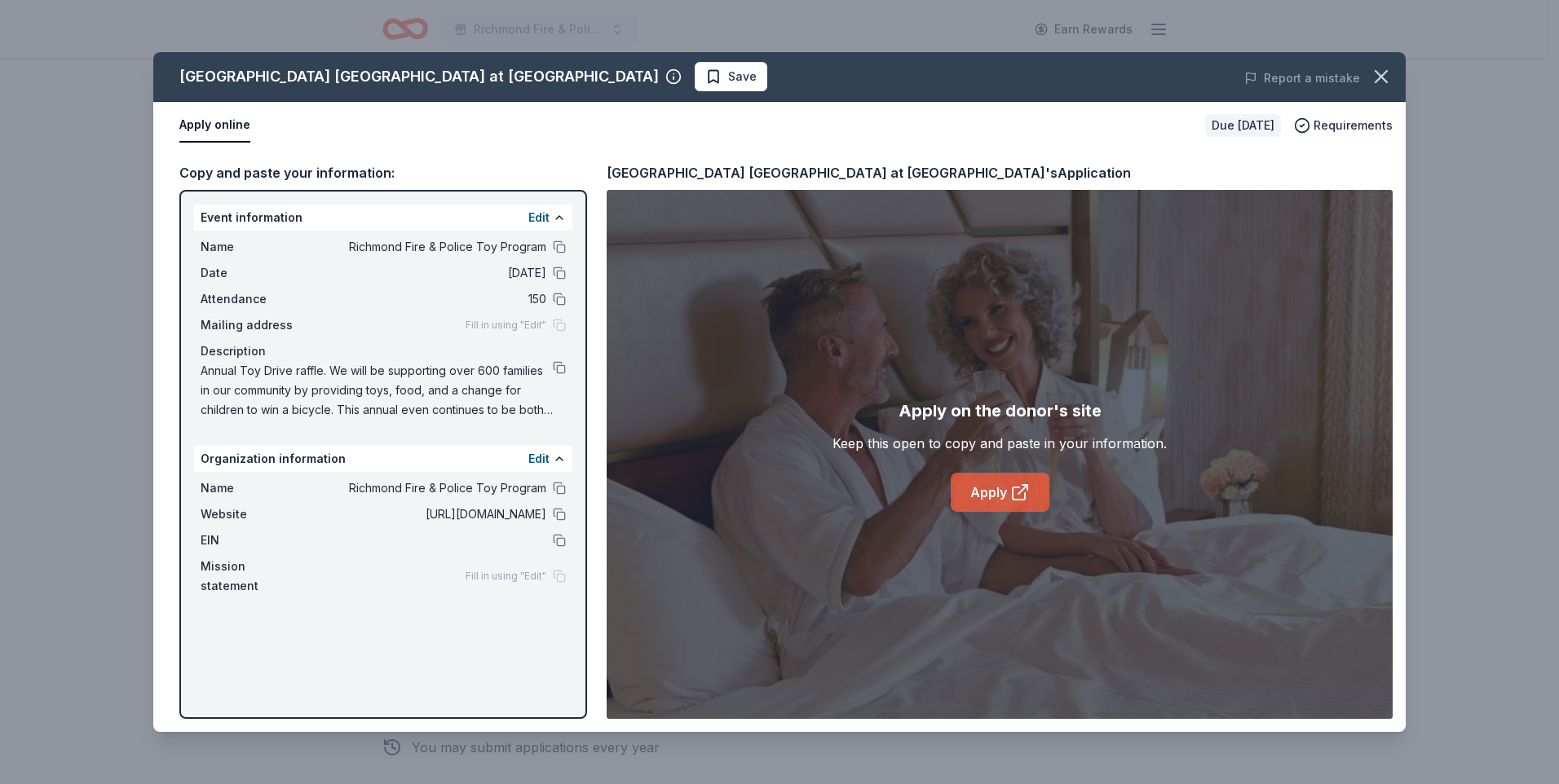
click at [971, 495] on link "Apply" at bounding box center [1000, 492] width 99 height 39
